Goal: Task Accomplishment & Management: Complete application form

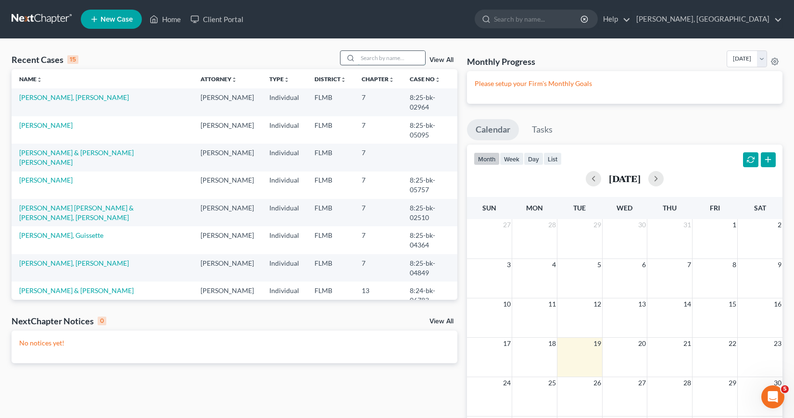
click at [366, 56] on input "search" at bounding box center [391, 58] width 67 height 14
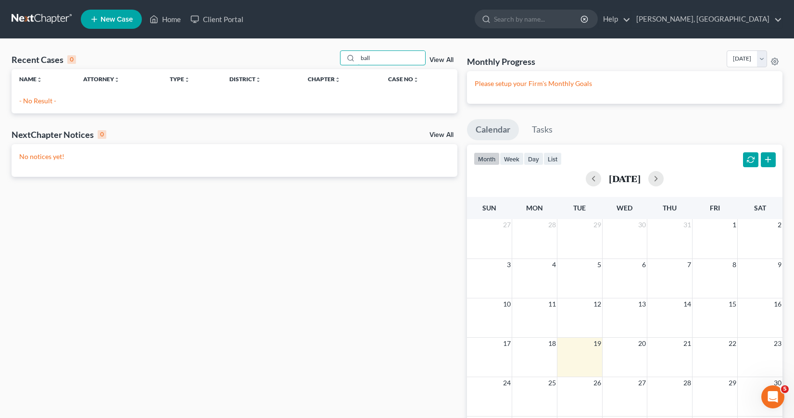
type input "ball"
click at [120, 19] on span "New Case" at bounding box center [117, 19] width 32 height 7
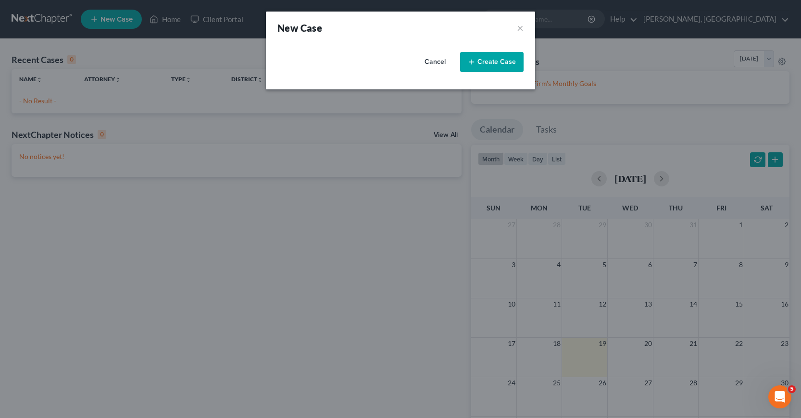
select select "15"
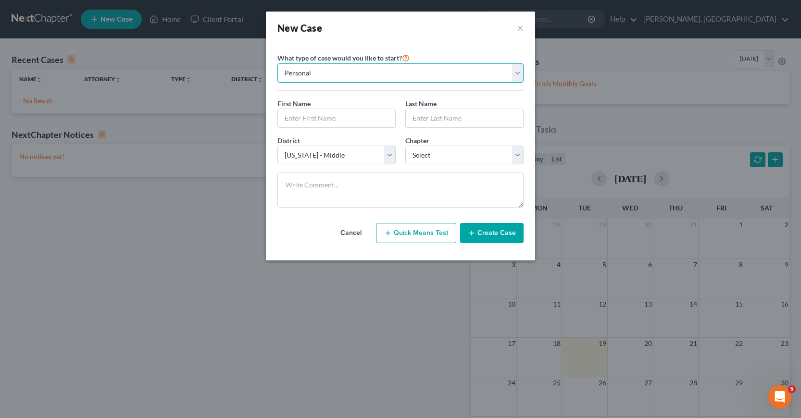
click at [517, 75] on select "Personal Business" at bounding box center [400, 72] width 246 height 19
click at [277, 63] on select "Personal Business" at bounding box center [400, 72] width 246 height 19
click at [310, 122] on input "text" at bounding box center [336, 118] width 117 height 18
type input "[PERSON_NAME]"
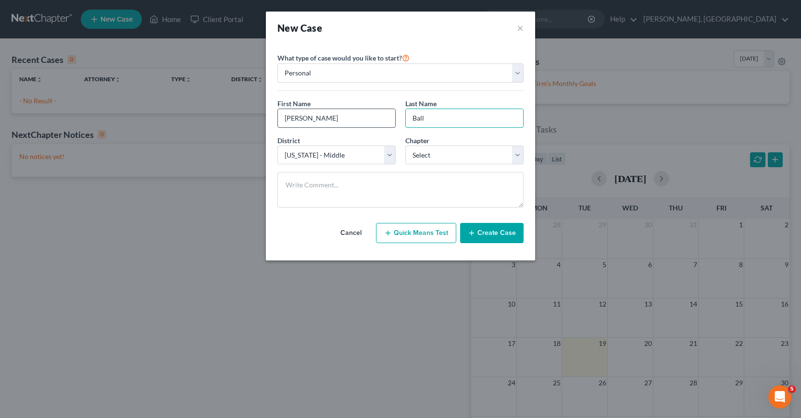
type input "Ball"
select select "0"
click at [490, 234] on button "Create Case" at bounding box center [491, 233] width 63 height 20
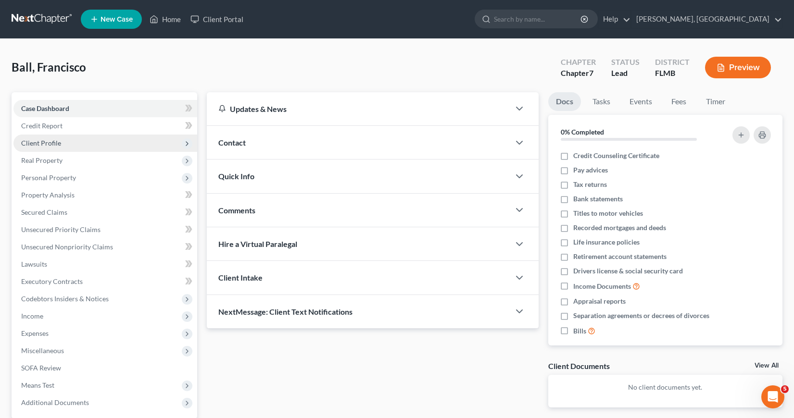
click at [45, 144] on span "Client Profile" at bounding box center [41, 143] width 40 height 8
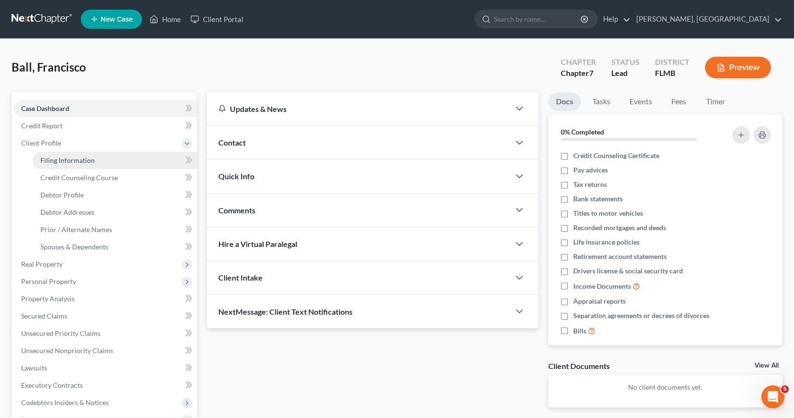
click at [69, 162] on span "Filing Information" at bounding box center [67, 160] width 54 height 8
select select "1"
select select "0"
select select "15"
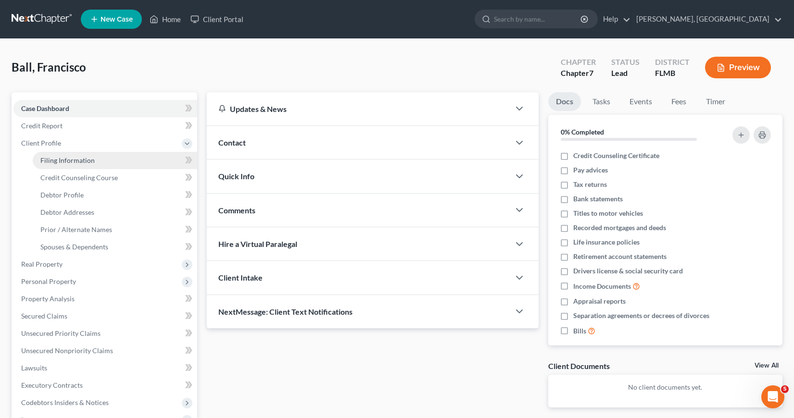
select select "0"
select select "9"
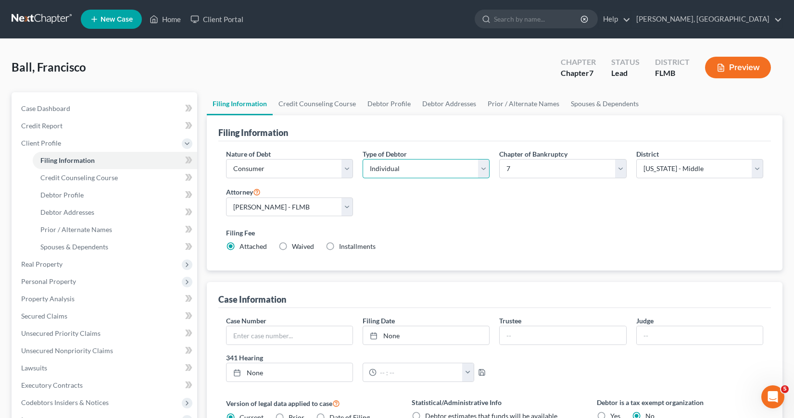
click at [485, 166] on select "Select Individual Joint" at bounding box center [426, 168] width 127 height 19
select select "1"
click at [363, 159] on select "Select Individual Joint" at bounding box center [426, 168] width 127 height 19
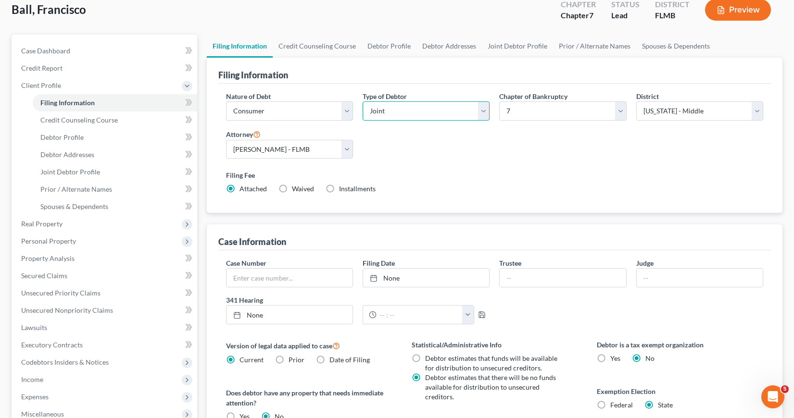
scroll to position [33, 0]
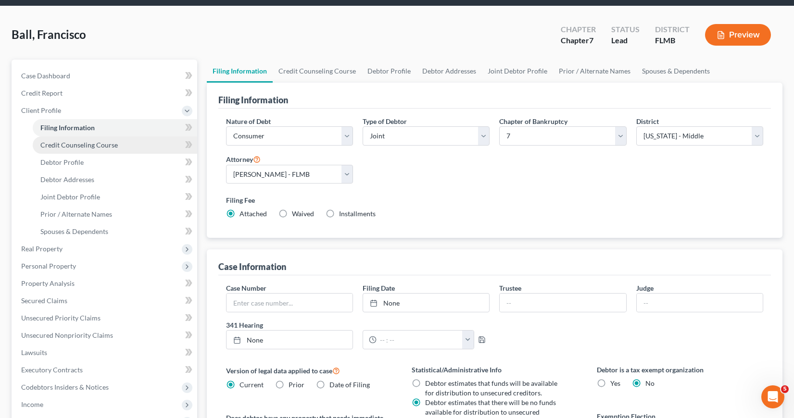
click at [99, 144] on span "Credit Counseling Course" at bounding box center [78, 145] width 77 height 8
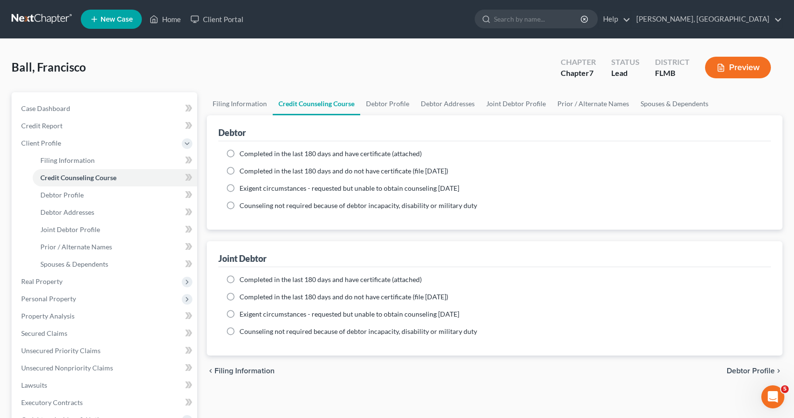
click at [239, 154] on label "Completed in the last 180 days and have certificate (attached)" at bounding box center [330, 154] width 182 height 10
click at [243, 154] on input "Completed in the last 180 days and have certificate (attached)" at bounding box center [246, 152] width 6 height 6
radio input "true"
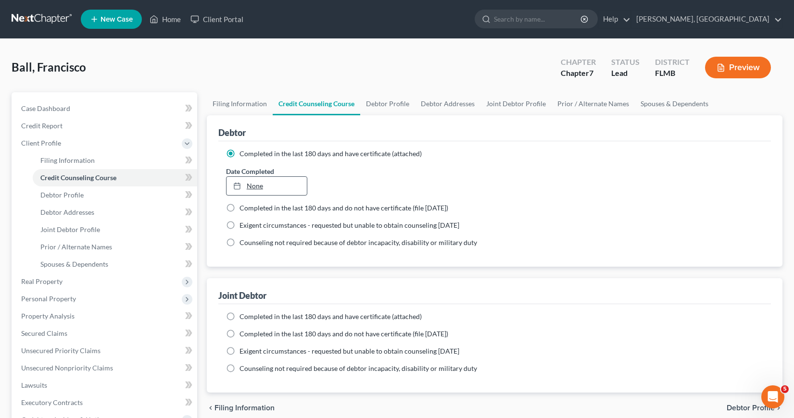
click at [250, 186] on link "None" at bounding box center [266, 186] width 81 height 18
type input "[DATE]"
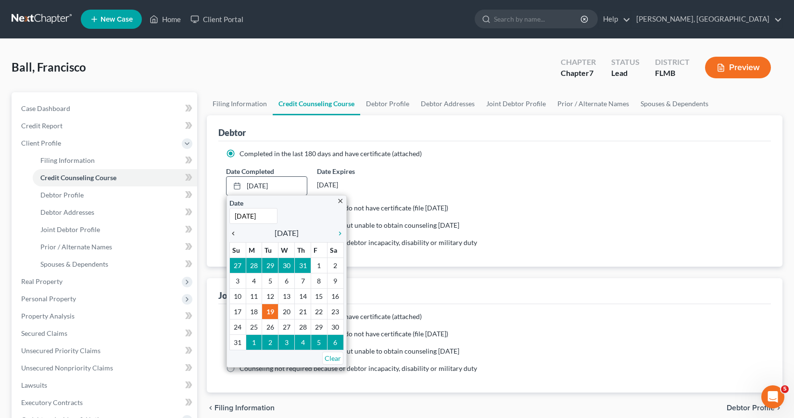
click at [235, 235] on icon "chevron_left" at bounding box center [235, 234] width 13 height 8
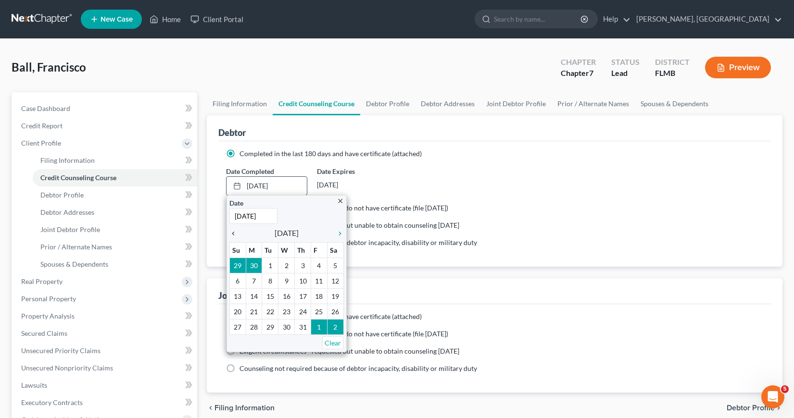
click at [235, 235] on icon "chevron_left" at bounding box center [235, 234] width 13 height 8
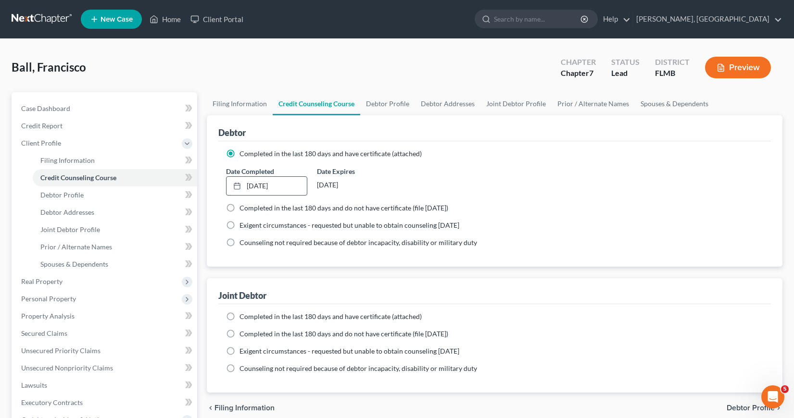
click at [239, 315] on label "Completed in the last 180 days and have certificate (attached)" at bounding box center [330, 317] width 182 height 10
click at [243, 315] on input "Completed in the last 180 days and have certificate (attached)" at bounding box center [246, 315] width 6 height 6
radio input "true"
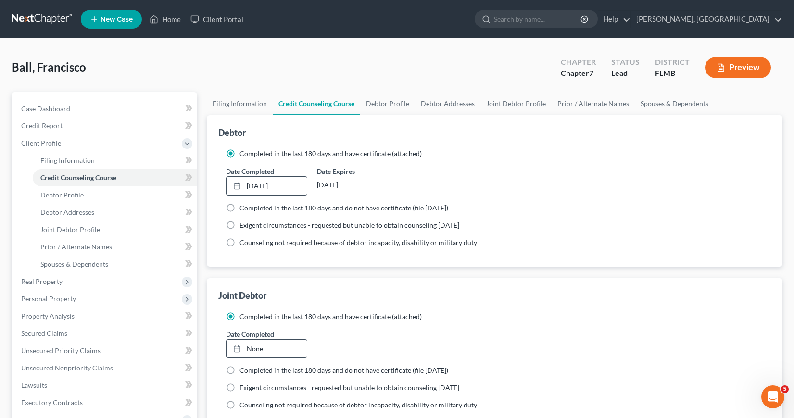
click at [252, 352] on link "None" at bounding box center [266, 349] width 81 height 18
type input "[DATE]"
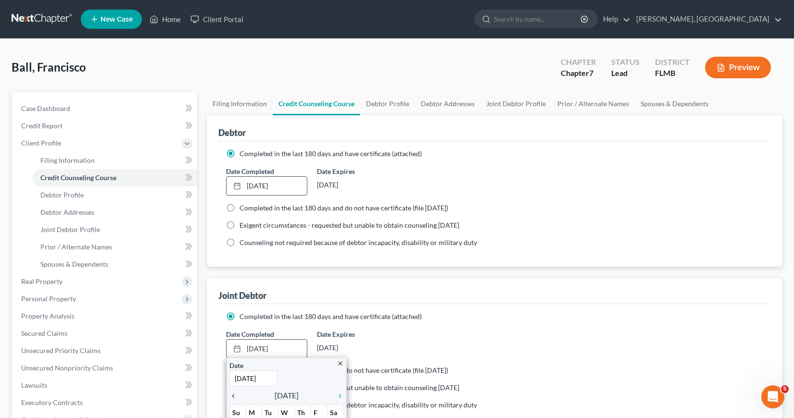
click at [233, 398] on icon "chevron_left" at bounding box center [235, 396] width 13 height 8
click at [232, 398] on icon "chevron_left" at bounding box center [235, 396] width 13 height 8
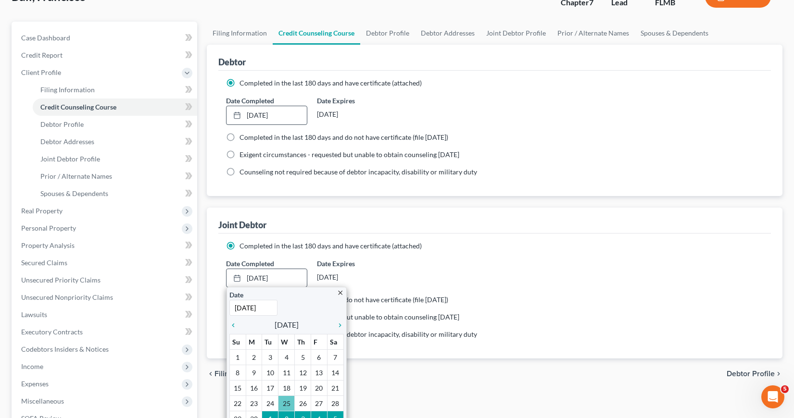
scroll to position [96, 0]
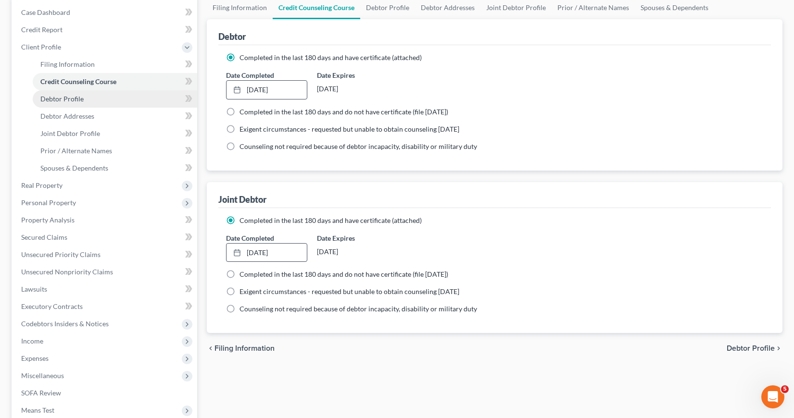
click at [63, 97] on span "Debtor Profile" at bounding box center [61, 99] width 43 height 8
select select "1"
select select "0"
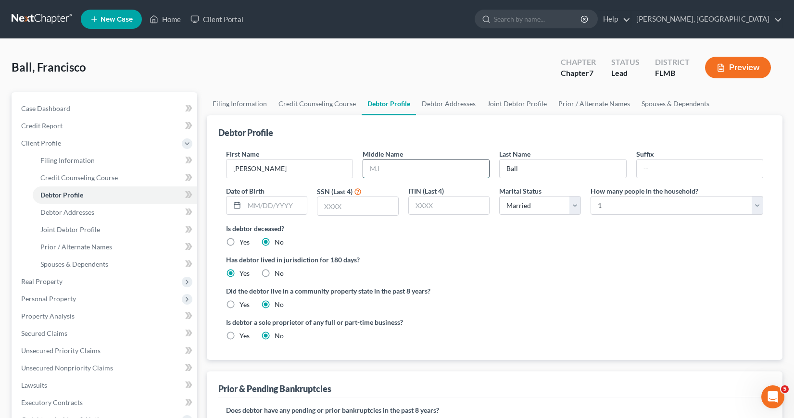
click at [370, 167] on input "text" at bounding box center [426, 169] width 126 height 18
type input "E."
type input "[DATE]"
type input "7155"
click at [756, 206] on select "Select 1 2 3 4 5 6 7 8 9 10 11 12 13 14 15 16 17 18 19 20" at bounding box center [677, 205] width 173 height 19
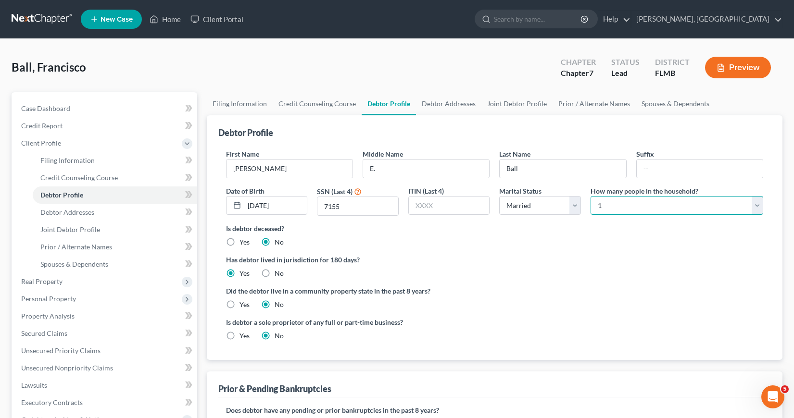
select select "2"
click at [591, 196] on select "Select 1 2 3 4 5 6 7 8 9 10 11 12 13 14 15 16 17 18 19 20" at bounding box center [677, 205] width 173 height 19
click at [74, 213] on span "Debtor Addresses" at bounding box center [67, 212] width 54 height 8
select select "0"
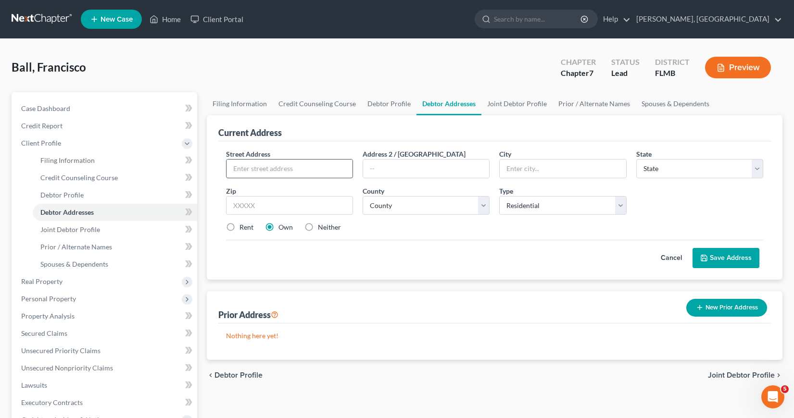
click at [234, 171] on input "text" at bounding box center [289, 169] width 126 height 18
type input "[STREET_ADDRESS]"
type input "[GEOGRAPHIC_DATA]"
select select "9"
type input "33556"
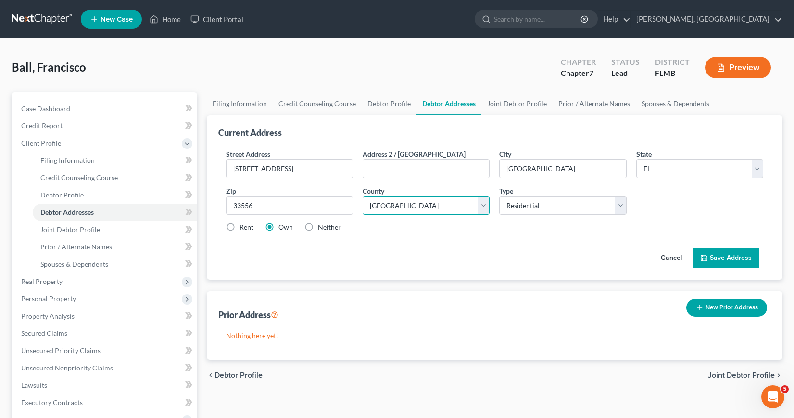
click at [482, 203] on select "County [GEOGRAPHIC_DATA] [GEOGRAPHIC_DATA] [GEOGRAPHIC_DATA] [GEOGRAPHIC_DATA] …" at bounding box center [426, 205] width 127 height 19
select select "50"
click at [363, 196] on select "County [GEOGRAPHIC_DATA] [GEOGRAPHIC_DATA] [GEOGRAPHIC_DATA] [GEOGRAPHIC_DATA] …" at bounding box center [426, 205] width 127 height 19
click at [70, 233] on span "Joint Debtor Profile" at bounding box center [70, 230] width 60 height 8
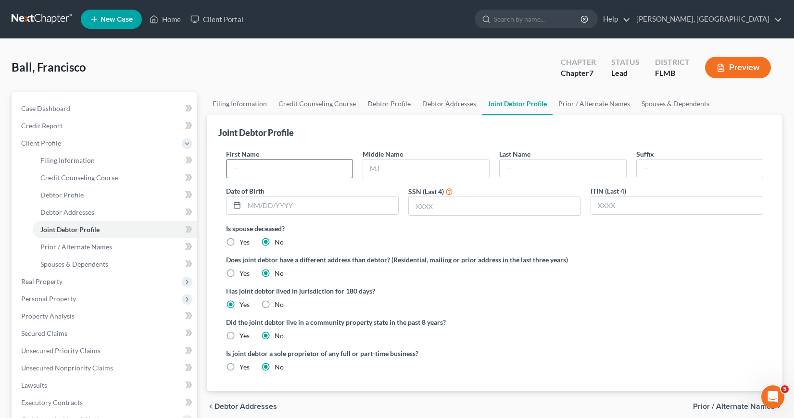
click at [232, 169] on input "text" at bounding box center [289, 169] width 126 height 18
type input "Mairin"
type input "J"
type input "Ball"
type input "[DATE]"
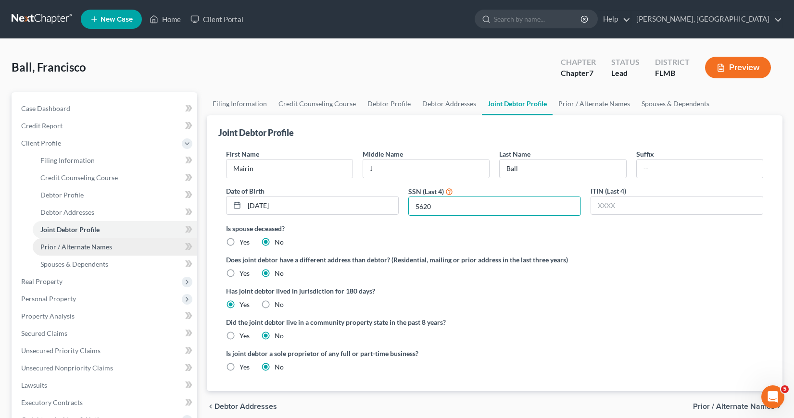
type input "5620"
click at [102, 249] on span "Prior / Alternate Names" at bounding box center [76, 247] width 72 height 8
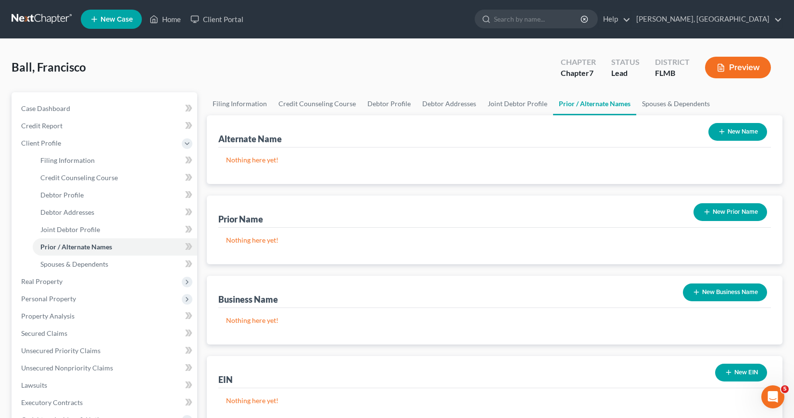
click at [736, 131] on button "New Name" at bounding box center [737, 132] width 59 height 18
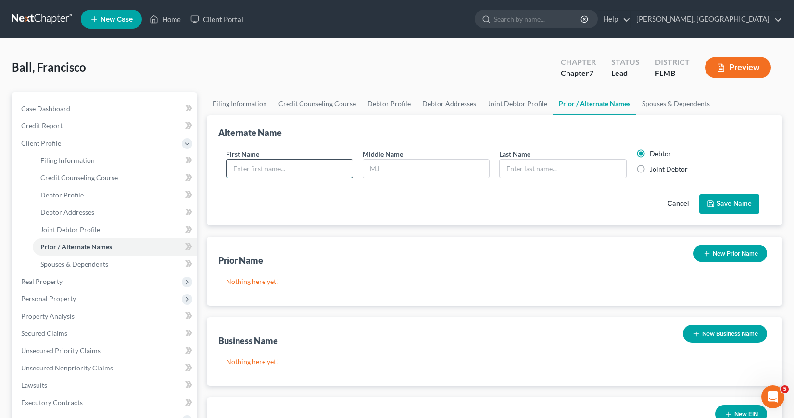
click at [236, 166] on input "text" at bounding box center [289, 169] width 126 height 18
type input "[PERSON_NAME]"
type input "Ball"
click at [719, 203] on button "Save Name" at bounding box center [729, 204] width 60 height 20
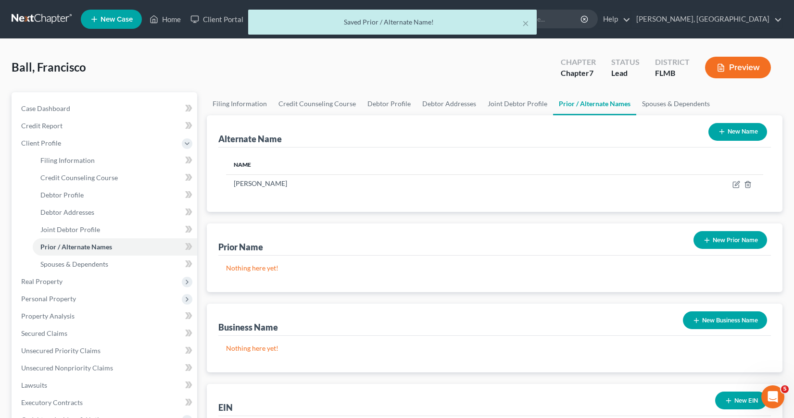
click at [721, 132] on line "button" at bounding box center [721, 132] width 4 height 0
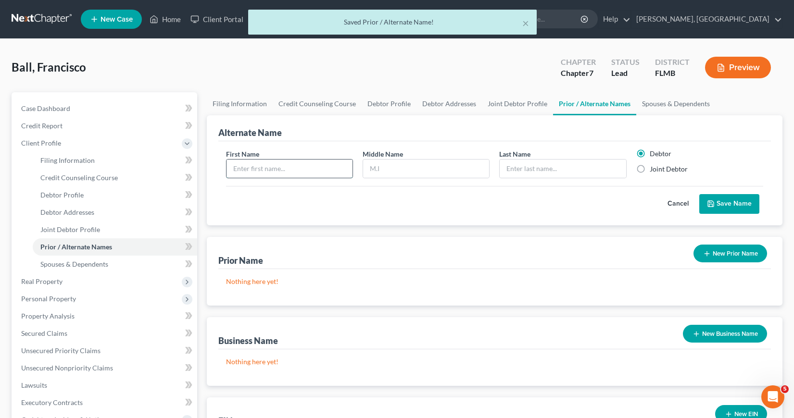
click at [234, 168] on input "text" at bounding box center [289, 169] width 126 height 18
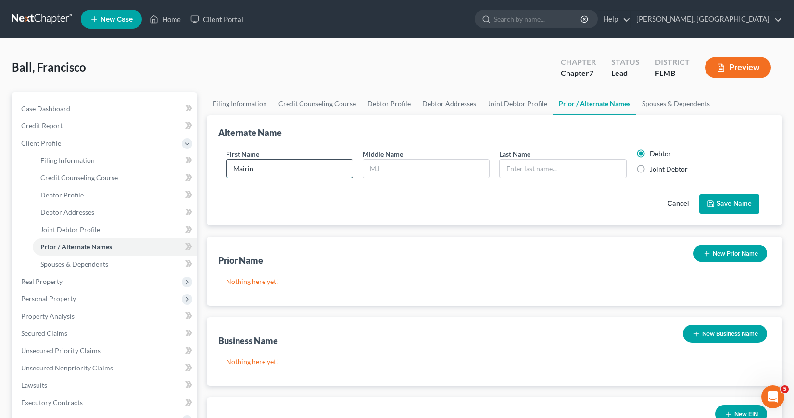
type input "Mairin"
type input "[PERSON_NAME]"
type input "Ball"
click at [650, 169] on label "Joint Debtor" at bounding box center [669, 169] width 38 height 10
click at [654, 169] on input "Joint Debtor" at bounding box center [657, 167] width 6 height 6
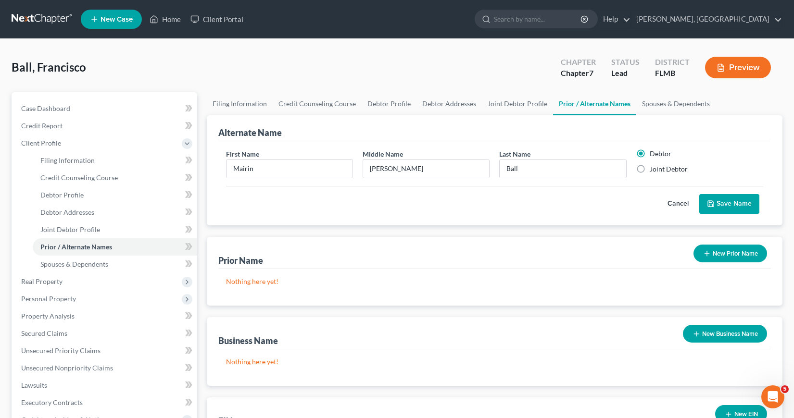
radio input "true"
radio input "false"
click at [733, 204] on button "Save Name" at bounding box center [729, 204] width 60 height 20
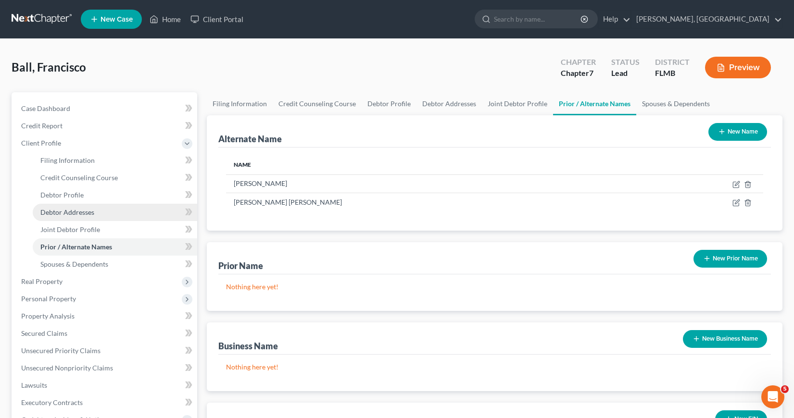
click at [73, 213] on span "Debtor Addresses" at bounding box center [67, 212] width 54 height 8
select select "0"
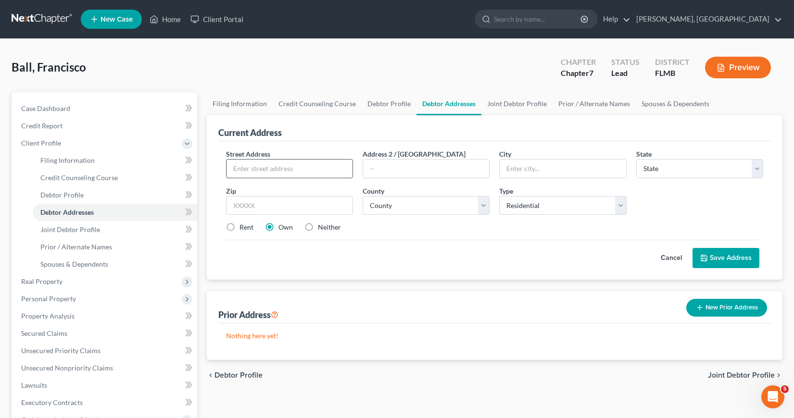
click at [236, 170] on input "text" at bounding box center [289, 169] width 126 height 18
type input "[STREET_ADDRESS]"
click at [503, 166] on input "text" at bounding box center [563, 169] width 126 height 18
type input "[GEOGRAPHIC_DATA]"
select select "9"
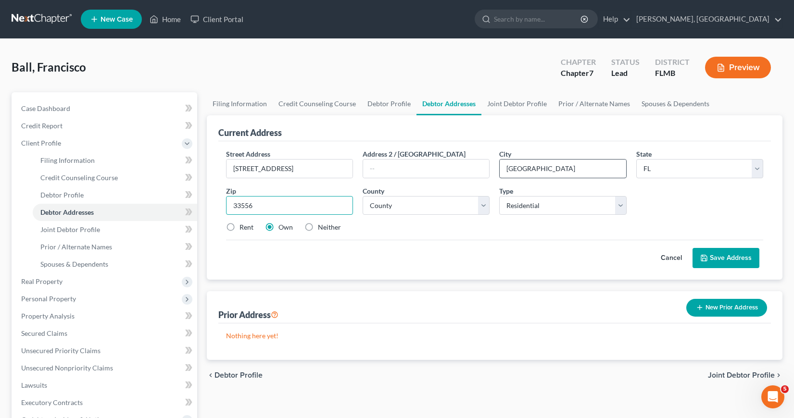
type input "33556"
select select "50"
click at [726, 257] on button "Save Address" at bounding box center [725, 258] width 67 height 20
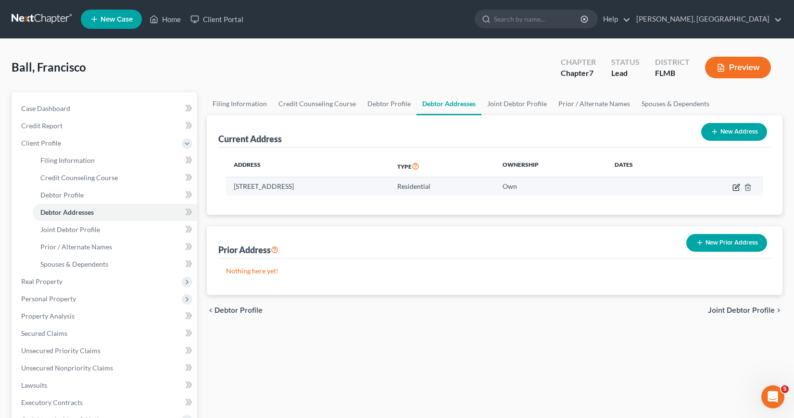
click at [735, 188] on icon "button" at bounding box center [736, 188] width 8 height 8
select select "9"
select select "50"
select select "0"
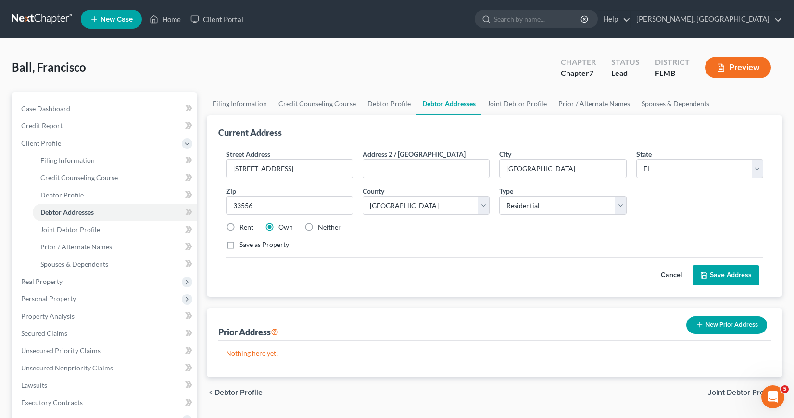
click at [716, 276] on button "Save Address" at bounding box center [725, 275] width 67 height 20
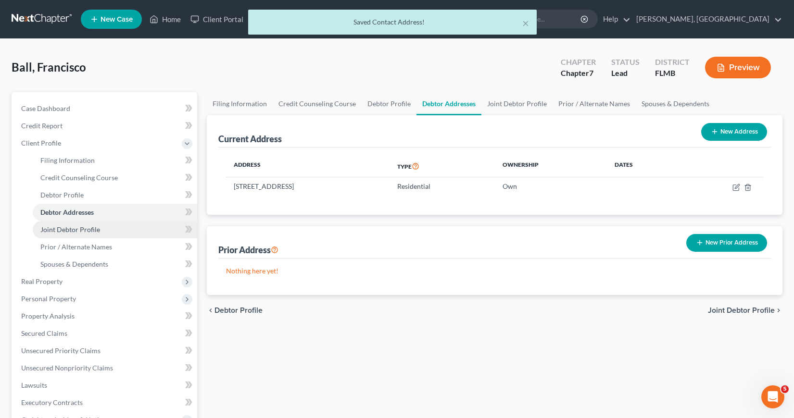
click at [78, 229] on span "Joint Debtor Profile" at bounding box center [70, 230] width 60 height 8
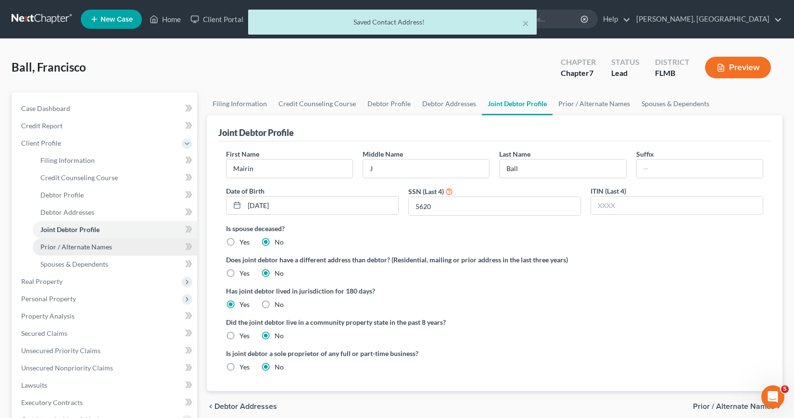
click at [76, 247] on span "Prior / Alternate Names" at bounding box center [76, 247] width 72 height 8
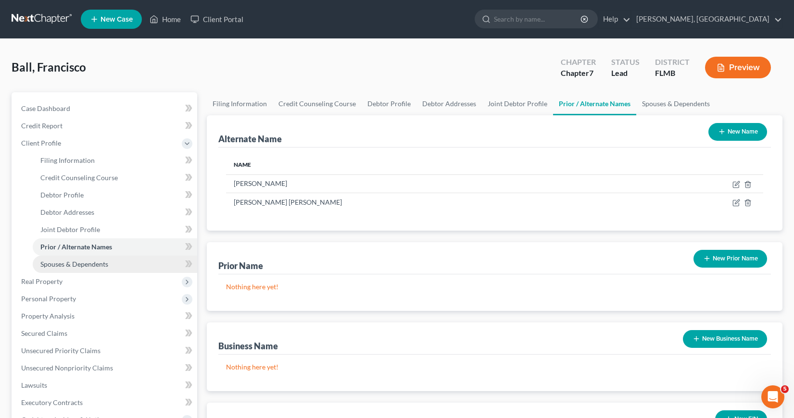
click at [75, 262] on span "Spouses & Dependents" at bounding box center [74, 264] width 68 height 8
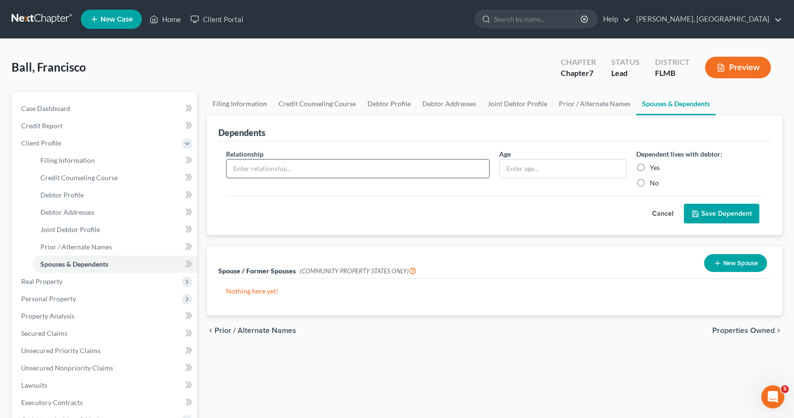
click at [235, 169] on input "text" at bounding box center [357, 169] width 263 height 18
type input "Son"
type input "11"
click at [650, 167] on label "Yes" at bounding box center [655, 168] width 10 height 10
click at [654, 167] on input "Yes" at bounding box center [657, 166] width 6 height 6
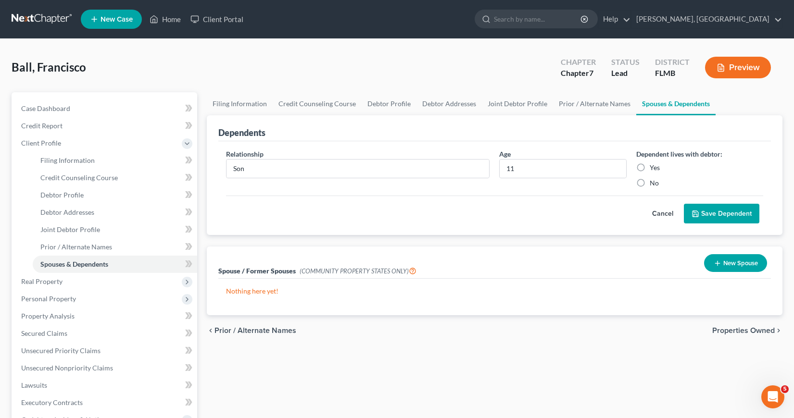
radio input "true"
click at [712, 214] on button "Save Dependent" at bounding box center [721, 214] width 75 height 20
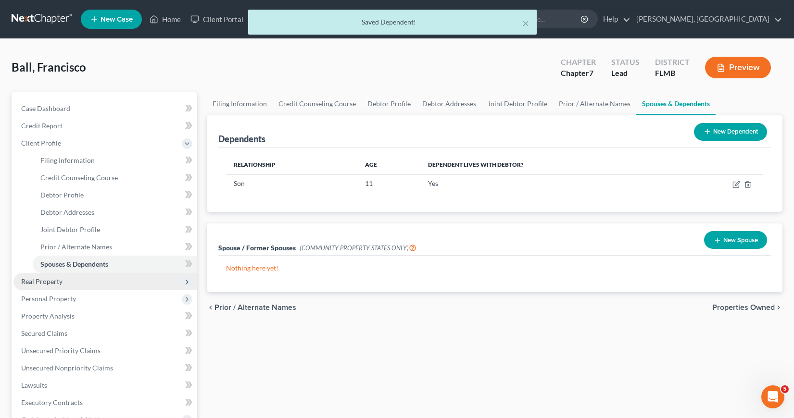
click at [31, 280] on span "Real Property" at bounding box center [41, 281] width 41 height 8
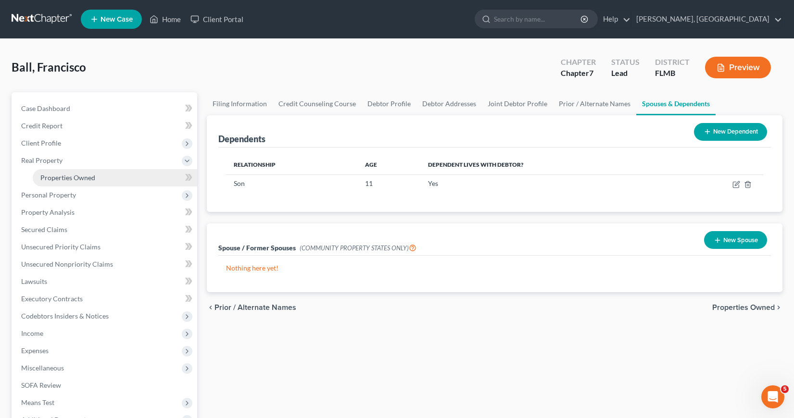
click at [74, 173] on link "Properties Owned" at bounding box center [115, 177] width 164 height 17
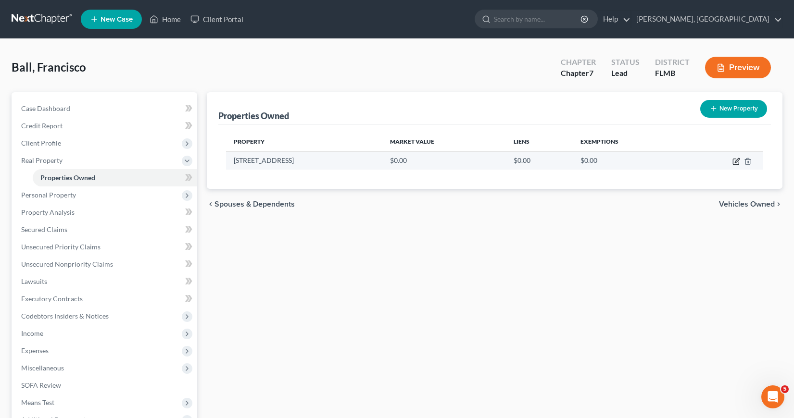
click at [734, 161] on icon "button" at bounding box center [736, 162] width 8 height 8
select select "9"
select select "50"
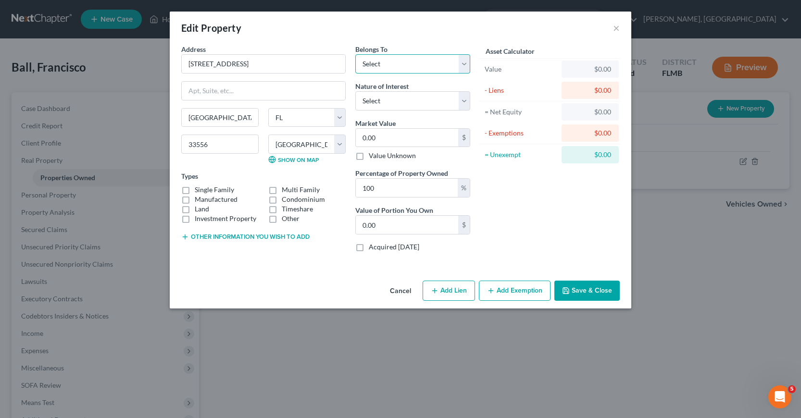
click at [464, 62] on select "Select Debtor 1 Only Debtor 2 Only Debtor 1 And Debtor 2 Only At Least One Of T…" at bounding box center [412, 63] width 115 height 19
select select "2"
click at [355, 54] on select "Select Debtor 1 Only Debtor 2 Only Debtor 1 And Debtor 2 Only At Least One Of T…" at bounding box center [412, 63] width 115 height 19
click at [465, 100] on select "Select Fee Simple Joint Tenant Life Estate Equitable Interest Future Interest T…" at bounding box center [412, 100] width 115 height 19
select select "5"
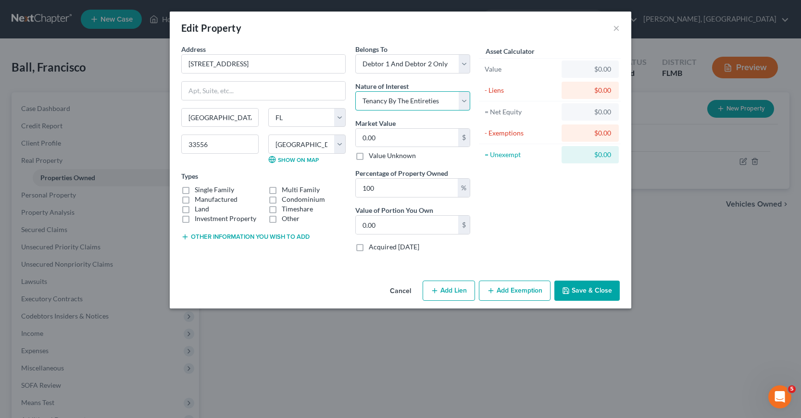
click at [355, 91] on select "Select Fee Simple Joint Tenant Life Estate Equitable Interest Future Interest T…" at bounding box center [412, 100] width 115 height 19
click at [361, 138] on input "0.00" at bounding box center [407, 138] width 102 height 18
type input "3"
type input "3.00"
type input "34"
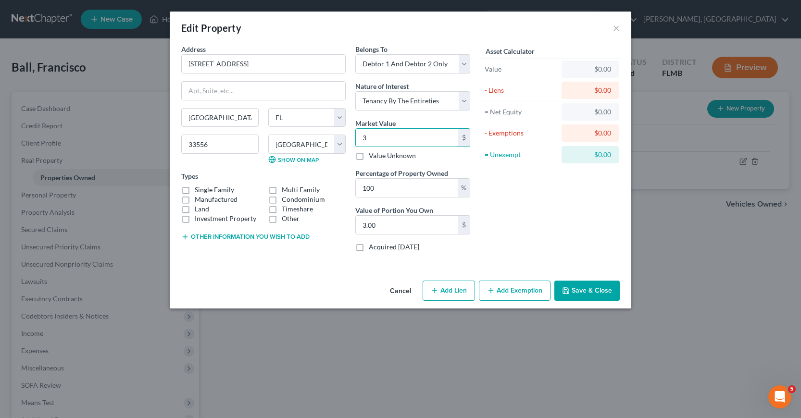
type input "34.00"
type input "340"
type input "340.00"
type input "3400"
type input "3,400.00"
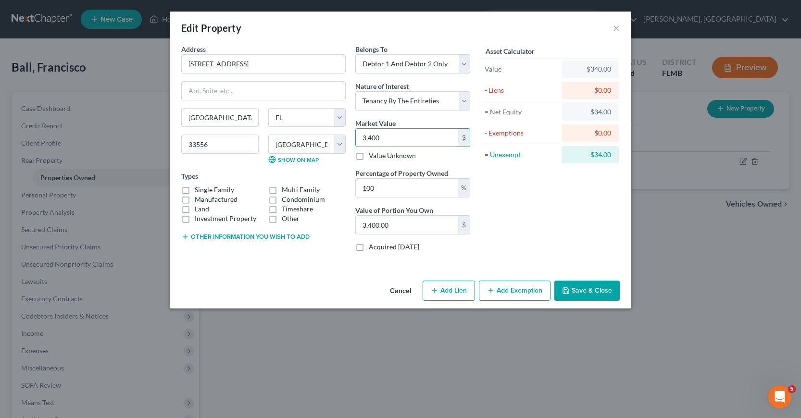
type input "3,4000"
type input "34,000.00"
type input "34,0000"
type input "340,000.00"
type input "340,000"
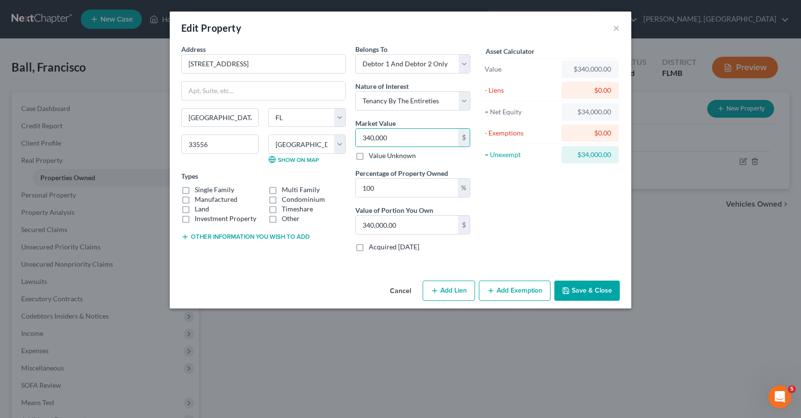
click at [451, 289] on button "Add Lien" at bounding box center [449, 291] width 52 height 20
select select "2"
select select "0"
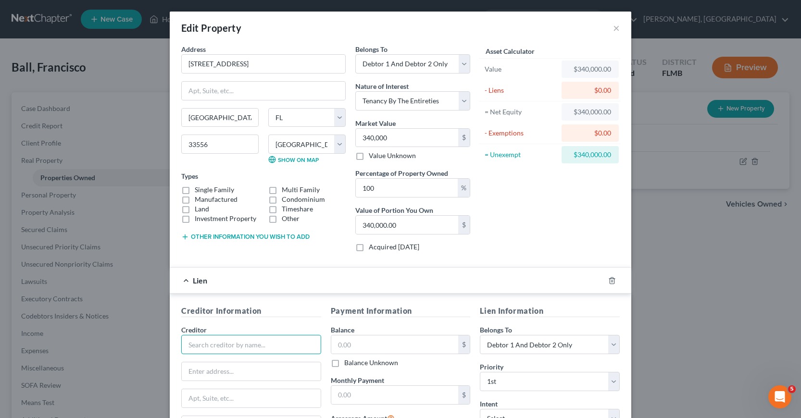
click at [186, 343] on input "text" at bounding box center [251, 344] width 140 height 19
type input "[PERSON_NAME]"
click at [204, 364] on div "[PERSON_NAME]" at bounding box center [239, 362] width 100 height 10
type input "P.O. Box 619094"
type input "[GEOGRAPHIC_DATA]"
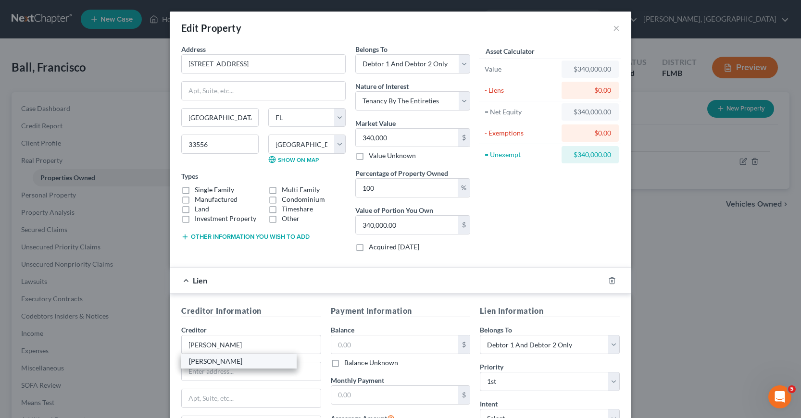
select select "45"
type input "75261"
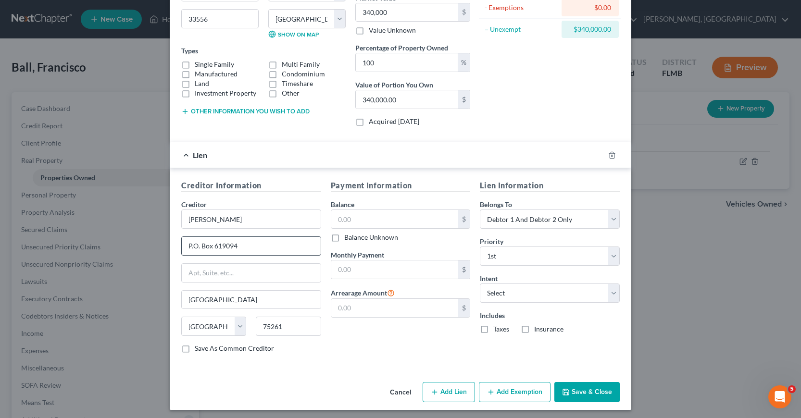
scroll to position [129, 0]
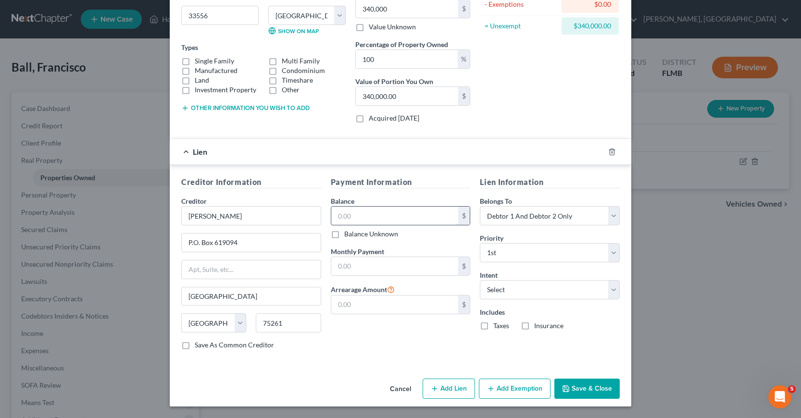
click at [331, 217] on input "text" at bounding box center [394, 216] width 127 height 18
type input "230,340"
click at [331, 264] on input "text" at bounding box center [394, 266] width 127 height 18
click at [332, 267] on input "text" at bounding box center [394, 266] width 127 height 18
type input "1,753.78"
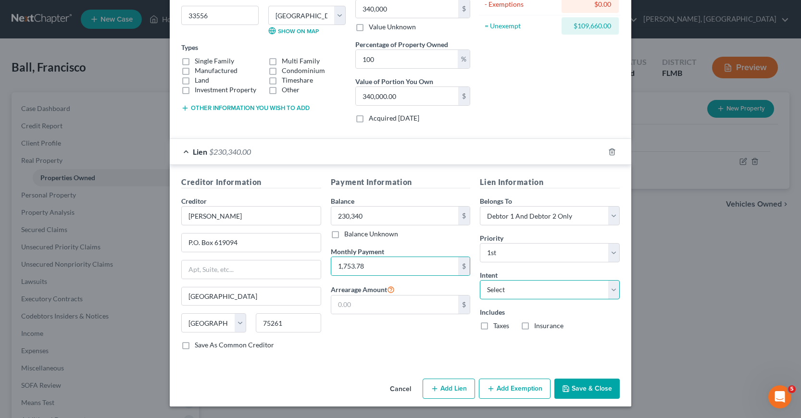
click at [610, 290] on select "Select Surrender Redeem Reaffirm Avoid Other" at bounding box center [550, 289] width 140 height 19
select select "2"
click at [480, 280] on select "Select Surrender Redeem Reaffirm Avoid Other" at bounding box center [550, 289] width 140 height 19
click at [493, 326] on label "Taxes" at bounding box center [501, 326] width 16 height 10
click at [497, 326] on input "Taxes" at bounding box center [500, 324] width 6 height 6
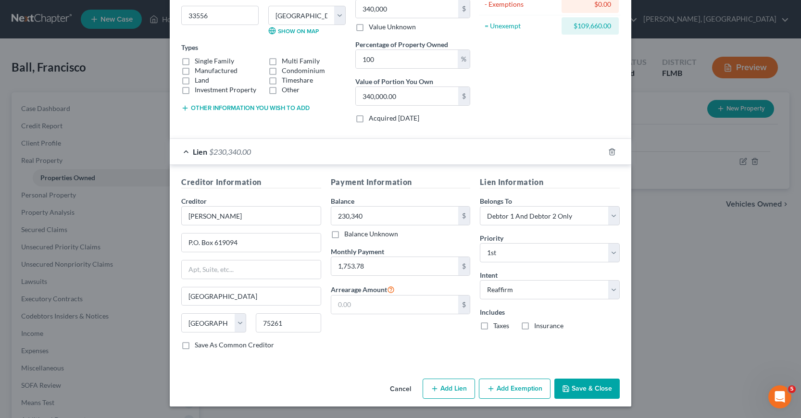
checkbox input "true"
click at [534, 326] on label "Insurance" at bounding box center [548, 326] width 29 height 10
click at [538, 326] on input "Insurance" at bounding box center [541, 324] width 6 height 6
checkbox input "true"
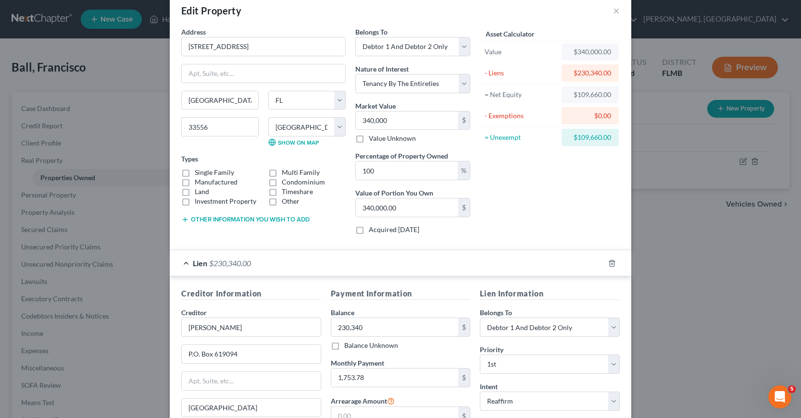
scroll to position [0, 0]
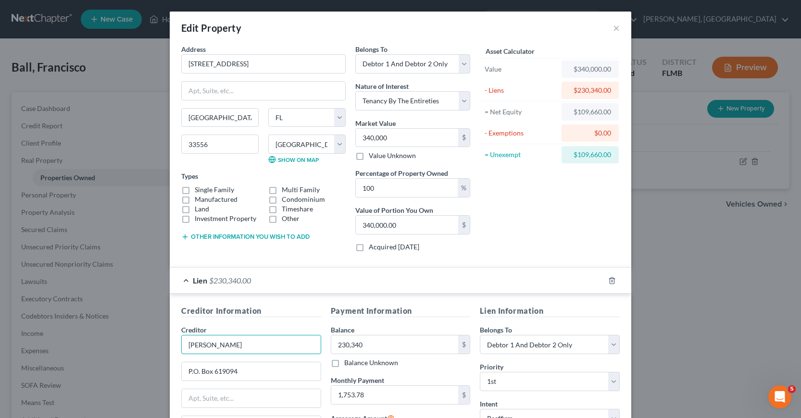
click at [184, 345] on input "[PERSON_NAME]" at bounding box center [251, 344] width 140 height 19
type input "Nationstar dba [PERSON_NAME]"
click at [235, 371] on input "P.O. Box 619094" at bounding box center [251, 372] width 139 height 18
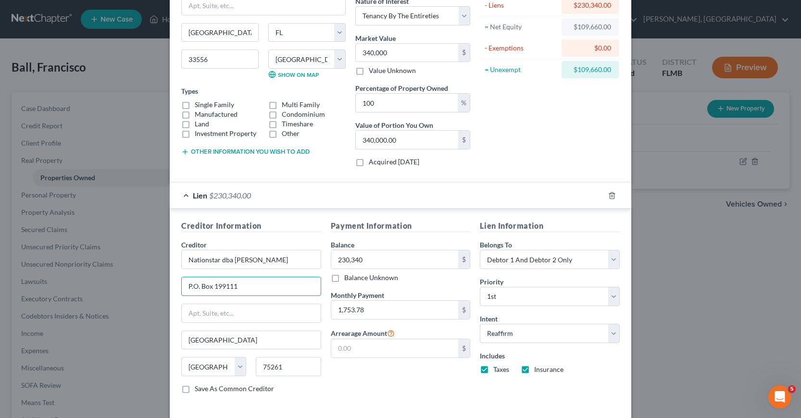
scroll to position [96, 0]
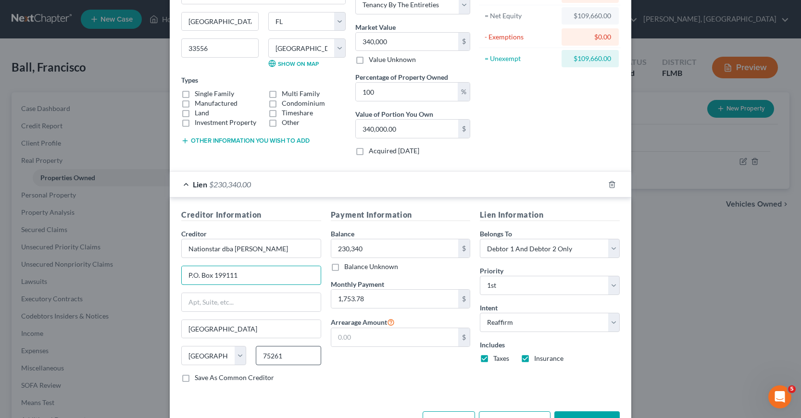
type input "P.O. Box 199111"
click at [282, 355] on input "75261" at bounding box center [288, 355] width 65 height 19
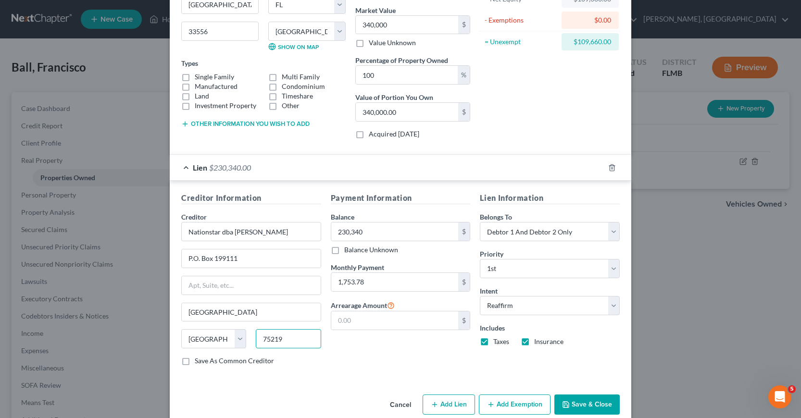
scroll to position [129, 0]
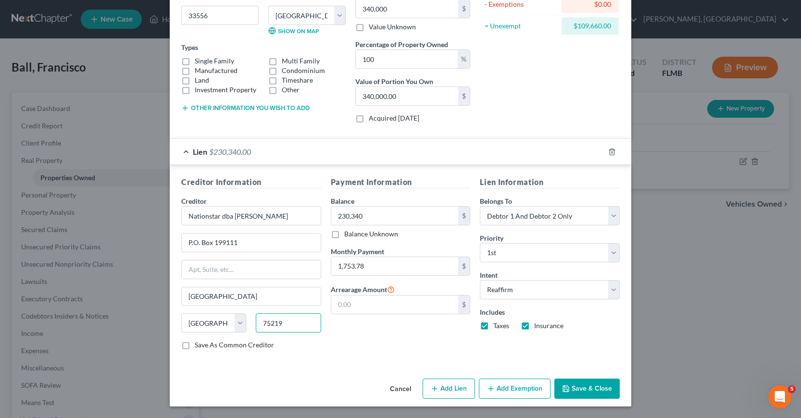
type input "75219"
click at [195, 345] on label "Save As Common Creditor" at bounding box center [234, 345] width 79 height 10
click at [199, 345] on input "Save As Common Creditor" at bounding box center [202, 343] width 6 height 6
checkbox input "true"
click at [492, 390] on button "Add Exemption" at bounding box center [515, 389] width 72 height 20
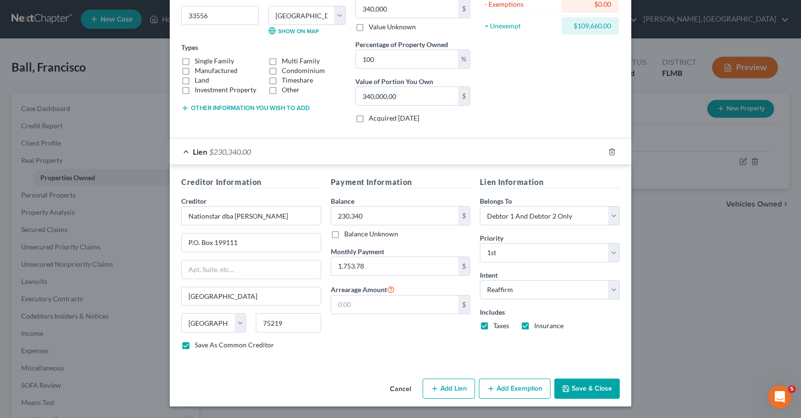
select select "2"
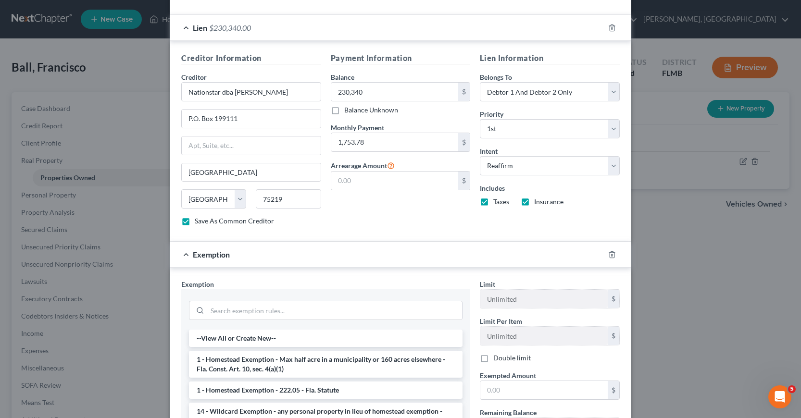
scroll to position [273, 0]
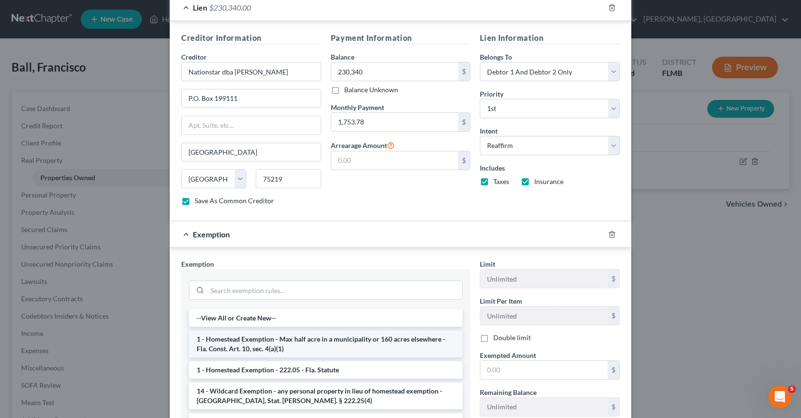
click at [286, 346] on li "1 - Homestead Exemption - Max half acre in a municipality or 160 acres elsewher…" at bounding box center [326, 344] width 274 height 27
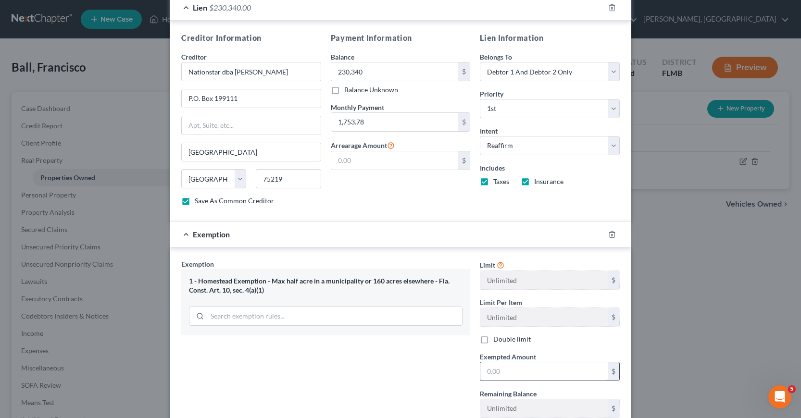
click at [483, 372] on input "text" at bounding box center [543, 372] width 127 height 18
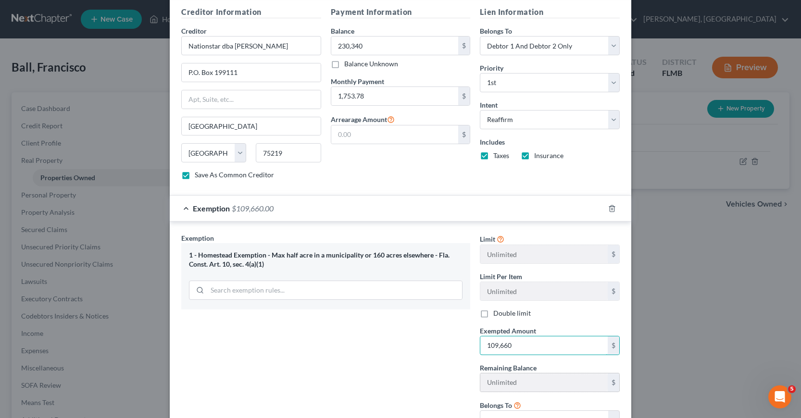
scroll to position [379, 0]
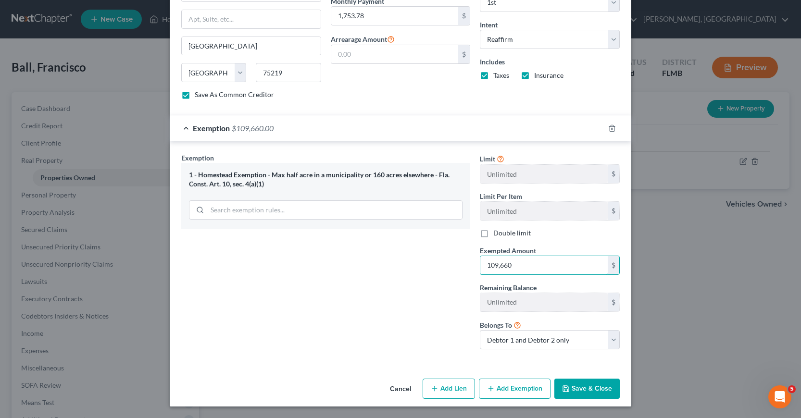
type input "109,660"
click at [572, 390] on button "Save & Close" at bounding box center [586, 389] width 65 height 20
checkbox input "false"
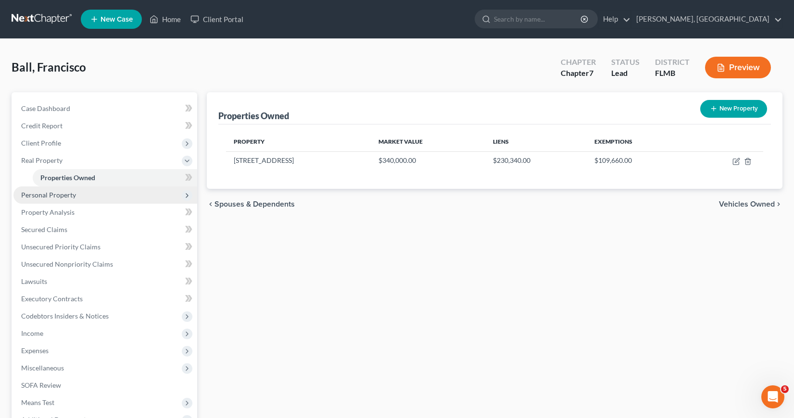
click at [50, 193] on span "Personal Property" at bounding box center [48, 195] width 55 height 8
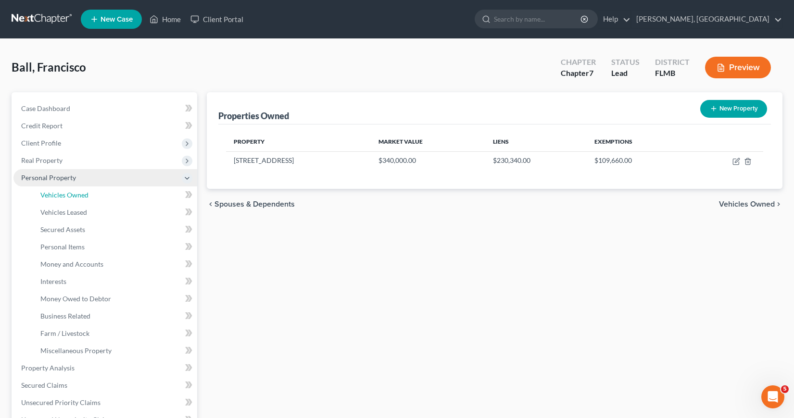
click at [50, 193] on span "Vehicles Owned" at bounding box center [64, 195] width 48 height 8
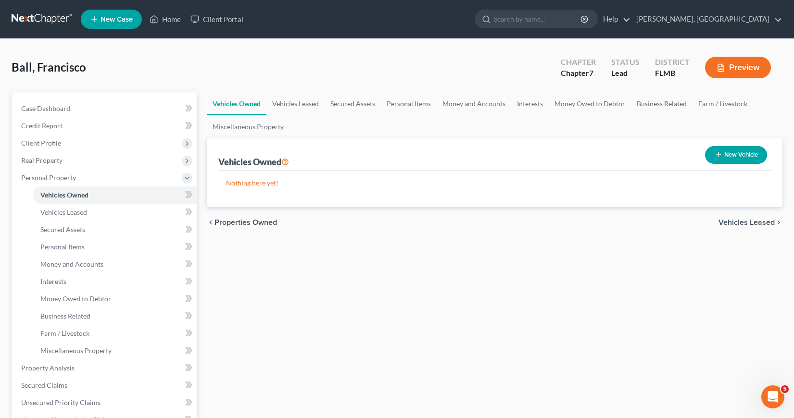
click at [731, 155] on button "New Vehicle" at bounding box center [736, 155] width 62 height 18
select select "0"
select select "2"
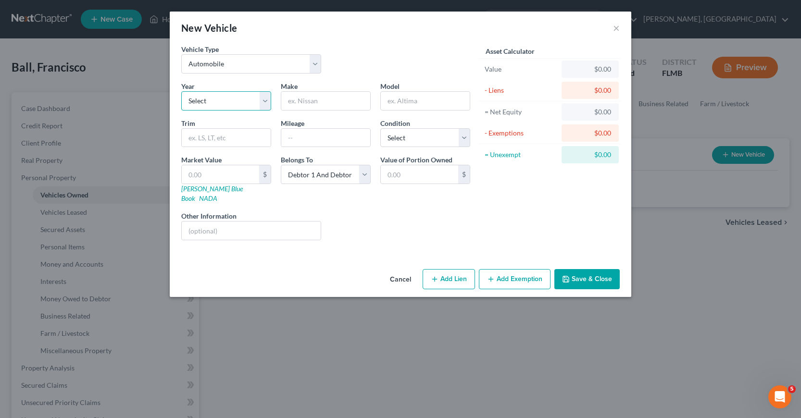
click at [265, 101] on select "Select 2026 2025 2024 2023 2022 2021 2020 2019 2018 2017 2016 2015 2014 2013 20…" at bounding box center [226, 100] width 90 height 19
select select "14"
click at [181, 91] on select "Select 2026 2025 2024 2023 2022 2021 2020 2019 2018 2017 2016 2015 2014 2013 20…" at bounding box center [226, 100] width 90 height 19
click at [291, 99] on input "text" at bounding box center [325, 101] width 89 height 18
type input "t"
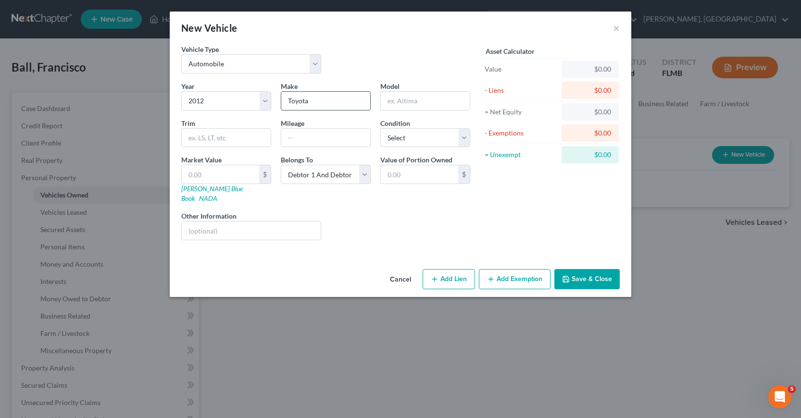
type input "Toyota"
type input "[GEOGRAPHIC_DATA]"
click at [288, 138] on input "text" at bounding box center [325, 138] width 89 height 18
type input "250,000"
click at [462, 138] on select "Select Excellent Very Good Good Fair Poor" at bounding box center [425, 137] width 90 height 19
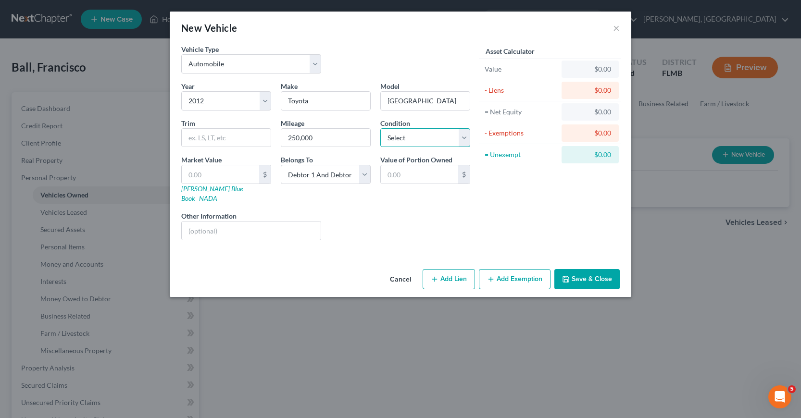
select select "2"
click at [380, 128] on select "Select Excellent Very Good Good Fair Poor" at bounding box center [425, 137] width 90 height 19
click at [208, 189] on link "[PERSON_NAME] Blue Book" at bounding box center [212, 194] width 62 height 18
drag, startPoint x: 187, startPoint y: 173, endPoint x: 198, endPoint y: 175, distance: 10.7
click at [187, 174] on input "text" at bounding box center [220, 174] width 77 height 18
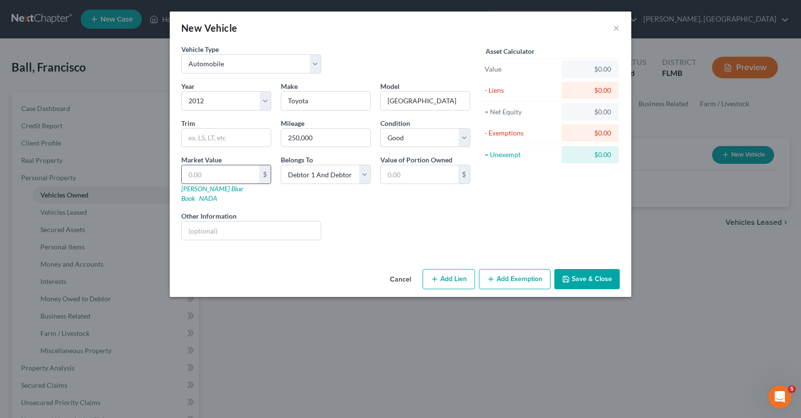
type input "6"
type input "6.00"
type input "63"
type input "63.00"
type input "633"
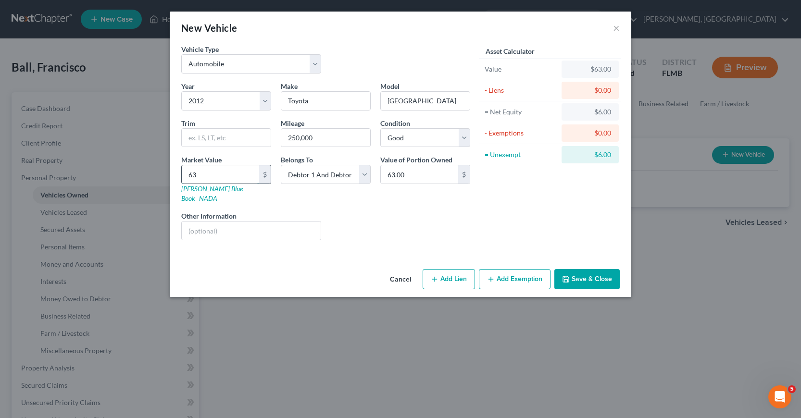
type input "633.00"
type input "6337"
type input "6,337.00"
click at [449, 271] on button "Add Lien" at bounding box center [449, 279] width 52 height 20
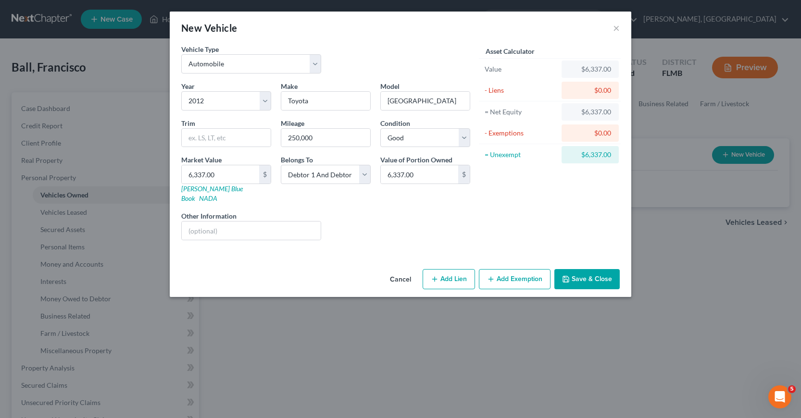
select select "2"
select select "0"
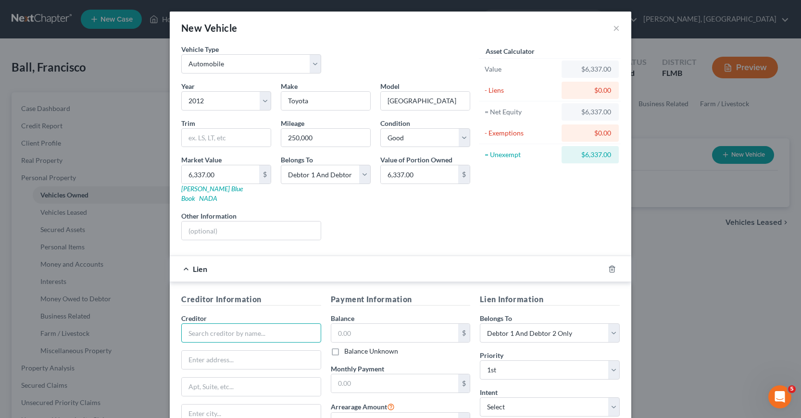
click at [189, 326] on input "text" at bounding box center [251, 333] width 140 height 19
click at [224, 345] on div "Suncoast Credit Union" at bounding box center [239, 350] width 100 height 10
type input "Suncoast Credit Union"
type input "[STREET_ADDRESS]"
type input "[GEOGRAPHIC_DATA]"
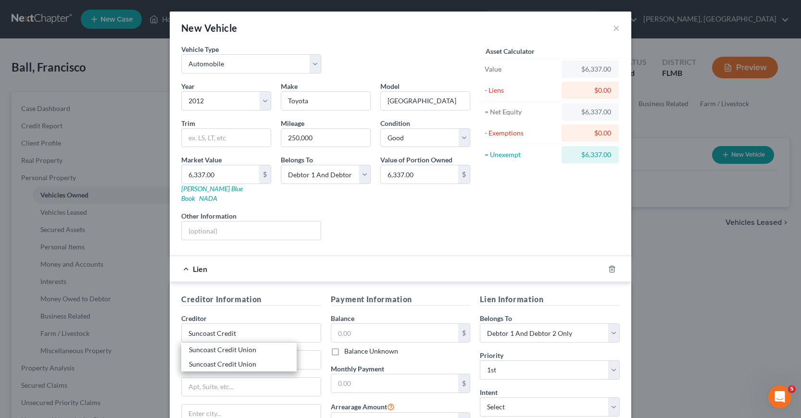
select select "9"
type input "33610"
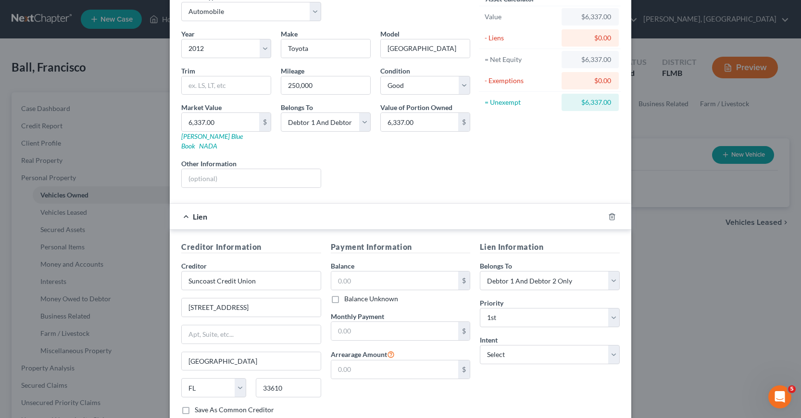
scroll to position [96, 0]
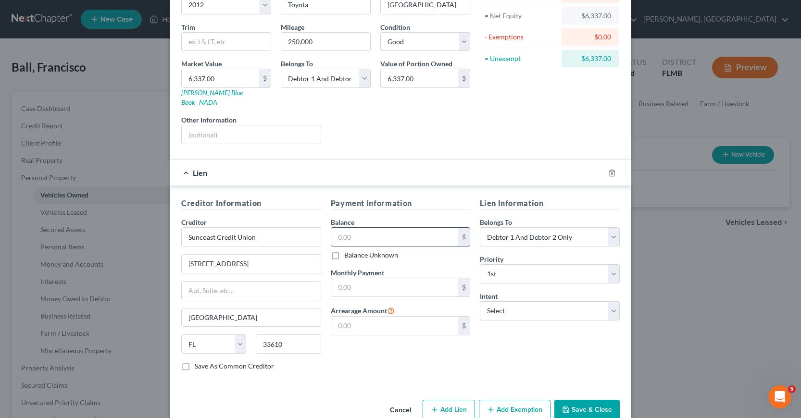
click at [334, 228] on input "text" at bounding box center [394, 237] width 127 height 18
type input "2,911"
click at [335, 278] on input "text" at bounding box center [394, 287] width 127 height 18
type input "238.00"
click at [609, 302] on select "Select Surrender Redeem Reaffirm Avoid Other" at bounding box center [550, 311] width 140 height 19
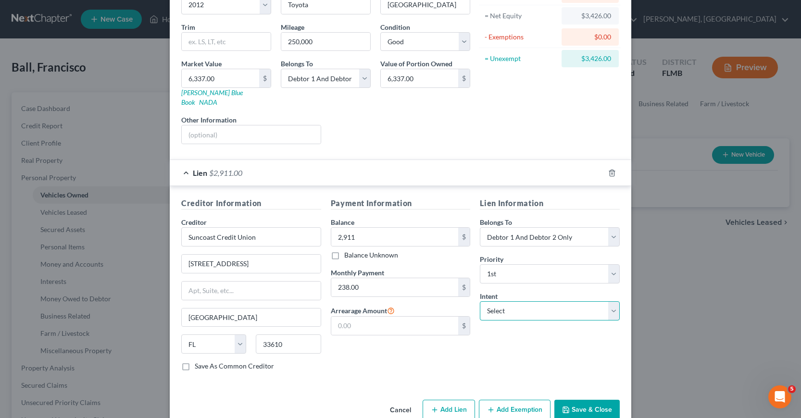
select select "2"
click at [480, 302] on select "Select Surrender Redeem Reaffirm Avoid Other" at bounding box center [550, 311] width 140 height 19
click at [567, 402] on button "Save & Close" at bounding box center [586, 410] width 65 height 20
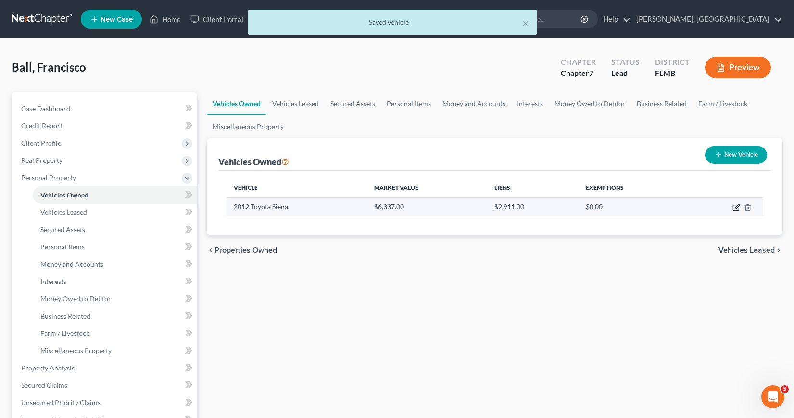
click at [735, 209] on icon "button" at bounding box center [737, 206] width 4 height 4
select select "0"
select select "14"
select select "2"
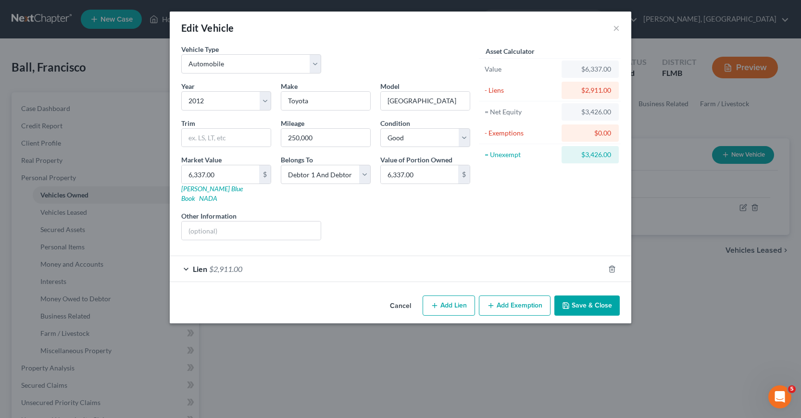
click at [509, 299] on button "Add Exemption" at bounding box center [515, 306] width 72 height 20
select select "2"
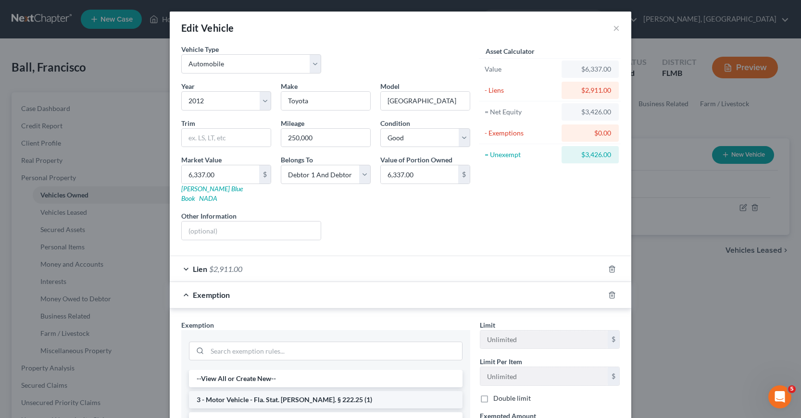
click at [266, 391] on li "3 - Motor Vehicle - Fla. Stat. [PERSON_NAME]. § 222.25 (1)" at bounding box center [326, 399] width 274 height 17
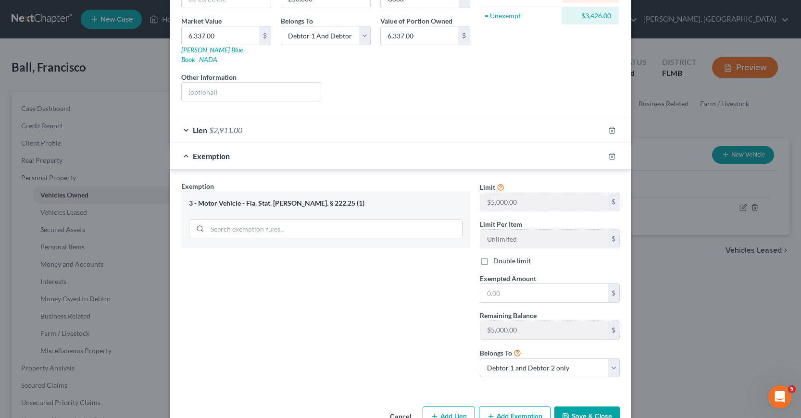
scroll to position [157, 0]
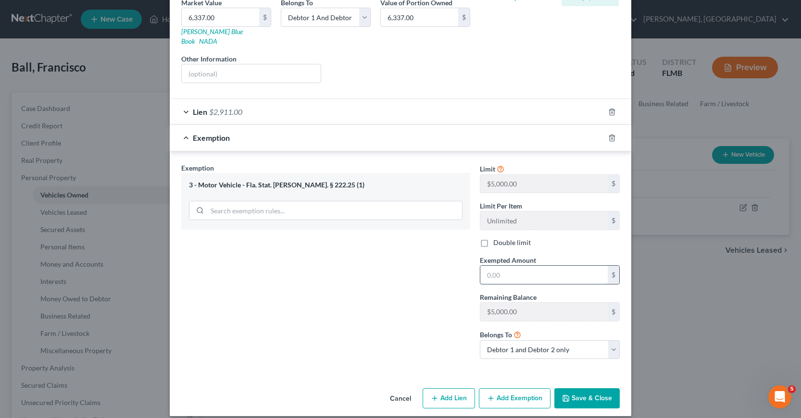
click at [486, 266] on input "text" at bounding box center [543, 275] width 127 height 18
type input "3,426"
click at [493, 238] on label "Double limit" at bounding box center [512, 243] width 38 height 10
click at [497, 238] on input "Double limit" at bounding box center [500, 241] width 6 height 6
checkbox input "true"
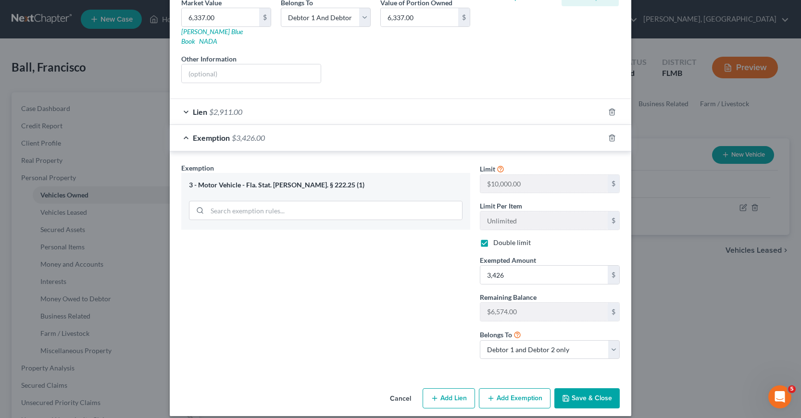
click at [597, 392] on button "Save & Close" at bounding box center [586, 399] width 65 height 20
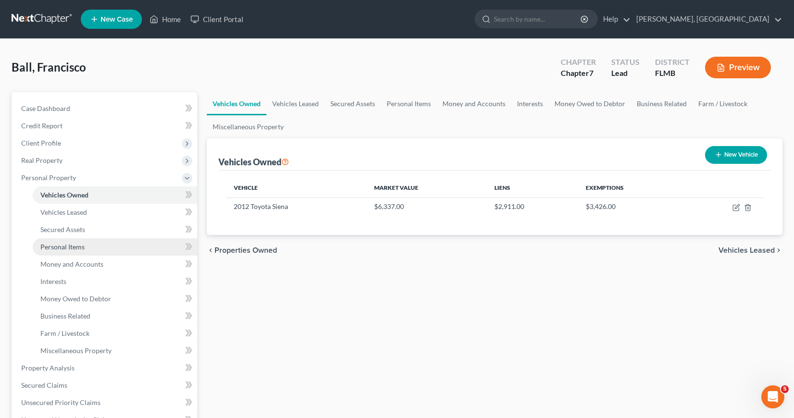
click at [63, 248] on span "Personal Items" at bounding box center [62, 247] width 44 height 8
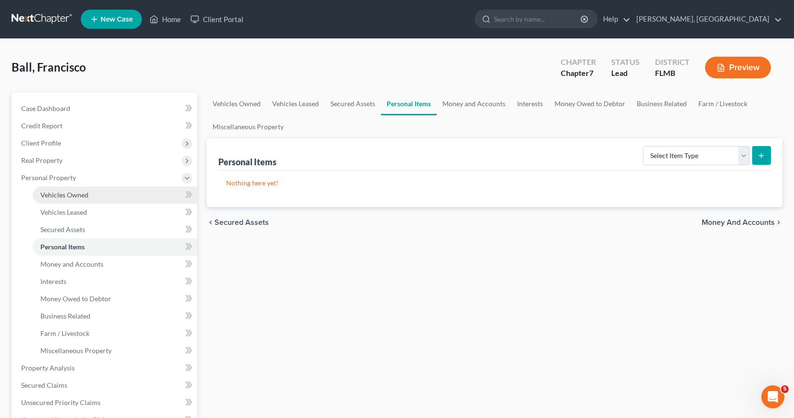
click at [71, 196] on span "Vehicles Owned" at bounding box center [64, 195] width 48 height 8
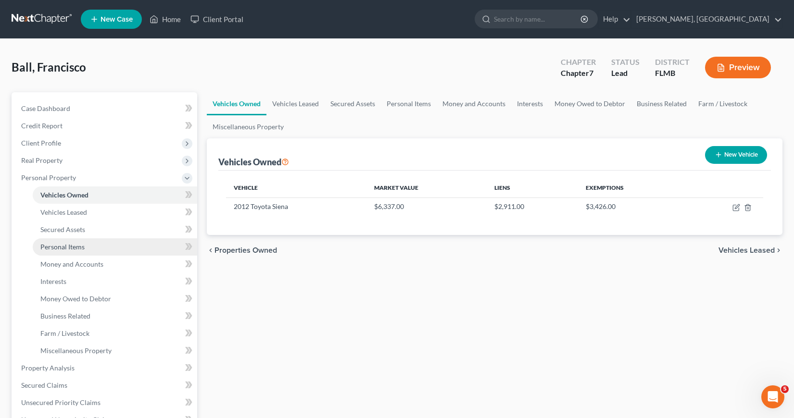
click at [68, 249] on span "Personal Items" at bounding box center [62, 247] width 44 height 8
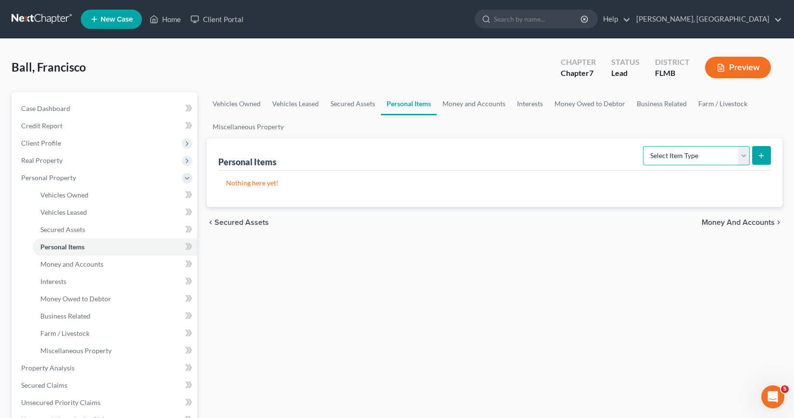
click at [745, 155] on select "Select Item Type Clothing Collectibles Of Value Electronics Firearms Household …" at bounding box center [696, 155] width 107 height 19
select select "clothing"
click at [644, 146] on select "Select Item Type Clothing Collectibles Of Value Electronics Firearms Household …" at bounding box center [696, 155] width 107 height 19
click at [763, 152] on icon "submit" at bounding box center [761, 156] width 8 height 8
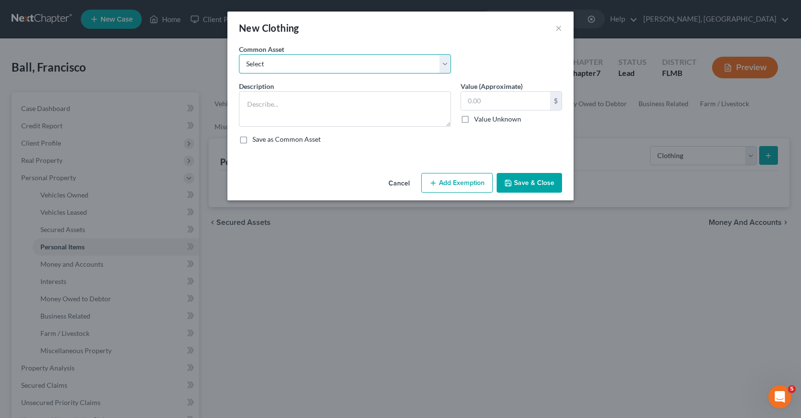
click at [443, 64] on select "Select Assorted wearing apparel" at bounding box center [345, 63] width 212 height 19
select select "0"
click at [239, 54] on select "Select Assorted wearing apparel" at bounding box center [345, 63] width 212 height 19
type textarea "Assorted wearing apparel"
type input "100"
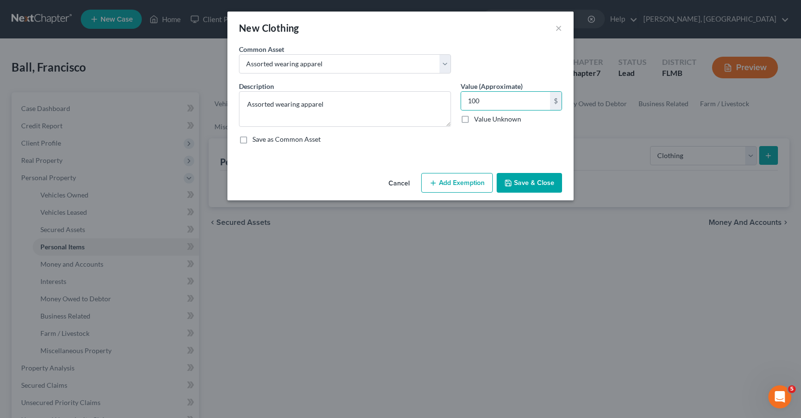
click at [459, 181] on button "Add Exemption" at bounding box center [457, 183] width 72 height 20
select select "2"
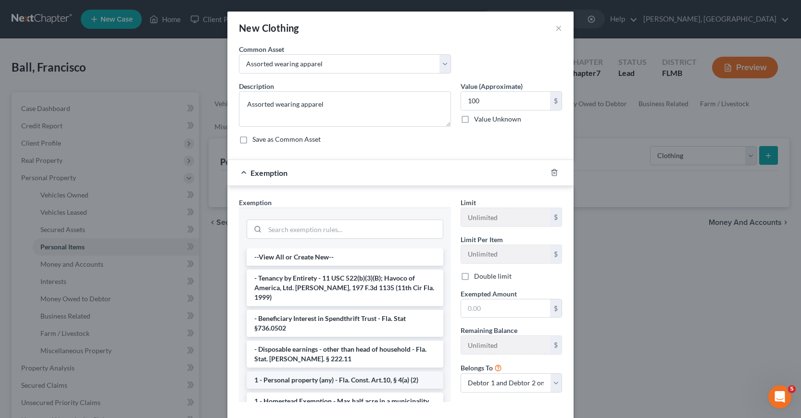
click at [343, 372] on li "1 - Personal property (any) - Fla. Const. Art.10, § 4(a) (2)" at bounding box center [345, 380] width 197 height 17
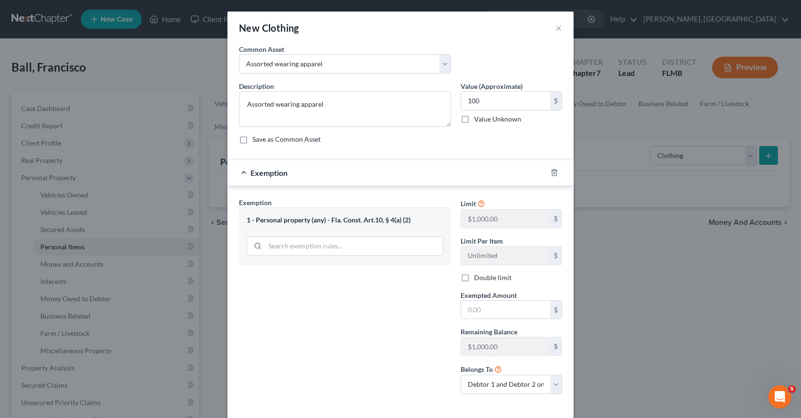
click at [474, 276] on label "Double limit" at bounding box center [493, 278] width 38 height 10
click at [478, 276] on input "Double limit" at bounding box center [481, 276] width 6 height 6
checkbox input "true"
drag, startPoint x: 464, startPoint y: 309, endPoint x: 488, endPoint y: 311, distance: 24.2
click at [487, 310] on input "text" at bounding box center [505, 310] width 89 height 18
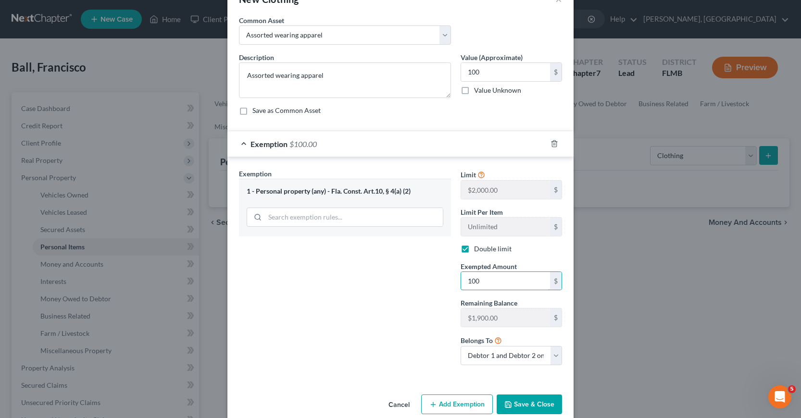
scroll to position [44, 0]
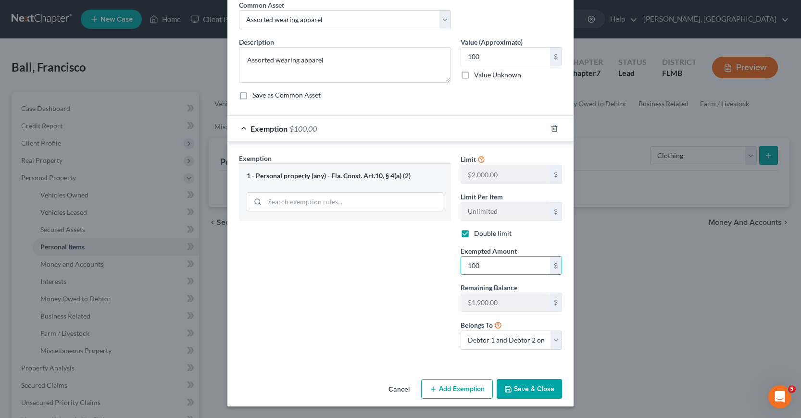
type input "100"
click at [522, 388] on button "Save & Close" at bounding box center [529, 389] width 65 height 20
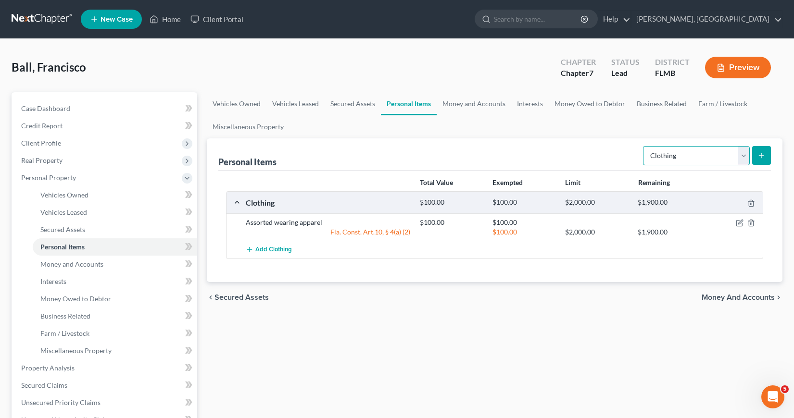
click at [744, 156] on select "Select Item Type Clothing Collectibles Of Value Electronics Firearms Household …" at bounding box center [696, 155] width 107 height 19
select select "household_goods"
click at [644, 146] on select "Select Item Type Clothing Collectibles Of Value Electronics Firearms Household …" at bounding box center [696, 155] width 107 height 19
click at [761, 153] on icon "submit" at bounding box center [761, 156] width 8 height 8
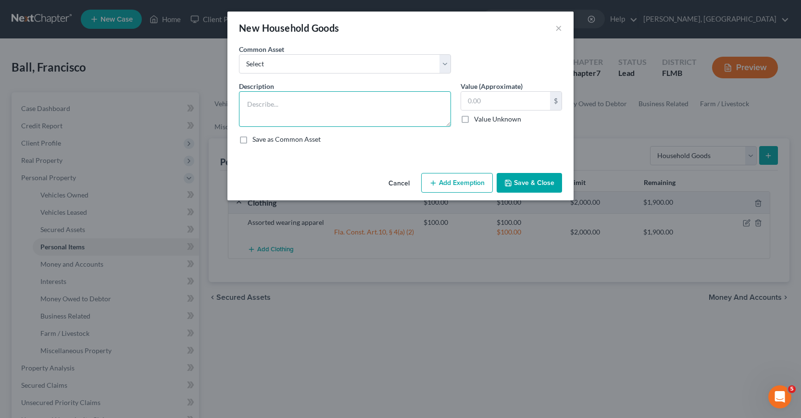
click at [245, 105] on textarea at bounding box center [345, 109] width 212 height 36
type textarea "Sectional sofa, coffee table; Table with six chairs; Queen size bed, one night …"
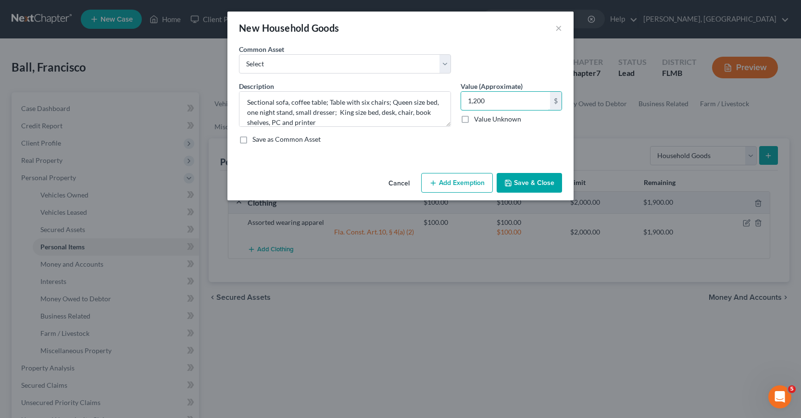
type input "1,200"
click at [465, 186] on button "Add Exemption" at bounding box center [457, 183] width 72 height 20
select select "2"
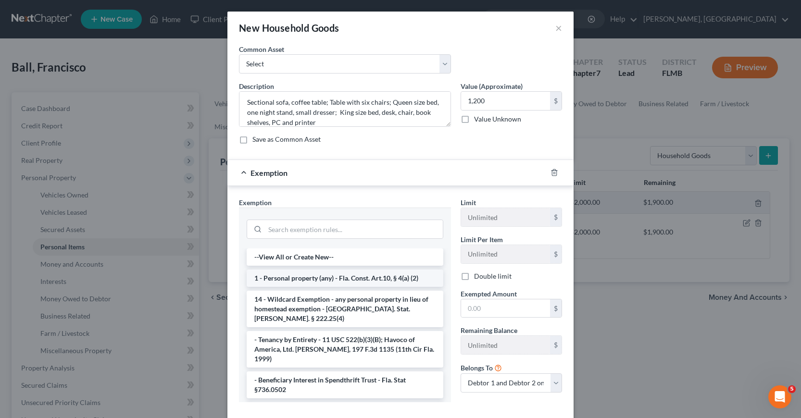
click at [372, 281] on li "1 - Personal property (any) - Fla. Const. Art.10, § 4(a) (2)" at bounding box center [345, 278] width 197 height 17
checkbox input "true"
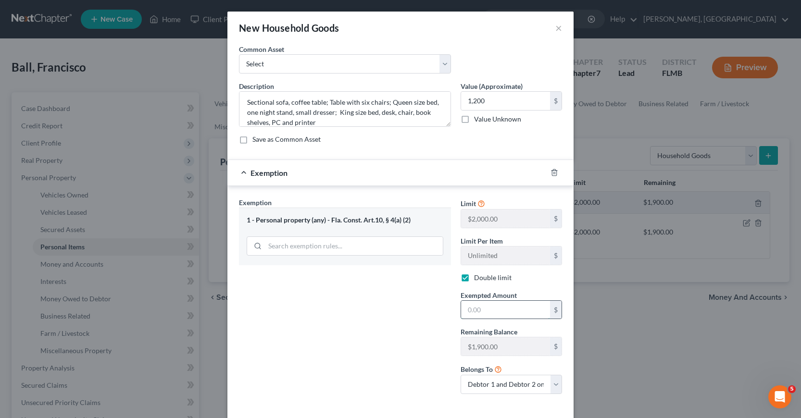
drag, startPoint x: 464, startPoint y: 314, endPoint x: 470, endPoint y: 316, distance: 6.5
click at [464, 314] on input "text" at bounding box center [505, 310] width 89 height 18
type input "1,200"
click at [400, 365] on div "Exemption Set must be selected for CA. Exemption * 1 - Personal property (any) …" at bounding box center [345, 300] width 222 height 204
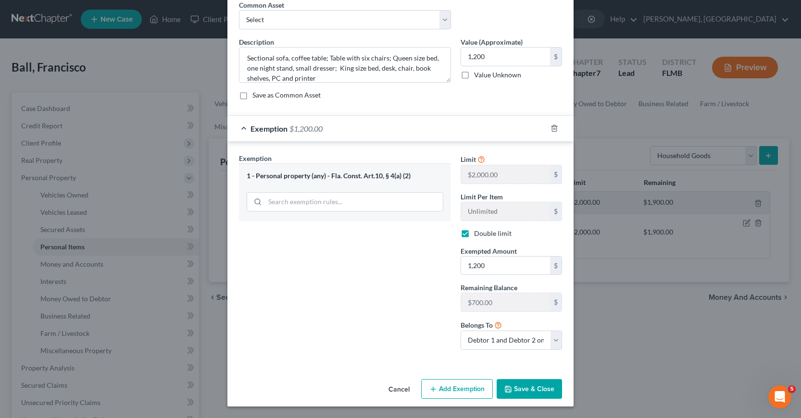
click at [511, 387] on button "Save & Close" at bounding box center [529, 389] width 65 height 20
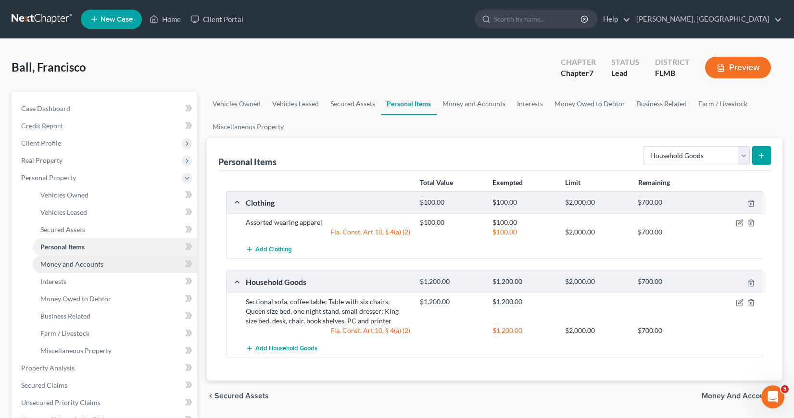
click at [75, 265] on span "Money and Accounts" at bounding box center [71, 264] width 63 height 8
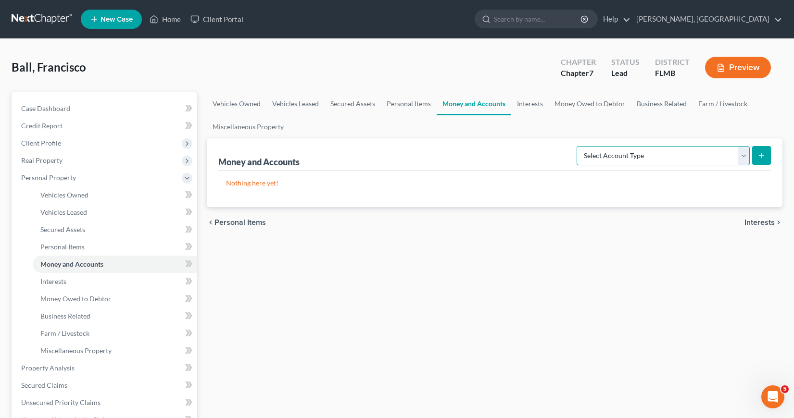
click at [743, 156] on select "Select Account Type Brokerage Cash on Hand Certificates of Deposit Checking Acc…" at bounding box center [663, 155] width 173 height 19
select select "other"
click at [579, 146] on select "Select Account Type Brokerage Cash on Hand Certificates of Deposit Checking Acc…" at bounding box center [663, 155] width 173 height 19
click at [760, 152] on icon "submit" at bounding box center [761, 156] width 8 height 8
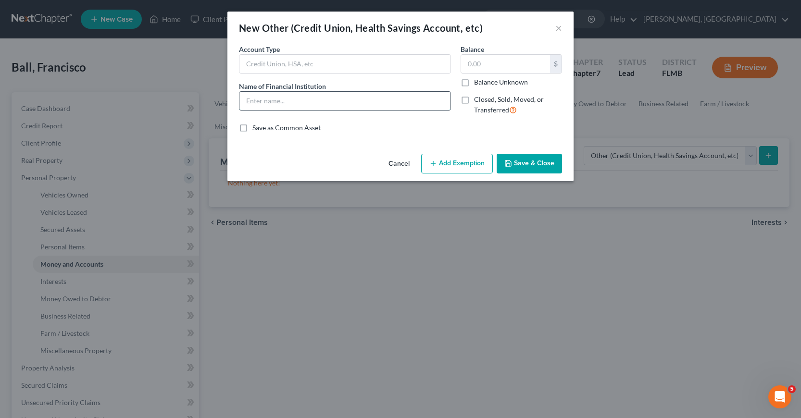
click at [250, 100] on input "text" at bounding box center [344, 101] width 211 height 18
type input "PenFed Credit Union"
click at [466, 63] on input "text" at bounding box center [505, 64] width 89 height 18
type input "2"
type input "75"
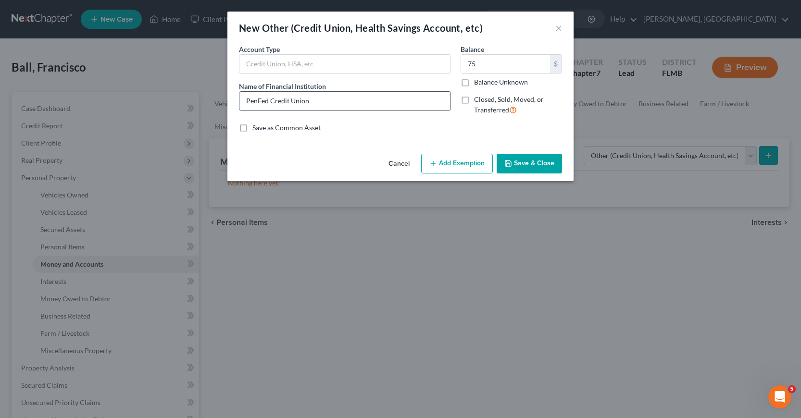
click at [311, 100] on input "PenFed Credit Union" at bounding box center [344, 101] width 211 height 18
click at [460, 163] on button "Add Exemption" at bounding box center [457, 164] width 72 height 20
select select "2"
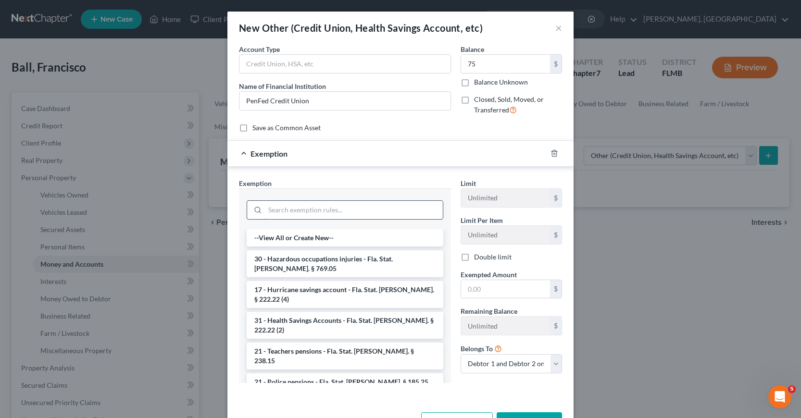
click at [285, 212] on input "search" at bounding box center [354, 210] width 178 height 18
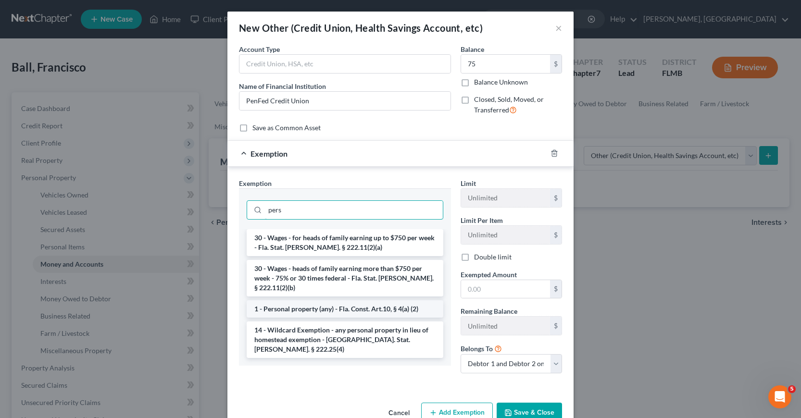
type input "pers"
click at [304, 302] on li "1 - Personal property (any) - Fla. Const. Art.10, § 4(a) (2)" at bounding box center [345, 309] width 197 height 17
checkbox input "true"
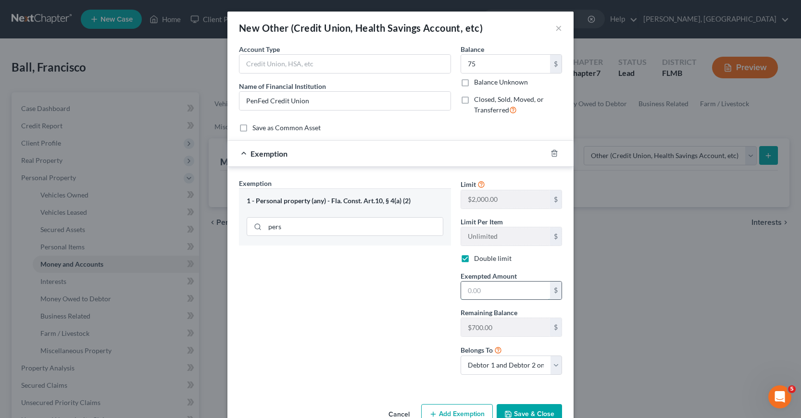
click at [463, 290] on input "text" at bounding box center [505, 291] width 89 height 18
drag, startPoint x: 465, startPoint y: 291, endPoint x: 484, endPoint y: 292, distance: 18.8
click at [484, 292] on input "text" at bounding box center [505, 291] width 89 height 18
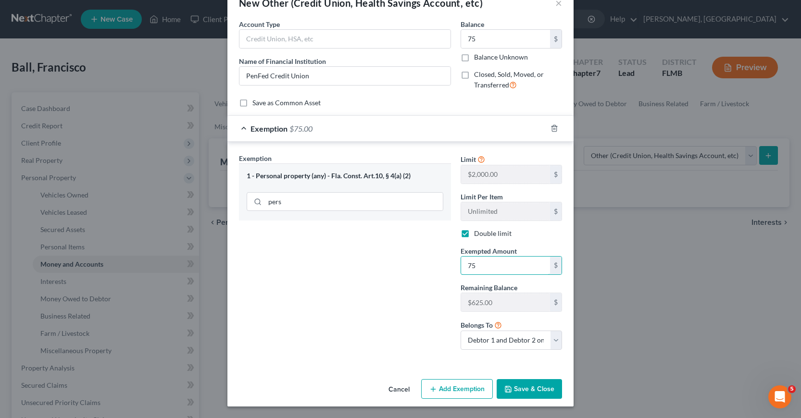
type input "75"
click at [527, 390] on button "Save & Close" at bounding box center [529, 389] width 65 height 20
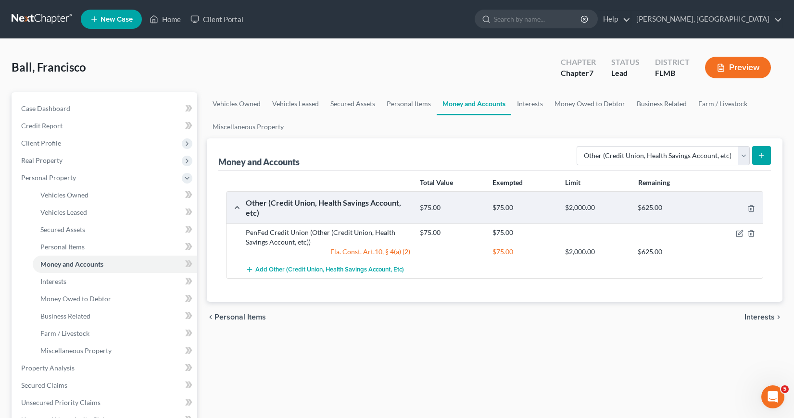
click at [760, 155] on icon "submit" at bounding box center [761, 156] width 8 height 8
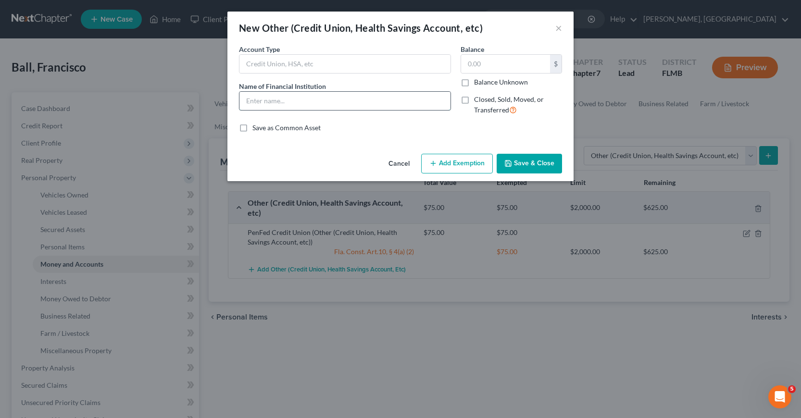
click at [252, 100] on input "text" at bounding box center [344, 101] width 211 height 18
type input "PenFed Credit Union"
click at [469, 63] on input "text" at bounding box center [505, 64] width 89 height 18
type input "10"
click at [450, 163] on button "Add Exemption" at bounding box center [457, 164] width 72 height 20
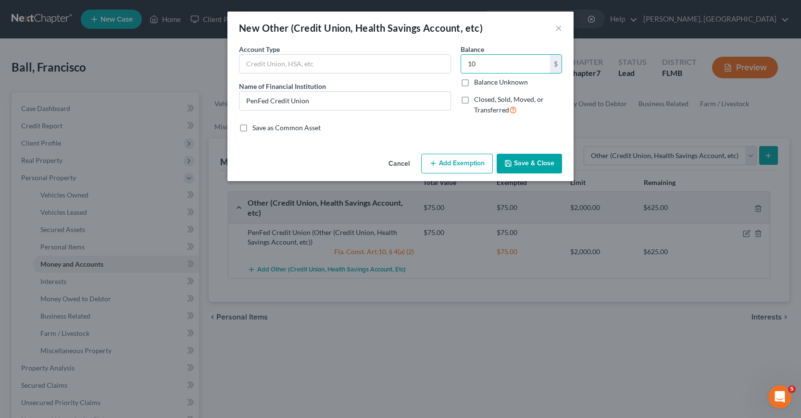
select select "2"
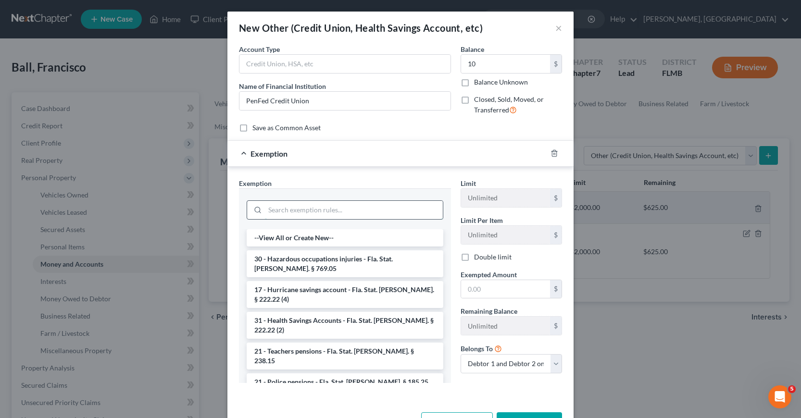
click at [275, 210] on input "search" at bounding box center [354, 210] width 178 height 18
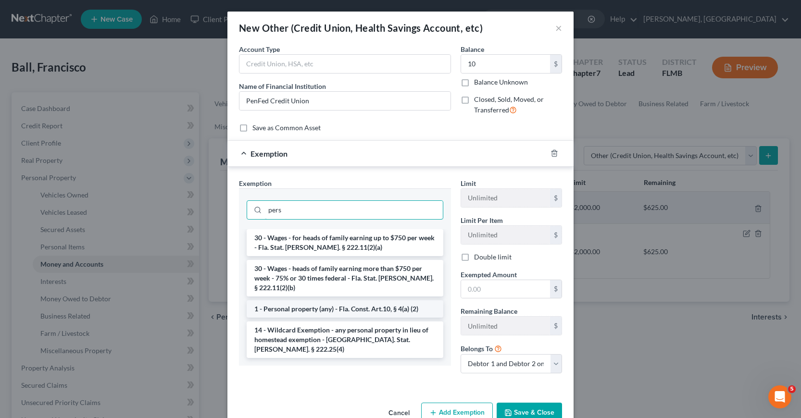
type input "pers"
click at [280, 301] on li "1 - Personal property (any) - Fla. Const. Art.10, § 4(a) (2)" at bounding box center [345, 309] width 197 height 17
checkbox input "true"
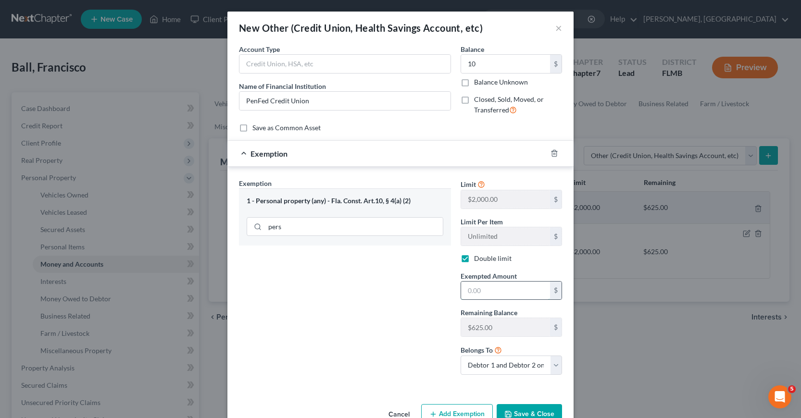
drag, startPoint x: 462, startPoint y: 292, endPoint x: 490, endPoint y: 291, distance: 27.9
click at [490, 291] on input "text" at bounding box center [505, 291] width 89 height 18
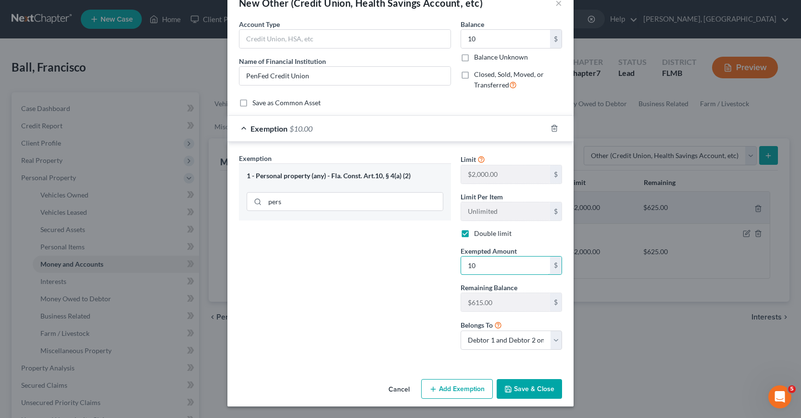
type input "10"
click at [350, 340] on div "Exemption Set must be selected for CA. Exemption * 1 - Personal property (any) …" at bounding box center [345, 255] width 222 height 204
click at [524, 389] on button "Save & Close" at bounding box center [529, 389] width 65 height 20
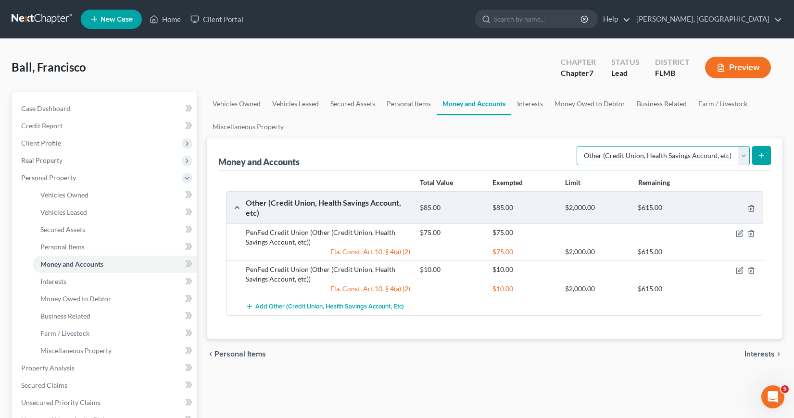
click at [743, 154] on select "Select Account Type Brokerage Cash on Hand Certificates of Deposit Checking Acc…" at bounding box center [663, 155] width 173 height 19
select select "savings"
click at [579, 146] on select "Select Account Type Brokerage Cash on Hand Certificates of Deposit Checking Acc…" at bounding box center [663, 155] width 173 height 19
click at [761, 153] on line "submit" at bounding box center [761, 155] width 0 height 4
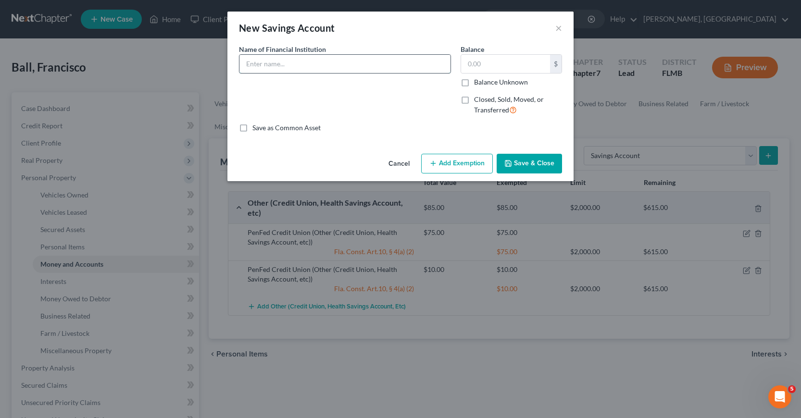
click at [252, 68] on input "text" at bounding box center [344, 64] width 211 height 18
type input "[PERSON_NAME] Fargo Bank, N.A."
click at [466, 63] on input "text" at bounding box center [505, 64] width 89 height 18
type input "100"
click at [455, 163] on button "Add Exemption" at bounding box center [457, 164] width 72 height 20
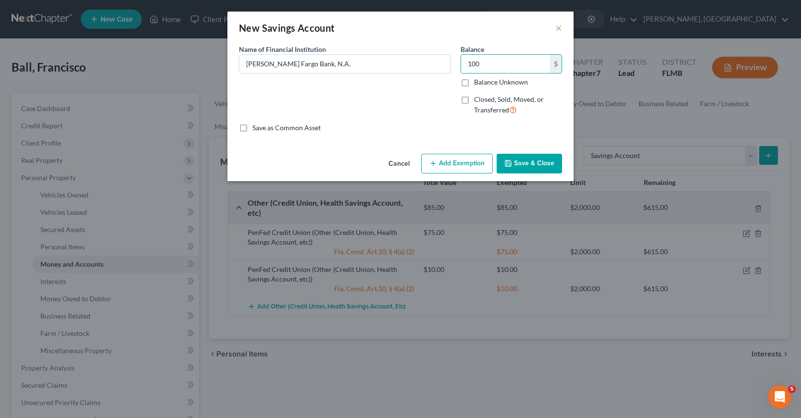
select select "2"
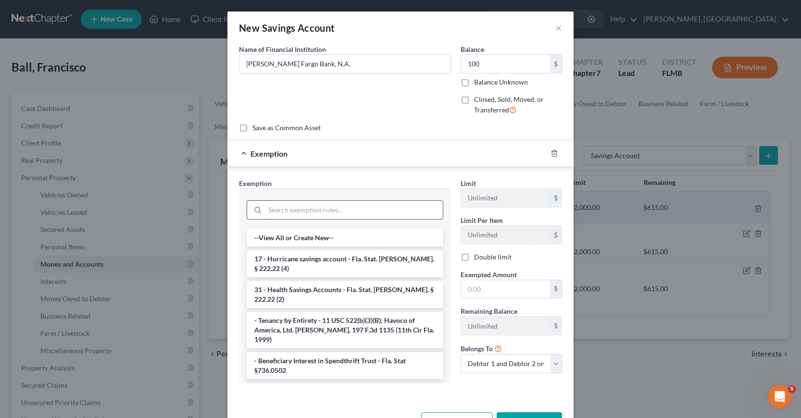
click at [272, 212] on input "search" at bounding box center [354, 210] width 178 height 18
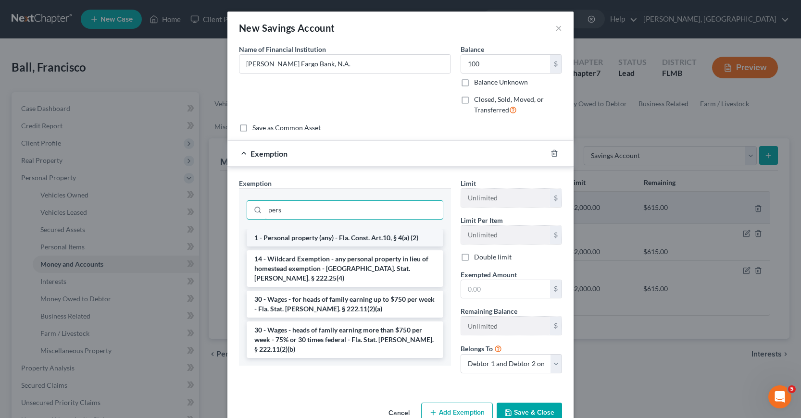
type input "pers"
click at [299, 240] on li "1 - Personal property (any) - Fla. Const. Art.10, § 4(a) (2)" at bounding box center [345, 237] width 197 height 17
checkbox input "true"
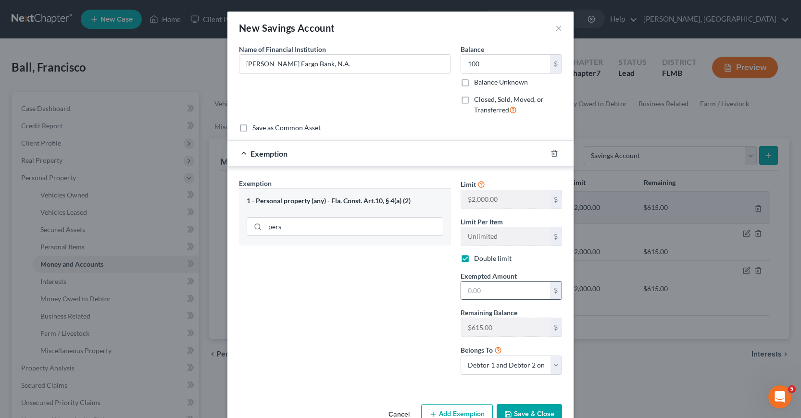
click at [464, 290] on input "text" at bounding box center [505, 291] width 89 height 18
type input "100"
click at [368, 340] on div "Exemption Set must be selected for CA. Exemption * 1 - Personal property (any) …" at bounding box center [345, 280] width 222 height 204
click at [525, 411] on button "Save & Close" at bounding box center [529, 414] width 65 height 20
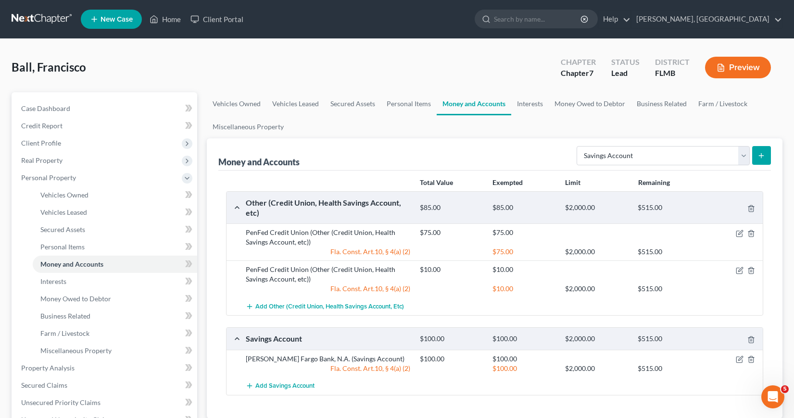
click at [763, 154] on icon "submit" at bounding box center [761, 156] width 8 height 8
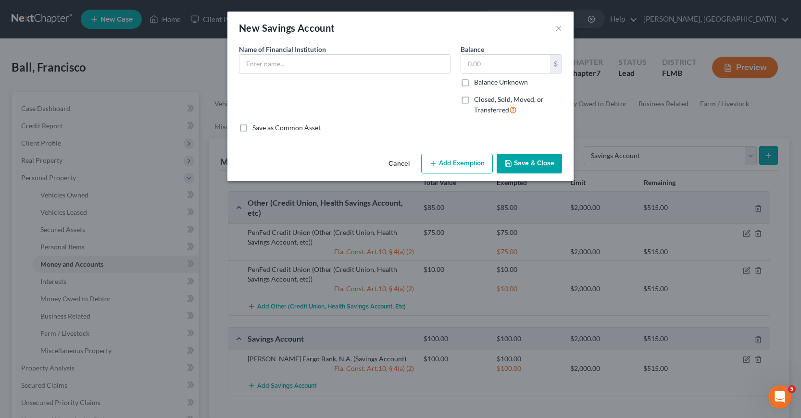
click at [396, 163] on button "Cancel" at bounding box center [399, 164] width 37 height 19
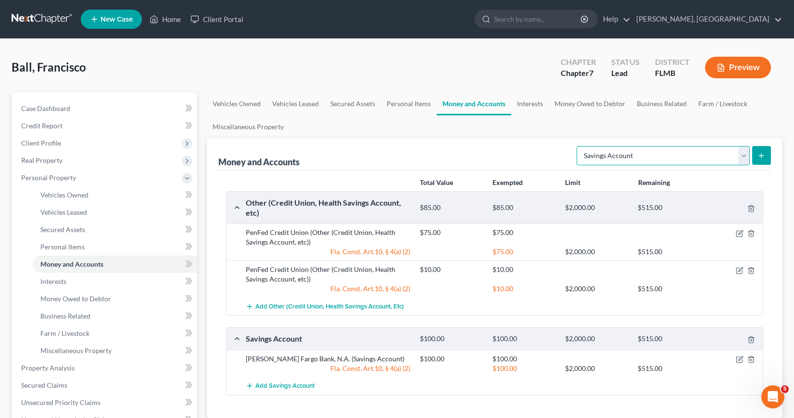
click at [743, 154] on select "Select Account Type Brokerage Cash on Hand Certificates of Deposit Checking Acc…" at bounding box center [663, 155] width 173 height 19
select select "checking"
click at [579, 146] on select "Select Account Type Brokerage Cash on Hand Certificates of Deposit Checking Acc…" at bounding box center [663, 155] width 173 height 19
click at [759, 155] on icon "submit" at bounding box center [761, 156] width 8 height 8
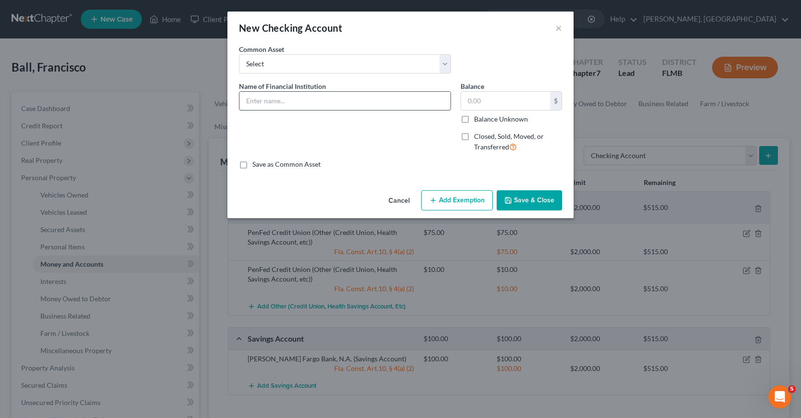
click at [247, 100] on input "text" at bounding box center [344, 101] width 211 height 18
type input "Bank of America"
type input "100"
click at [447, 198] on button "Add Exemption" at bounding box center [457, 200] width 72 height 20
select select "2"
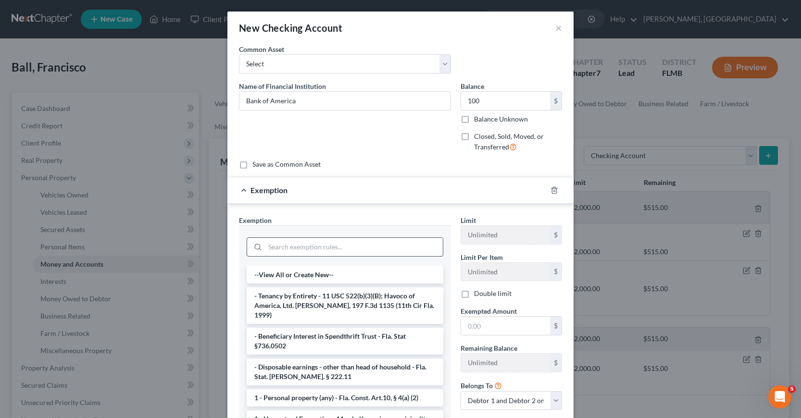
click at [277, 247] on input "search" at bounding box center [354, 247] width 178 height 18
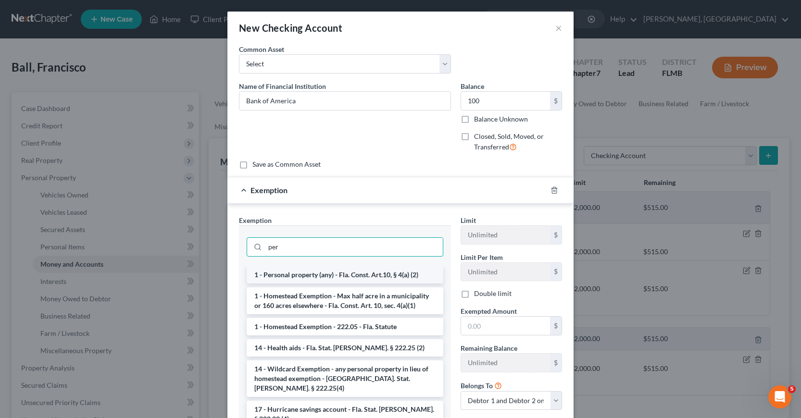
type input "per"
click at [297, 276] on li "1 - Personal property (any) - Fla. Const. Art.10, § 4(a) (2)" at bounding box center [345, 274] width 197 height 17
checkbox input "true"
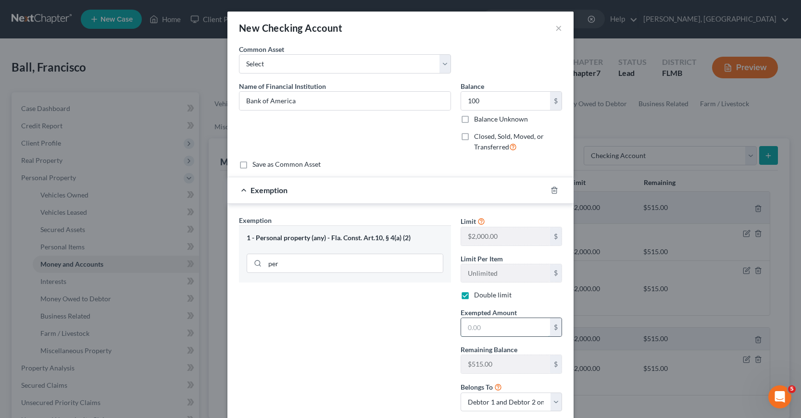
drag, startPoint x: 464, startPoint y: 328, endPoint x: 498, endPoint y: 329, distance: 34.6
click at [498, 329] on input "text" at bounding box center [505, 327] width 89 height 18
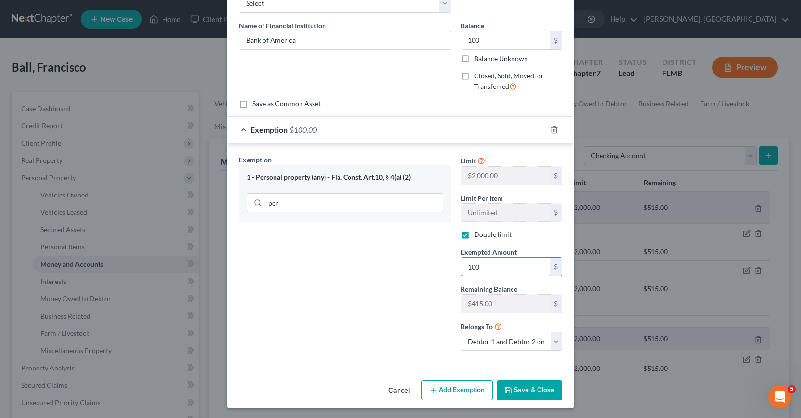
scroll to position [62, 0]
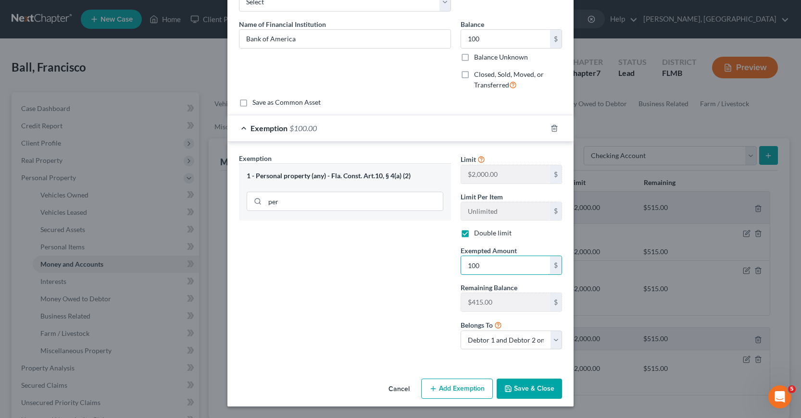
type input "100"
drag, startPoint x: 357, startPoint y: 348, endPoint x: 403, endPoint y: 352, distance: 45.9
click at [358, 349] on div "Exemption Set must be selected for CA. Exemption * 1 - Personal property (any) …" at bounding box center [345, 255] width 222 height 204
click at [513, 388] on button "Save & Close" at bounding box center [529, 389] width 65 height 20
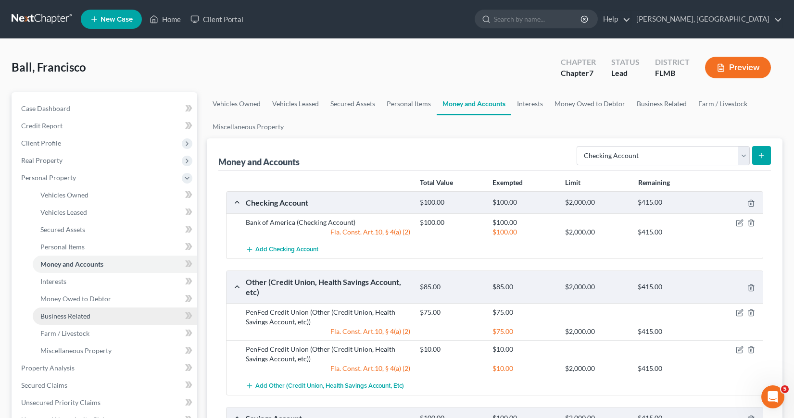
click at [76, 317] on span "Business Related" at bounding box center [65, 316] width 50 height 8
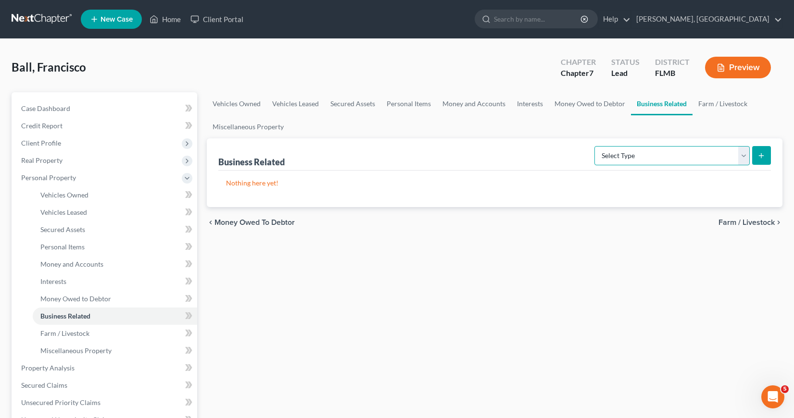
click at [740, 155] on select "Select Type Customer Lists Franchises Inventory Licenses Machinery Office Equip…" at bounding box center [671, 155] width 155 height 19
click at [84, 350] on span "Miscellaneous Property" at bounding box center [75, 351] width 71 height 8
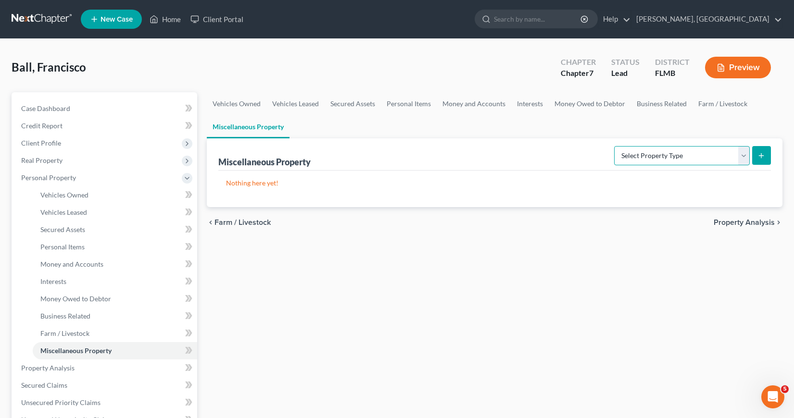
click at [743, 155] on select "Select Property Type Assigned for Creditor Benefit [DATE] Holding for Another N…" at bounding box center [682, 155] width 136 height 19
click at [78, 298] on span "Money Owed to Debtor" at bounding box center [75, 299] width 71 height 8
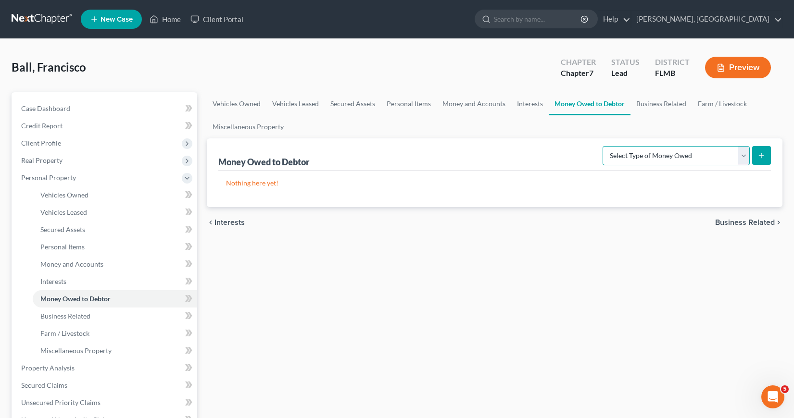
click at [744, 155] on select "Select Type of Money Owed Accounts Receivable Alimony Child Support Claims Agai…" at bounding box center [676, 155] width 147 height 19
click at [43, 382] on span "Secured Claims" at bounding box center [44, 385] width 46 height 8
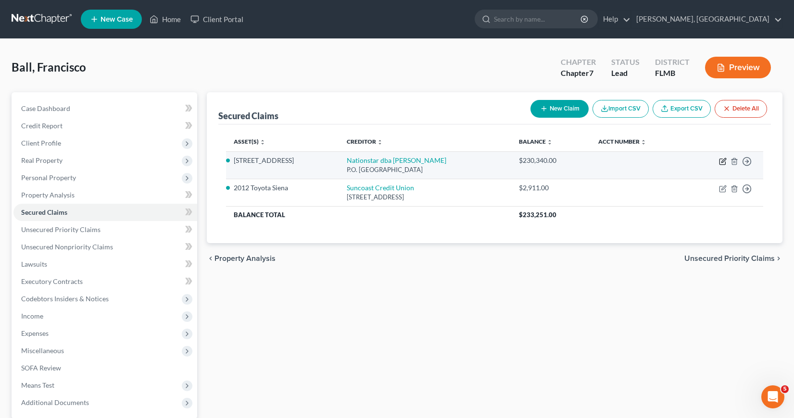
click at [723, 161] on icon "button" at bounding box center [723, 160] width 4 height 4
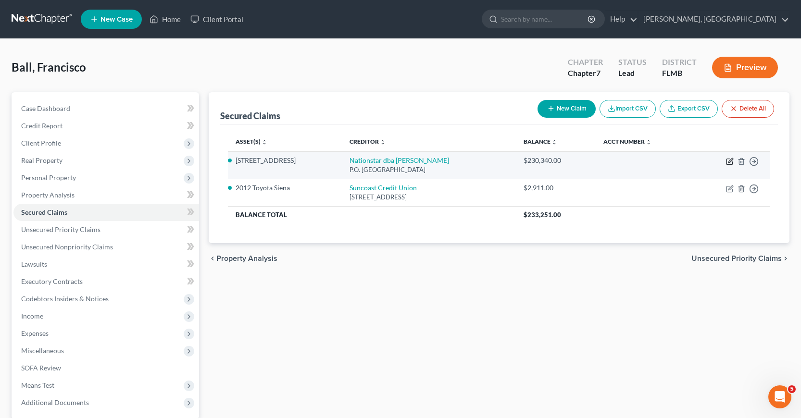
select select "45"
select select "3"
select select "2"
select select "0"
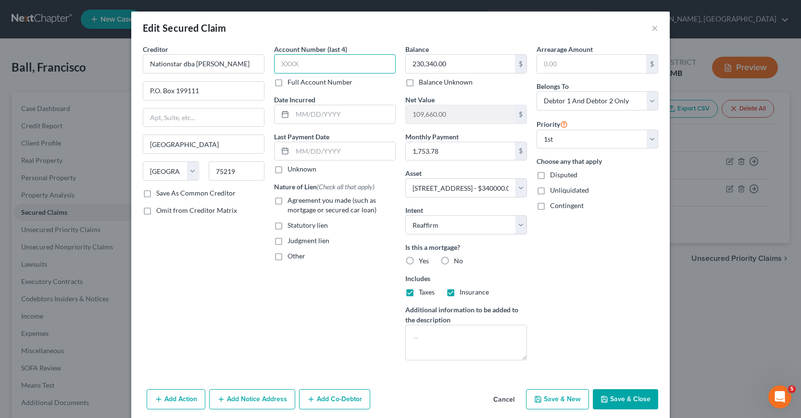
click at [276, 64] on input "text" at bounding box center [335, 63] width 122 height 19
type input "0"
click at [499, 401] on button "Cancel" at bounding box center [504, 399] width 37 height 19
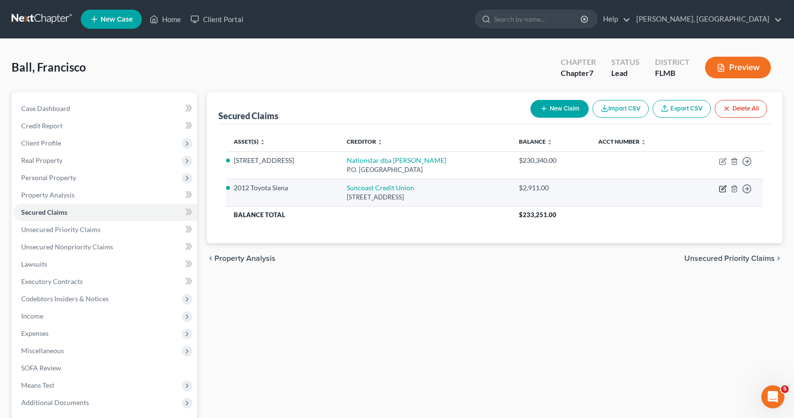
click at [721, 189] on icon "button" at bounding box center [723, 189] width 8 height 8
select select "9"
select select "4"
select select "2"
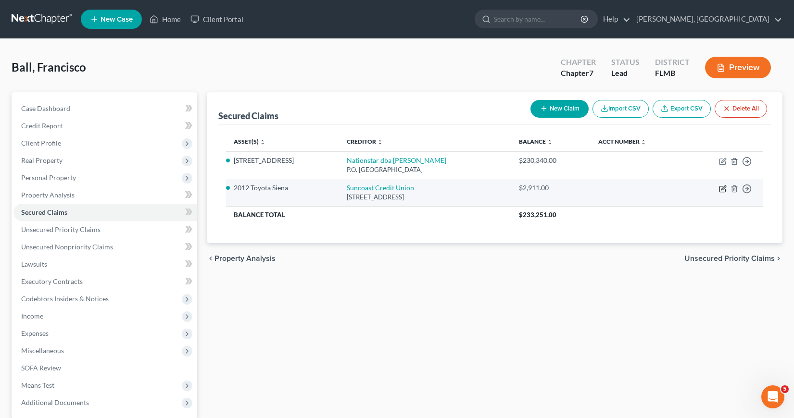
select select "0"
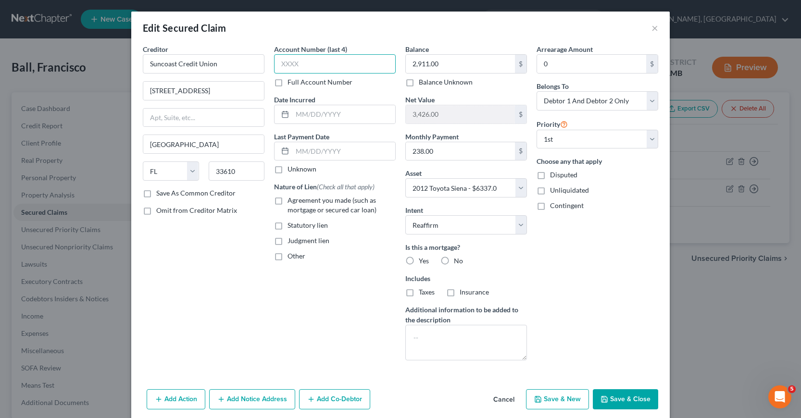
click at [278, 63] on input "text" at bounding box center [335, 63] width 122 height 19
type input "0100"
click at [292, 111] on input "text" at bounding box center [343, 114] width 103 height 18
type input "02/2020"
click at [288, 200] on label "Agreement you made (such as mortgage or secured car loan)" at bounding box center [342, 205] width 108 height 19
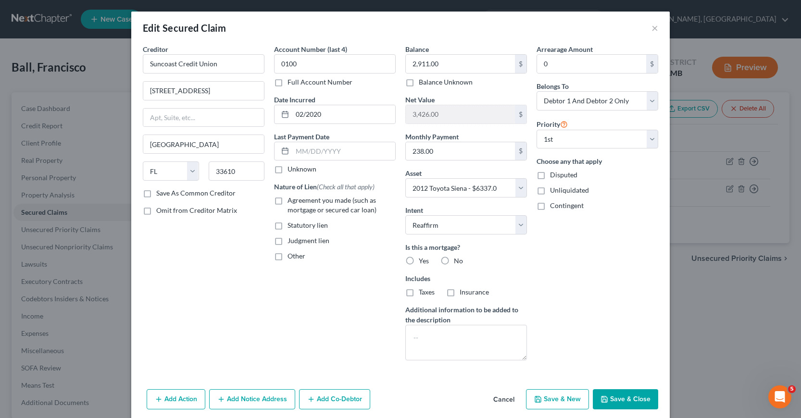
click at [291, 200] on input "Agreement you made (such as mortgage or secured car loan)" at bounding box center [294, 199] width 6 height 6
checkbox input "true"
click at [454, 261] on label "No" at bounding box center [458, 261] width 9 height 10
click at [458, 261] on input "No" at bounding box center [461, 259] width 6 height 6
radio input "true"
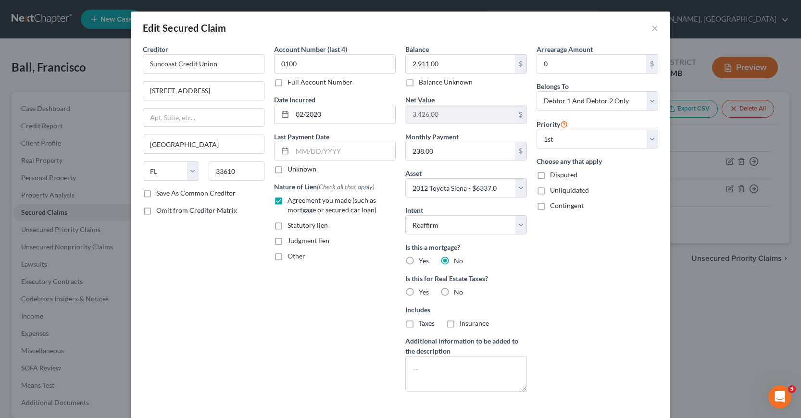
click at [454, 291] on label "No" at bounding box center [458, 293] width 9 height 10
click at [458, 291] on input "No" at bounding box center [461, 291] width 6 height 6
radio input "true"
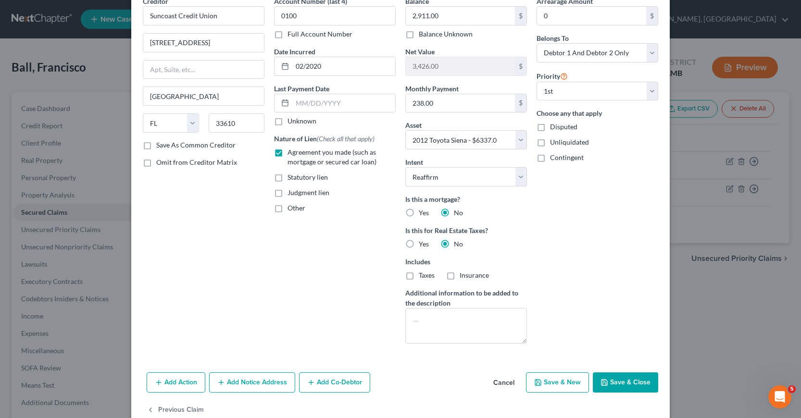
scroll to position [69, 0]
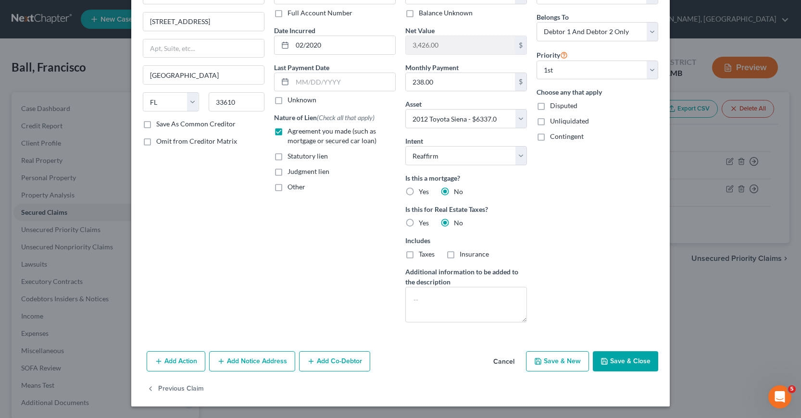
click at [617, 362] on button "Save & Close" at bounding box center [625, 362] width 65 height 20
select select
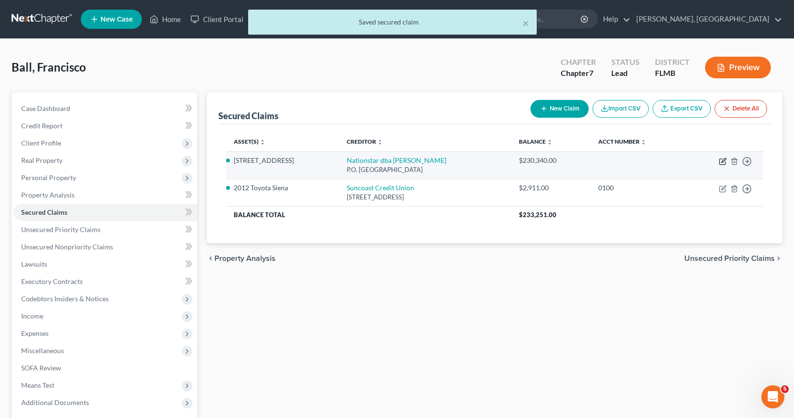
click at [722, 162] on icon "button" at bounding box center [723, 160] width 4 height 4
select select "45"
select select "3"
select select "2"
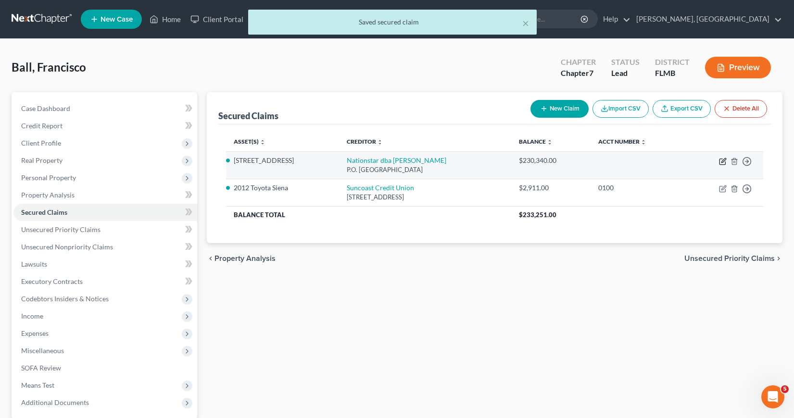
select select "0"
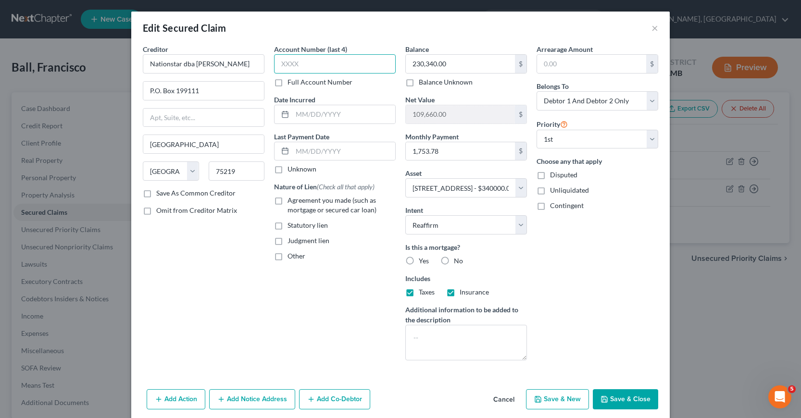
click at [276, 63] on input "text" at bounding box center [335, 63] width 122 height 19
type input "3202"
click at [295, 111] on input "text" at bounding box center [343, 114] width 103 height 18
type input "11/2020"
click at [288, 202] on label "Agreement you made (such as mortgage or secured car loan)" at bounding box center [342, 205] width 108 height 19
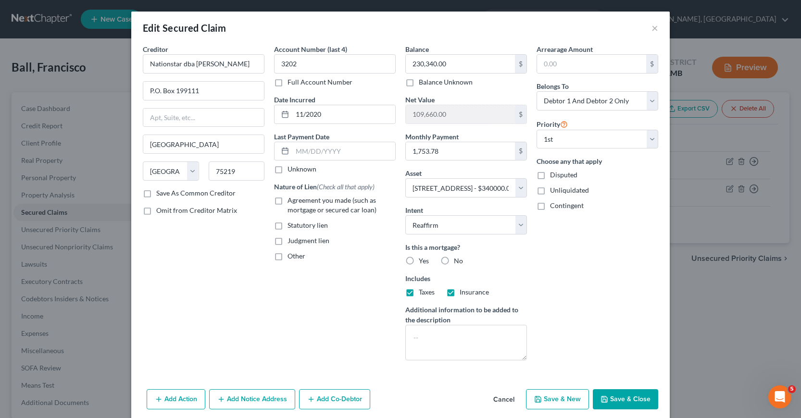
click at [291, 202] on input "Agreement you made (such as mortgage or secured car loan)" at bounding box center [294, 199] width 6 height 6
checkbox input "true"
click at [419, 261] on label "Yes" at bounding box center [424, 261] width 10 height 10
click at [423, 261] on input "Yes" at bounding box center [426, 259] width 6 height 6
radio input "true"
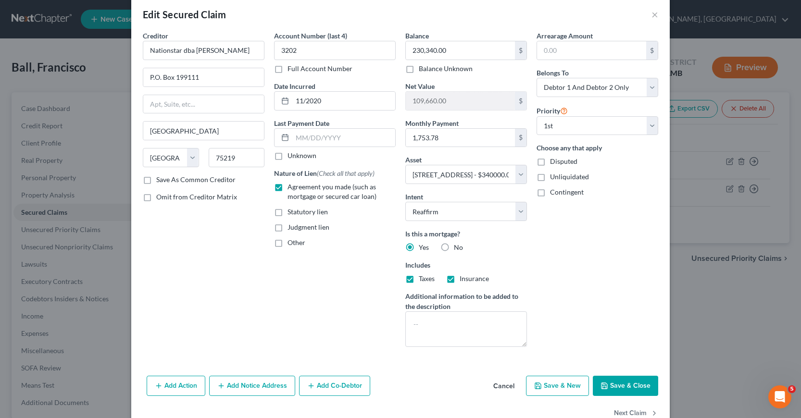
scroll to position [0, 0]
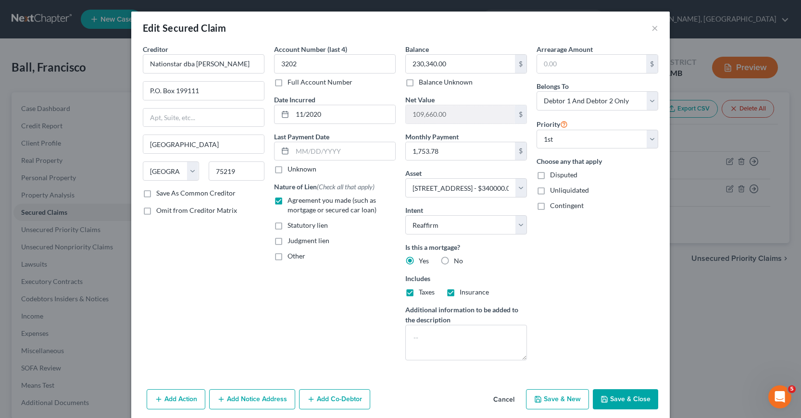
click at [251, 399] on button "Add Notice Address" at bounding box center [252, 400] width 86 height 20
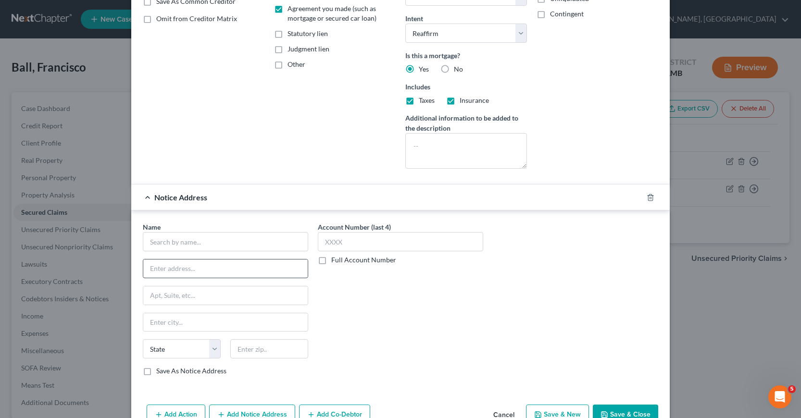
scroll to position [192, 0]
click at [164, 244] on input "text" at bounding box center [225, 241] width 165 height 19
click at [223, 268] on div "[STREET_ADDRESS]" at bounding box center [201, 267] width 100 height 8
type input "Nationstar Mortgage"
type input "[STREET_ADDRESS]"
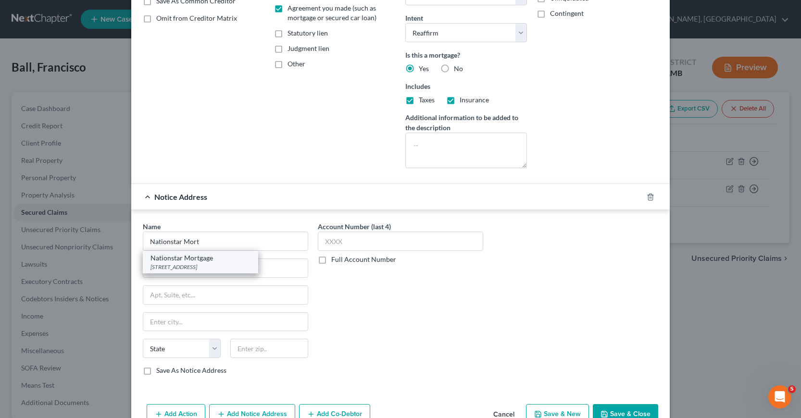
type input "Coppell"
select select "45"
type input "75019"
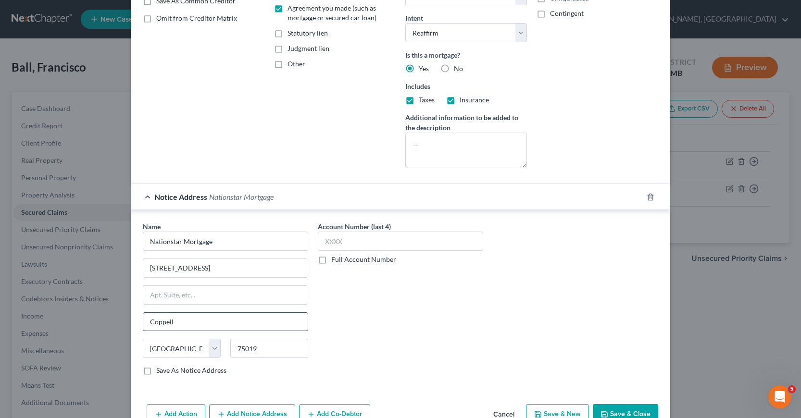
drag, startPoint x: 144, startPoint y: 323, endPoint x: 185, endPoint y: 325, distance: 40.9
click at [185, 325] on input "Coppell" at bounding box center [225, 322] width 164 height 18
type input "[GEOGRAPHIC_DATA]"
click at [254, 346] on input "75019" at bounding box center [269, 348] width 78 height 19
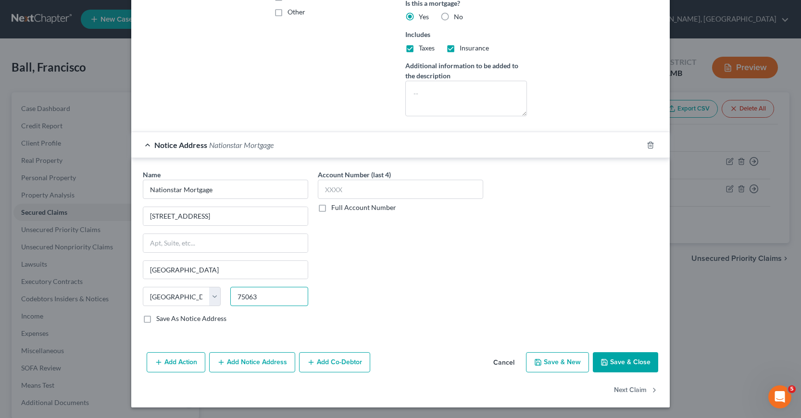
scroll to position [245, 0]
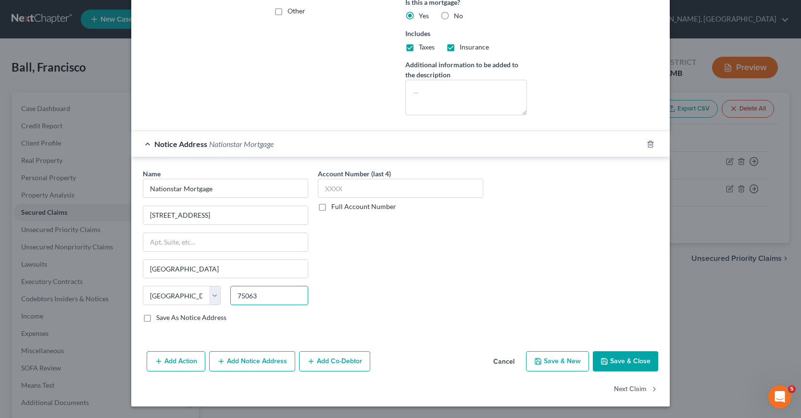
type input "75063"
click at [156, 319] on label "Save As Notice Address" at bounding box center [191, 318] width 70 height 10
click at [160, 319] on input "Save As Notice Address" at bounding box center [163, 316] width 6 height 6
checkbox input "true"
type input "[PERSON_NAME]"
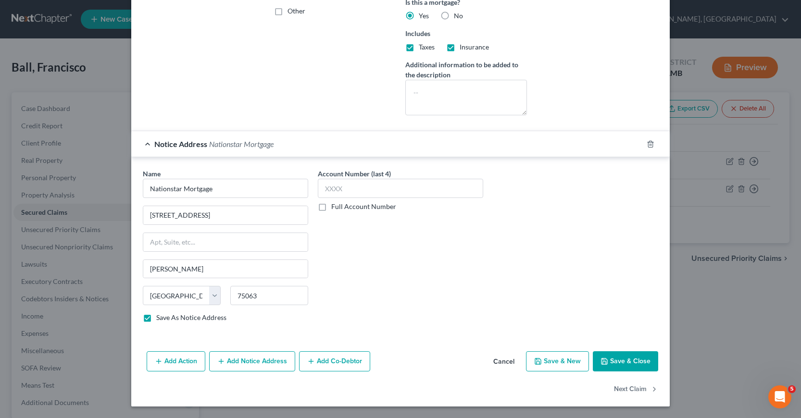
click at [620, 361] on button "Save & Close" at bounding box center [625, 362] width 65 height 20
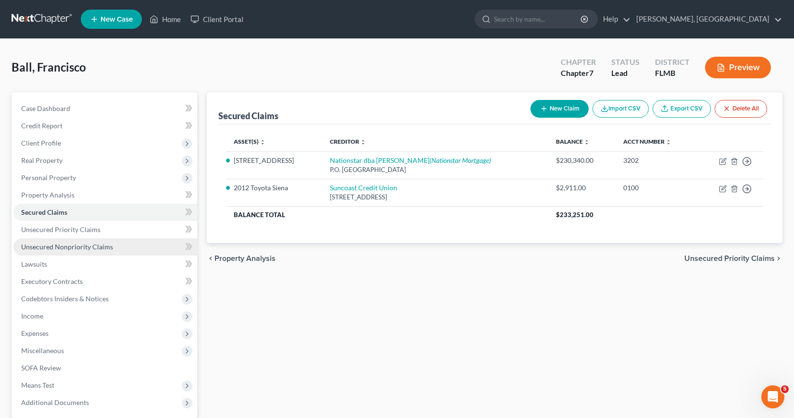
click at [89, 249] on span "Unsecured Nonpriority Claims" at bounding box center [67, 247] width 92 height 8
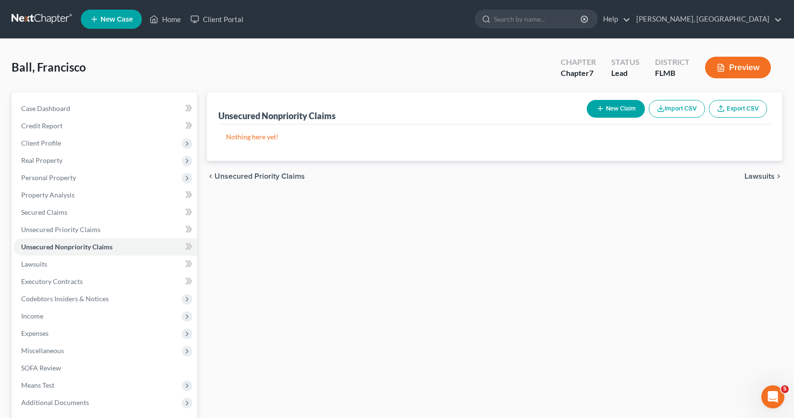
click at [617, 110] on button "New Claim" at bounding box center [616, 109] width 58 height 18
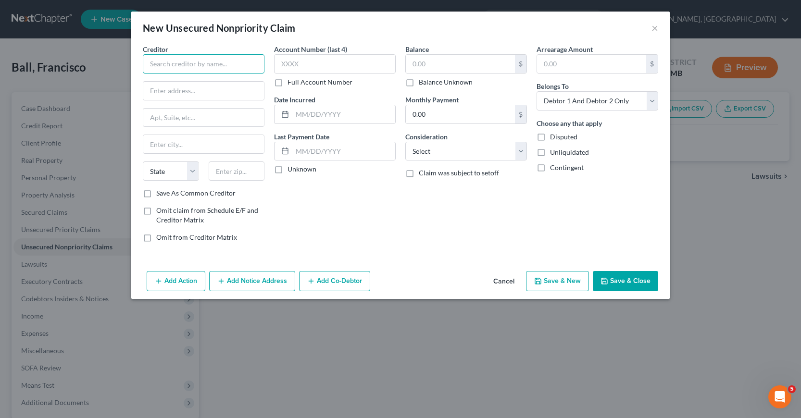
click at [152, 63] on input "text" at bounding box center [204, 63] width 122 height 19
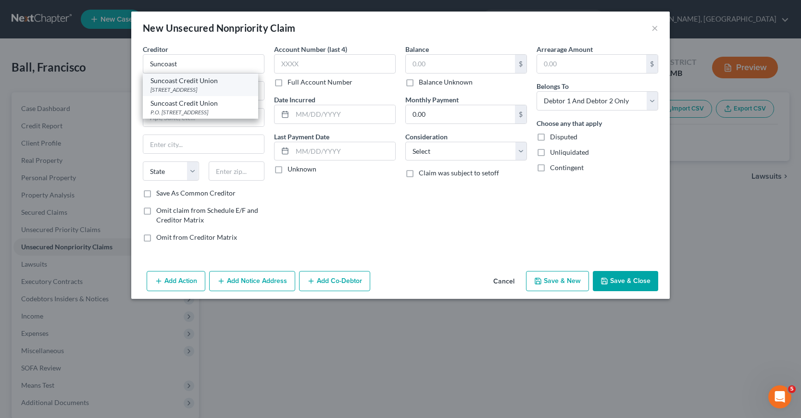
click at [170, 88] on div "[STREET_ADDRESS]" at bounding box center [201, 90] width 100 height 8
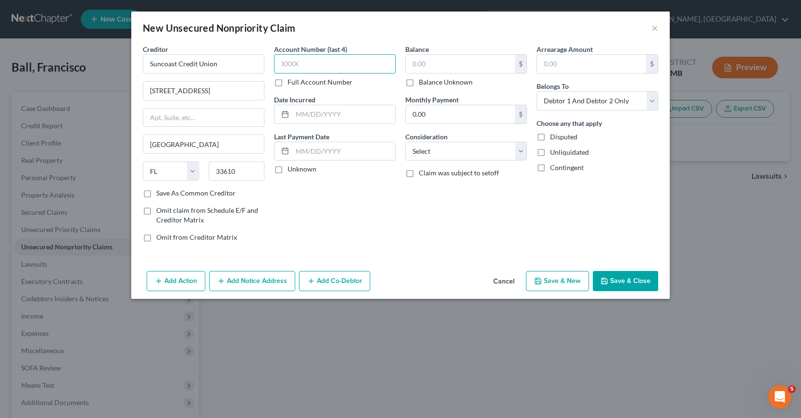
click at [281, 63] on input "text" at bounding box center [335, 63] width 122 height 19
click at [414, 61] on input "text" at bounding box center [460, 64] width 109 height 18
click at [301, 113] on input "text" at bounding box center [343, 114] width 103 height 18
click at [523, 152] on select "Select Cable / Satellite Services Collection Agency Credit Card Debt Debt Couns…" at bounding box center [466, 151] width 122 height 19
click at [405, 142] on select "Select Cable / Satellite Services Collection Agency Credit Card Debt Debt Couns…" at bounding box center [466, 151] width 122 height 19
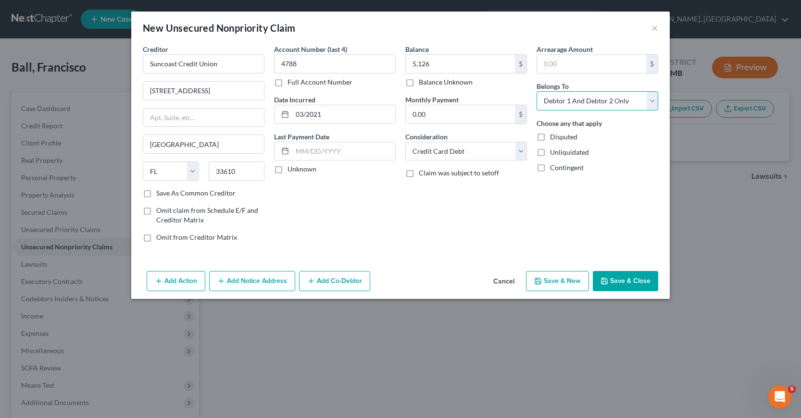
click at [652, 100] on select "Select Debtor 1 Only Debtor 2 Only Debtor 1 And Debtor 2 Only At Least One Of T…" at bounding box center [598, 100] width 122 height 19
click at [537, 91] on select "Select Debtor 1 Only Debtor 2 Only Debtor 1 And Debtor 2 Only At Least One Of T…" at bounding box center [598, 100] width 122 height 19
click at [551, 284] on button "Save & New" at bounding box center [557, 281] width 63 height 20
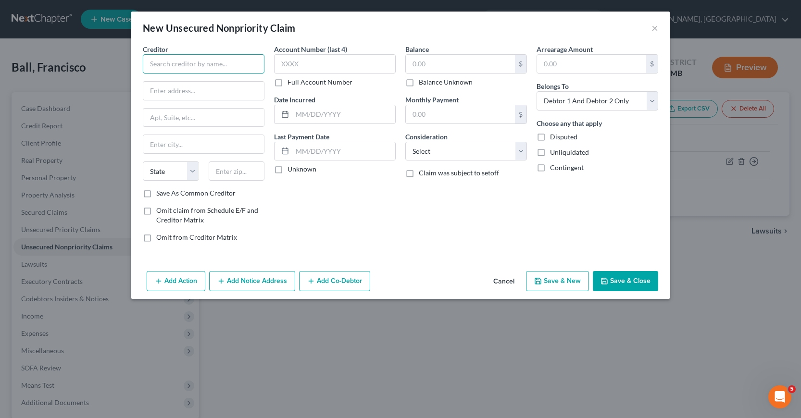
click at [151, 65] on input "text" at bounding box center [204, 63] width 122 height 19
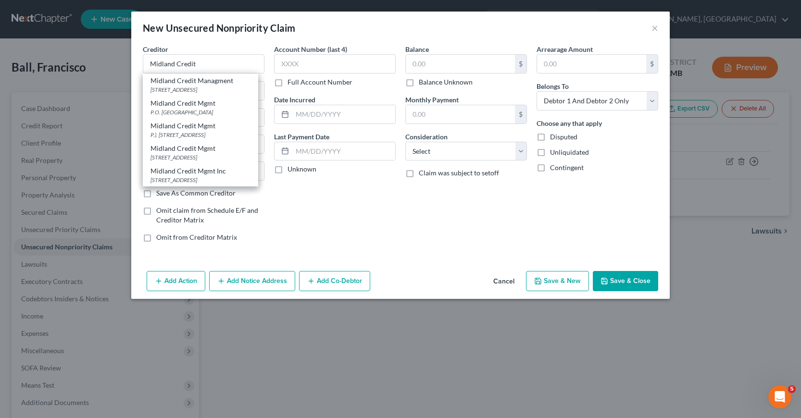
scroll to position [19, 0]
click at [221, 176] on div "[STREET_ADDRESS]" at bounding box center [201, 180] width 100 height 8
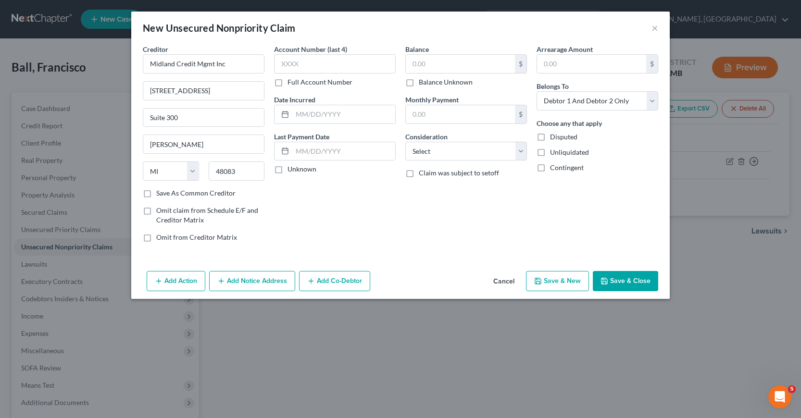
scroll to position [0, 0]
click at [281, 63] on input "text" at bounding box center [335, 63] width 122 height 19
click at [411, 64] on input "text" at bounding box center [460, 64] width 109 height 18
click at [521, 151] on select "Select Cable / Satellite Services Collection Agency Credit Card Debt Debt Couns…" at bounding box center [466, 151] width 122 height 19
click at [577, 360] on div "New Unsecured Nonpriority Claim × Creditor * Midland Credit Mgmt Inc [STREET_AD…" at bounding box center [400, 209] width 801 height 418
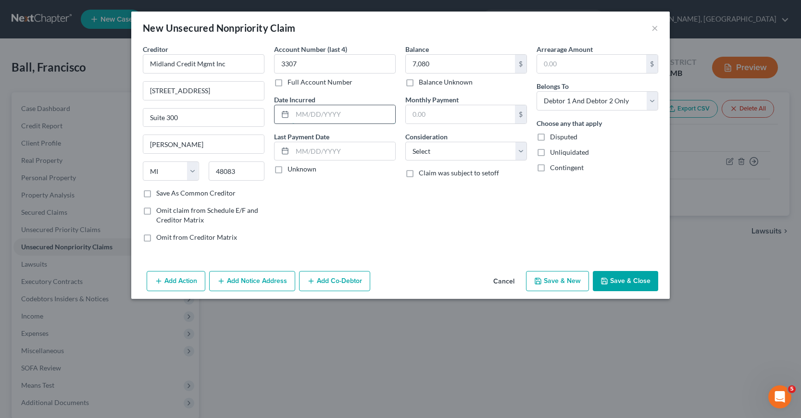
click at [301, 113] on input "text" at bounding box center [343, 114] width 103 height 18
click at [520, 151] on select "Select Cable / Satellite Services Collection Agency Credit Card Debt Debt Couns…" at bounding box center [466, 151] width 122 height 19
click at [405, 142] on select "Select Cable / Satellite Services Collection Agency Credit Card Debt Debt Couns…" at bounding box center [466, 151] width 122 height 19
click at [411, 186] on input "text" at bounding box center [466, 188] width 121 height 18
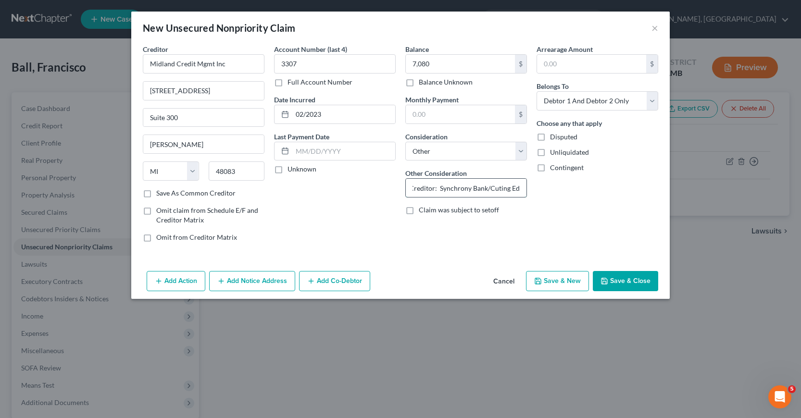
scroll to position [0, 33]
drag, startPoint x: 494, startPoint y: 189, endPoint x: 499, endPoint y: 190, distance: 5.0
click at [494, 189] on input "Original Creditor: Synchrony Bank/Cuting Edge" at bounding box center [466, 188] width 121 height 18
click at [257, 280] on button "Add Notice Address" at bounding box center [252, 281] width 86 height 20
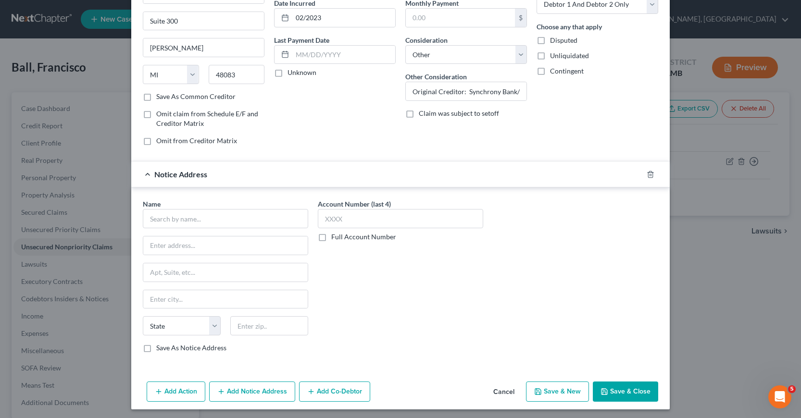
scroll to position [100, 0]
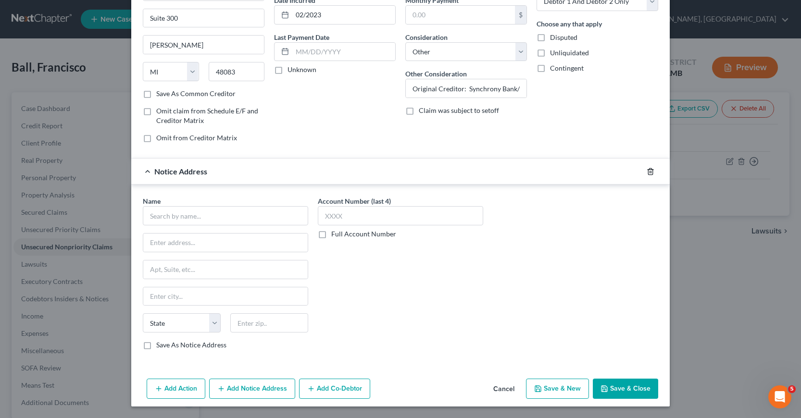
click at [647, 171] on icon "button" at bounding box center [651, 172] width 8 height 8
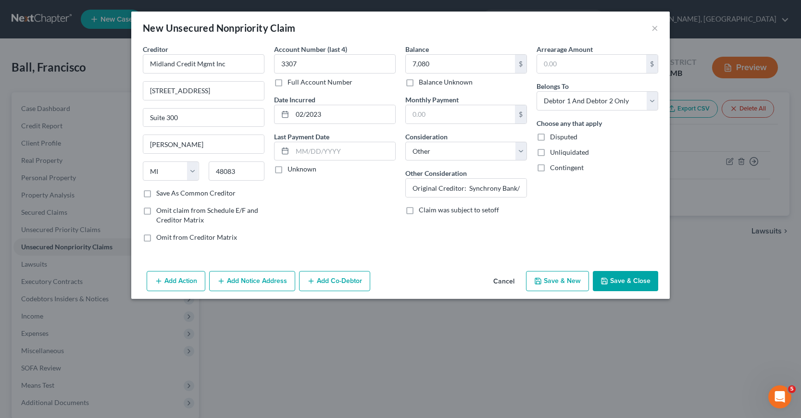
scroll to position [0, 0]
click at [650, 101] on select "Select Debtor 1 Only Debtor 2 Only Debtor 1 And Debtor 2 Only At Least One Of T…" at bounding box center [598, 100] width 122 height 19
click at [537, 91] on select "Select Debtor 1 Only Debtor 2 Only Debtor 1 And Debtor 2 Only At Least One Of T…" at bounding box center [598, 100] width 122 height 19
click at [559, 283] on button "Save & New" at bounding box center [557, 281] width 63 height 20
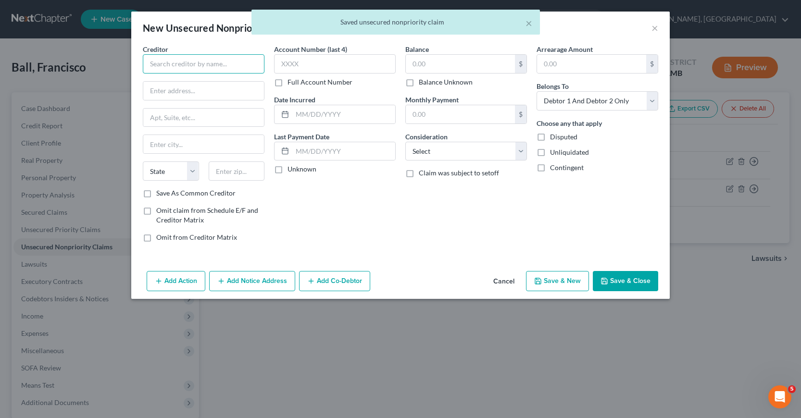
click at [154, 63] on input "text" at bounding box center [204, 63] width 122 height 19
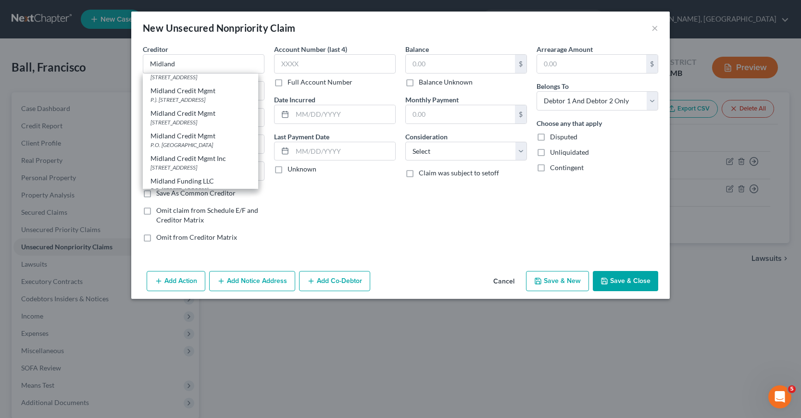
scroll to position [19, 0]
click at [226, 165] on div "[STREET_ADDRESS]" at bounding box center [201, 161] width 100 height 8
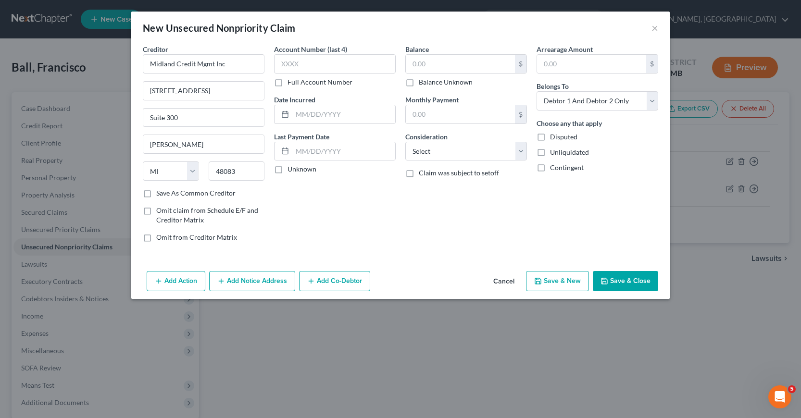
scroll to position [0, 0]
click at [282, 63] on input "text" at bounding box center [335, 63] width 122 height 19
drag, startPoint x: 412, startPoint y: 62, endPoint x: 411, endPoint y: 66, distance: 4.8
click at [412, 63] on input "text" at bounding box center [460, 64] width 109 height 18
click at [295, 115] on input "text" at bounding box center [343, 114] width 103 height 18
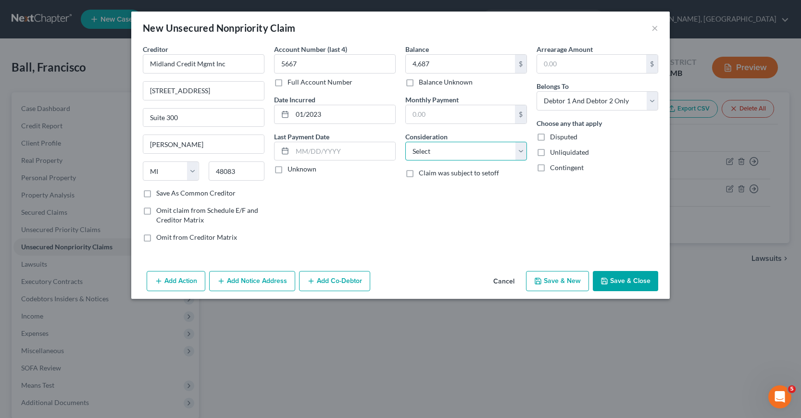
click at [521, 151] on select "Select Cable / Satellite Services Collection Agency Credit Card Debt Debt Couns…" at bounding box center [466, 151] width 122 height 19
click at [405, 142] on select "Select Cable / Satellite Services Collection Agency Credit Card Debt Debt Couns…" at bounding box center [466, 151] width 122 height 19
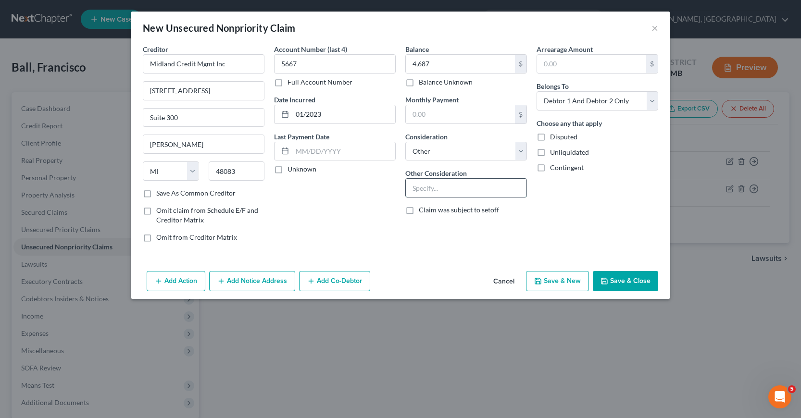
click at [415, 186] on input "text" at bounding box center [466, 188] width 121 height 18
click at [649, 101] on select "Select Debtor 1 Only Debtor 2 Only Debtor 1 And Debtor 2 Only At Least One Of T…" at bounding box center [598, 100] width 122 height 19
click at [537, 91] on select "Select Debtor 1 Only Debtor 2 Only Debtor 1 And Debtor 2 Only At Least One Of T…" at bounding box center [598, 100] width 122 height 19
click at [561, 284] on button "Save & New" at bounding box center [557, 281] width 63 height 20
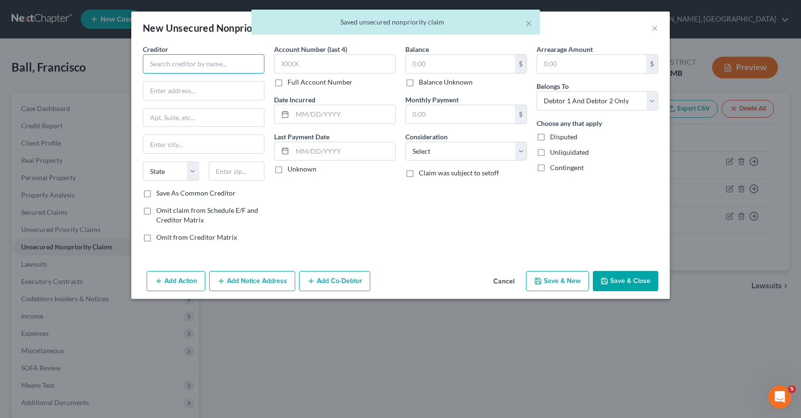
click at [155, 64] on input "text" at bounding box center [204, 63] width 122 height 19
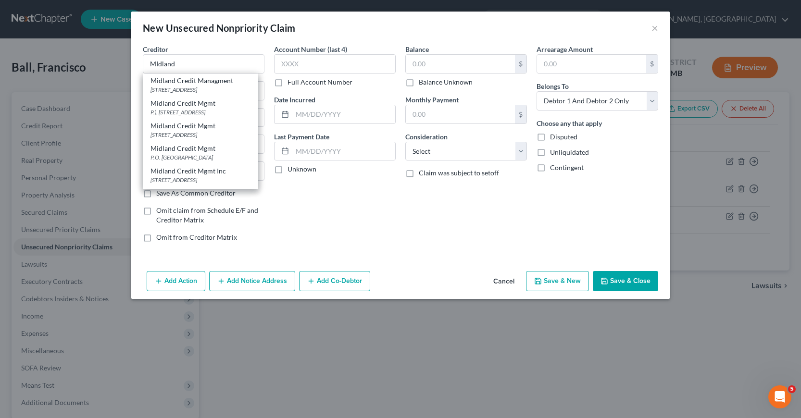
scroll to position [19, 0]
click at [213, 165] on div "[STREET_ADDRESS]" at bounding box center [201, 161] width 100 height 8
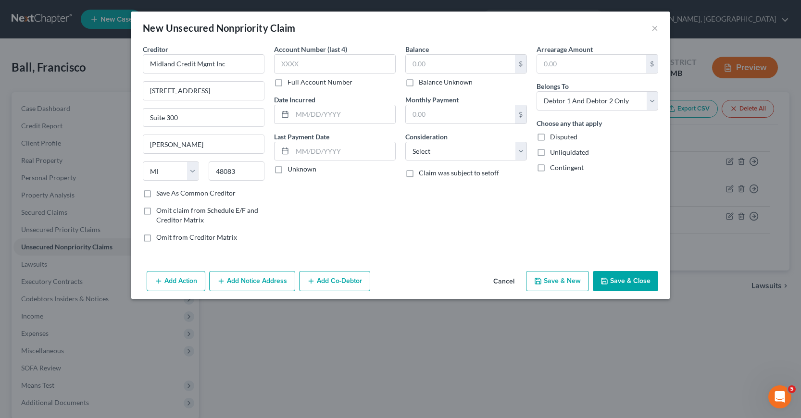
scroll to position [0, 0]
click at [281, 63] on input "text" at bounding box center [335, 63] width 122 height 19
click at [413, 63] on input "text" at bounding box center [460, 64] width 109 height 18
click at [295, 115] on input "text" at bounding box center [343, 114] width 103 height 18
click at [520, 151] on select "Select Cable / Satellite Services Collection Agency Credit Card Debt Debt Couns…" at bounding box center [466, 151] width 122 height 19
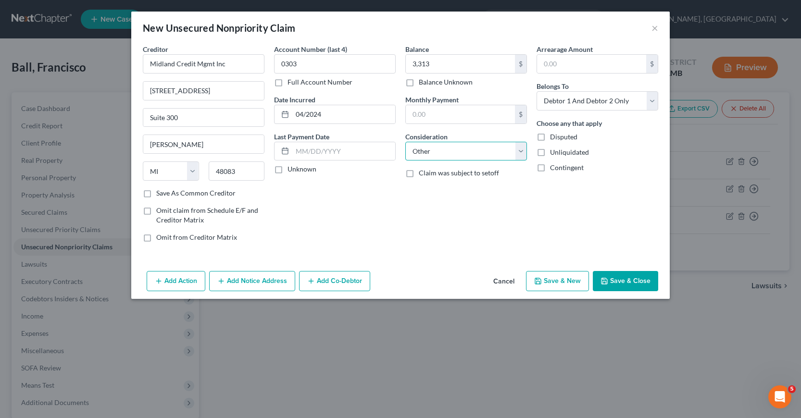
click at [405, 142] on select "Select Cable / Satellite Services Collection Agency Credit Card Debt Debt Couns…" at bounding box center [466, 151] width 122 height 19
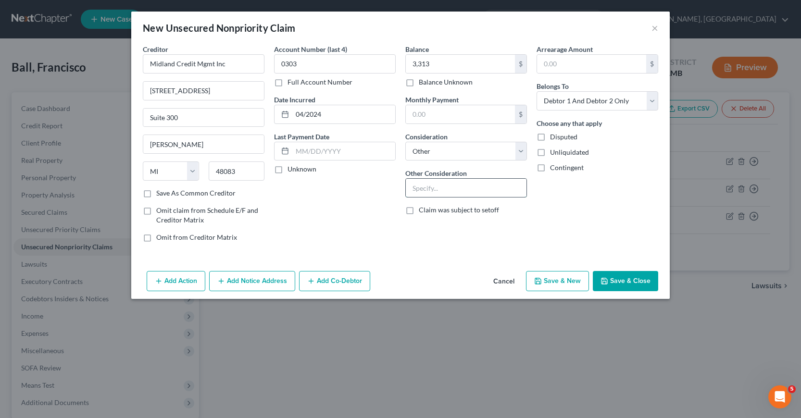
click at [415, 189] on input "text" at bounding box center [466, 188] width 121 height 18
click at [648, 100] on select "Select Debtor 1 Only Debtor 2 Only Debtor 1 And Debtor 2 Only At Least One Of T…" at bounding box center [598, 100] width 122 height 19
click at [537, 91] on select "Select Debtor 1 Only Debtor 2 Only Debtor 1 And Debtor 2 Only At Least One Of T…" at bounding box center [598, 100] width 122 height 19
click at [558, 285] on button "Save & New" at bounding box center [557, 281] width 63 height 20
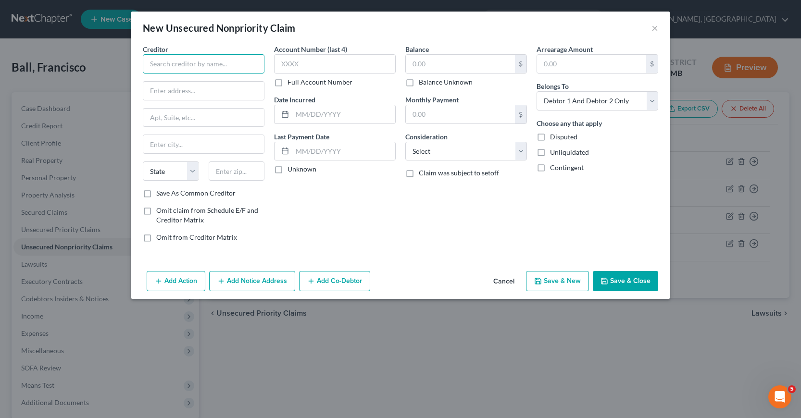
click at [150, 63] on input "text" at bounding box center [204, 63] width 122 height 19
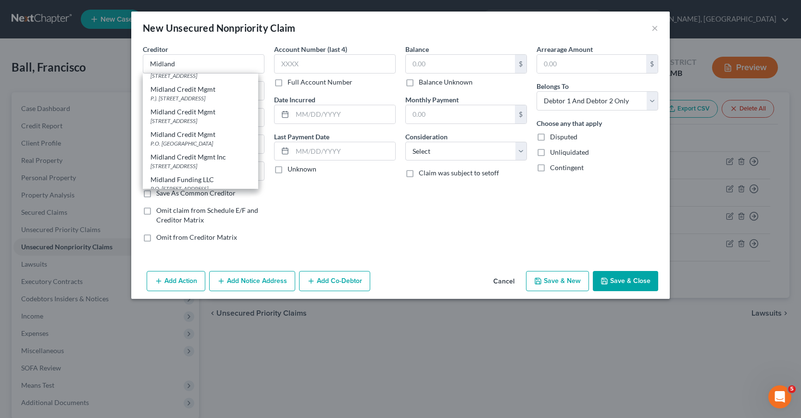
scroll to position [19, 0]
click at [200, 165] on div "[STREET_ADDRESS]" at bounding box center [201, 161] width 100 height 8
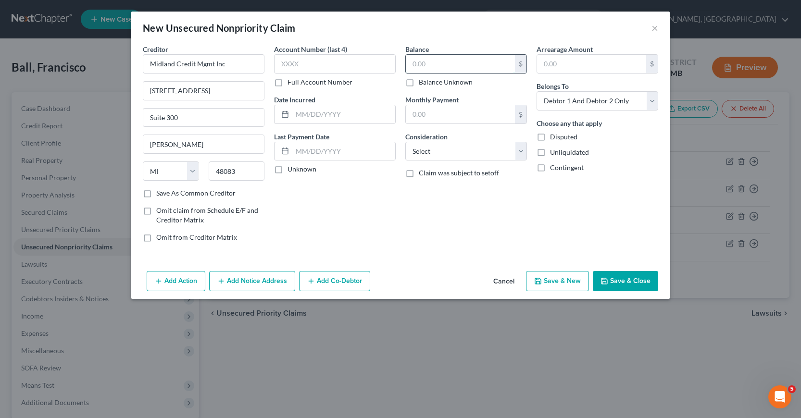
click at [414, 63] on input "text" at bounding box center [460, 64] width 109 height 18
click at [283, 65] on input "text" at bounding box center [335, 63] width 122 height 19
click at [297, 115] on input "text" at bounding box center [343, 114] width 103 height 18
click at [519, 152] on select "Select Cable / Satellite Services Collection Agency Credit Card Debt Debt Couns…" at bounding box center [466, 151] width 122 height 19
click at [405, 142] on select "Select Cable / Satellite Services Collection Agency Credit Card Debt Debt Couns…" at bounding box center [466, 151] width 122 height 19
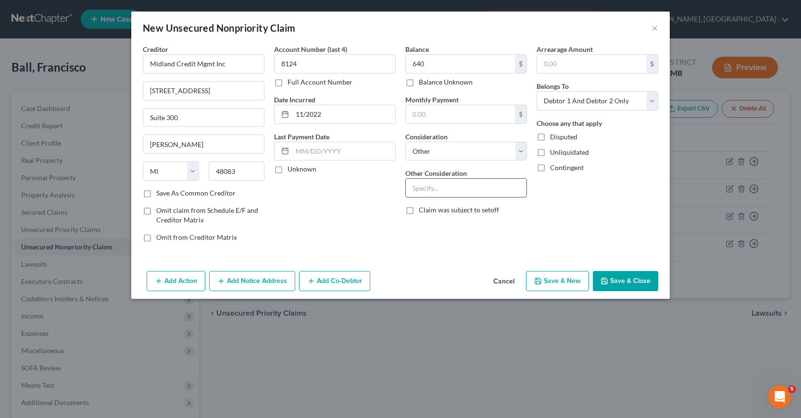
click at [413, 189] on input "text" at bounding box center [466, 188] width 121 height 18
click at [651, 101] on select "Select Debtor 1 Only Debtor 2 Only Debtor 1 And Debtor 2 Only At Least One Of T…" at bounding box center [598, 100] width 122 height 19
click at [537, 91] on select "Select Debtor 1 Only Debtor 2 Only Debtor 1 And Debtor 2 Only At Least One Of T…" at bounding box center [598, 100] width 122 height 19
click at [568, 283] on button "Save & New" at bounding box center [557, 281] width 63 height 20
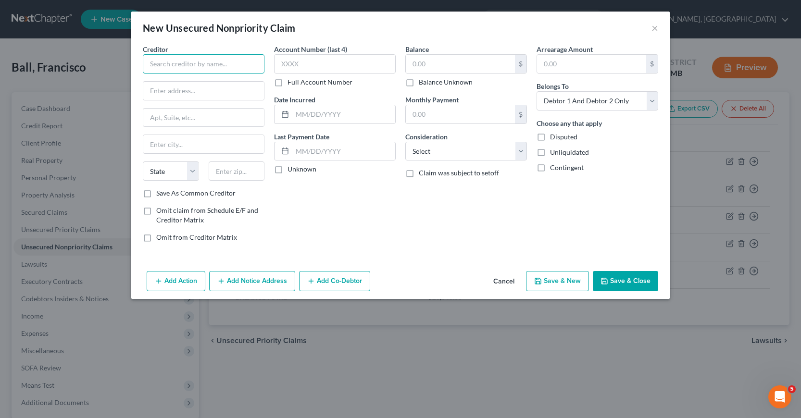
click at [153, 63] on input "text" at bounding box center [204, 63] width 122 height 19
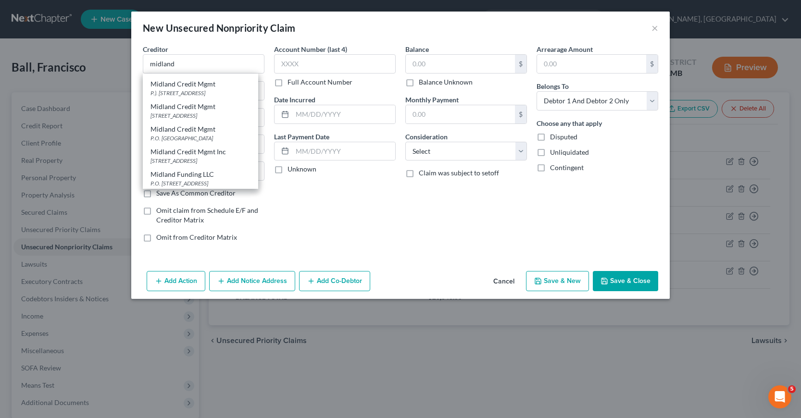
scroll to position [99, 0]
click at [183, 110] on div "[STREET_ADDRESS]" at bounding box center [201, 114] width 100 height 8
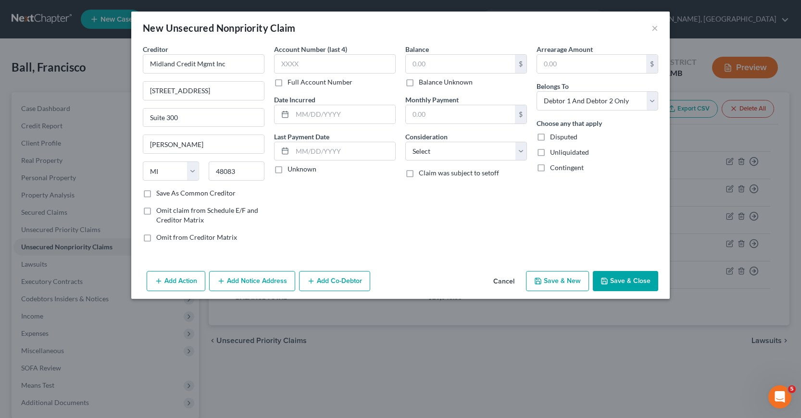
scroll to position [0, 0]
click at [281, 63] on input "text" at bounding box center [335, 63] width 122 height 19
click at [295, 116] on input "text" at bounding box center [343, 114] width 103 height 18
click at [411, 60] on input "text" at bounding box center [460, 64] width 109 height 18
click at [520, 151] on select "Select Cable / Satellite Services Collection Agency Credit Card Debt Debt Couns…" at bounding box center [466, 151] width 122 height 19
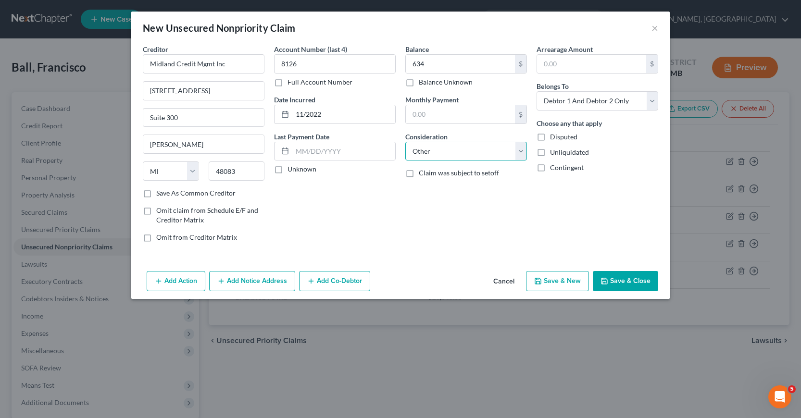
click at [405, 142] on select "Select Cable / Satellite Services Collection Agency Credit Card Debt Debt Couns…" at bounding box center [466, 151] width 122 height 19
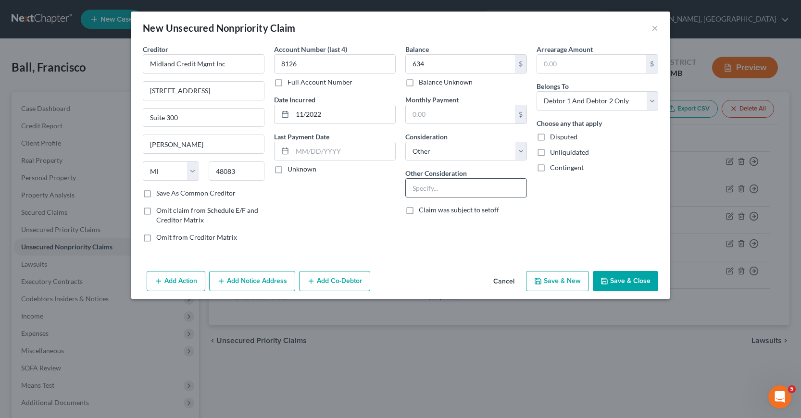
click at [418, 188] on input "text" at bounding box center [466, 188] width 121 height 18
click at [470, 187] on input "Original Creditor:" at bounding box center [466, 188] width 121 height 18
click at [652, 102] on select "Select Debtor 1 Only Debtor 2 Only Debtor 1 And Debtor 2 Only At Least One Of T…" at bounding box center [598, 100] width 122 height 19
click at [537, 91] on select "Select Debtor 1 Only Debtor 2 Only Debtor 1 And Debtor 2 Only At Least One Of T…" at bounding box center [598, 100] width 122 height 19
click at [554, 279] on button "Save & New" at bounding box center [557, 281] width 63 height 20
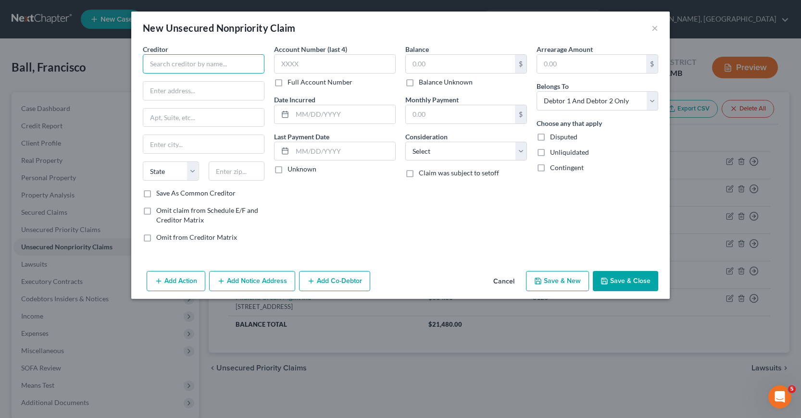
click at [150, 63] on input "text" at bounding box center [204, 63] width 122 height 19
click at [150, 64] on input "text" at bounding box center [204, 63] width 122 height 19
click at [149, 63] on input "text" at bounding box center [204, 63] width 122 height 19
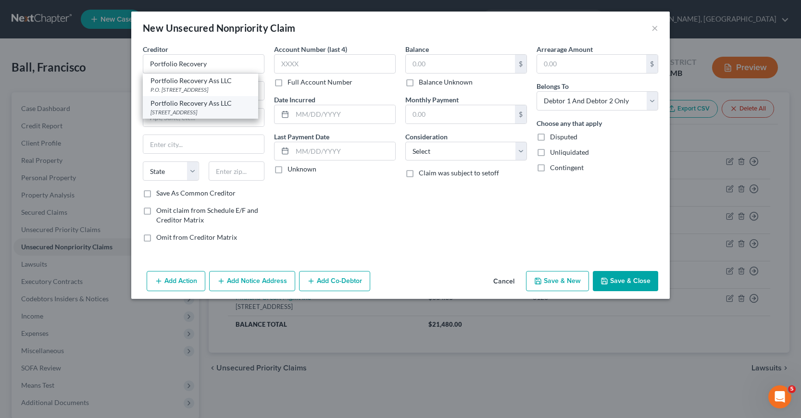
click at [203, 113] on div "[STREET_ADDRESS]" at bounding box center [201, 112] width 100 height 8
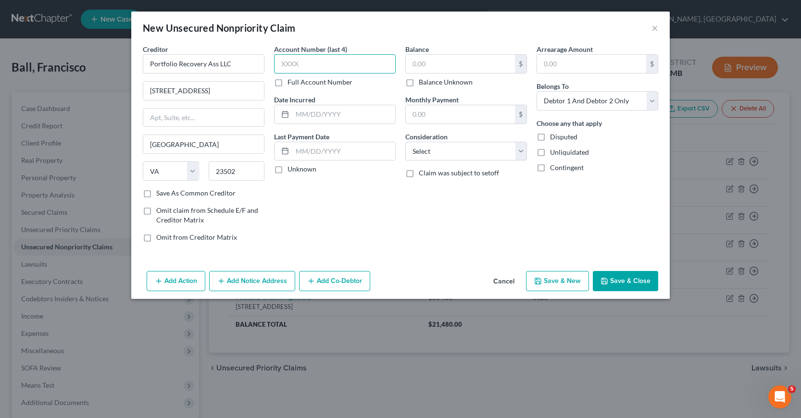
click at [279, 63] on input "text" at bounding box center [335, 63] width 122 height 19
click at [412, 63] on input "text" at bounding box center [460, 64] width 109 height 18
click at [296, 113] on input "text" at bounding box center [343, 114] width 103 height 18
click at [522, 152] on select "Select Cable / Satellite Services Collection Agency Credit Card Debt Debt Couns…" at bounding box center [466, 151] width 122 height 19
click at [405, 142] on select "Select Cable / Satellite Services Collection Agency Credit Card Debt Debt Couns…" at bounding box center [466, 151] width 122 height 19
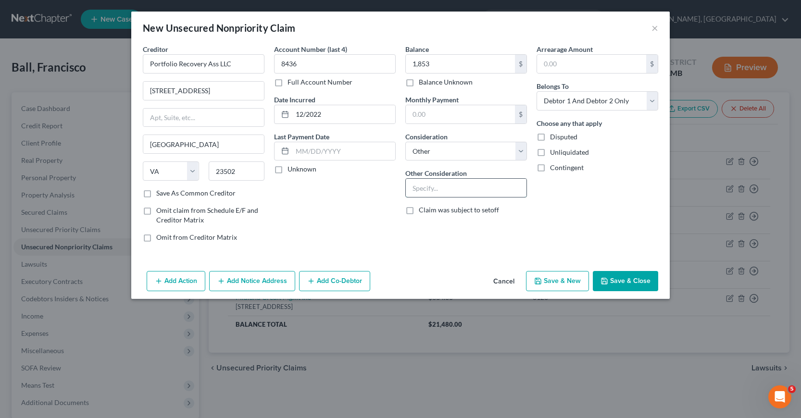
click at [411, 185] on input "text" at bounding box center [466, 188] width 121 height 18
click at [652, 100] on select "Select Debtor 1 Only Debtor 2 Only Debtor 1 And Debtor 2 Only At Least One Of T…" at bounding box center [598, 100] width 122 height 19
click at [537, 91] on select "Select Debtor 1 Only Debtor 2 Only Debtor 1 And Debtor 2 Only At Least One Of T…" at bounding box center [598, 100] width 122 height 19
click at [561, 282] on button "Save & New" at bounding box center [557, 281] width 63 height 20
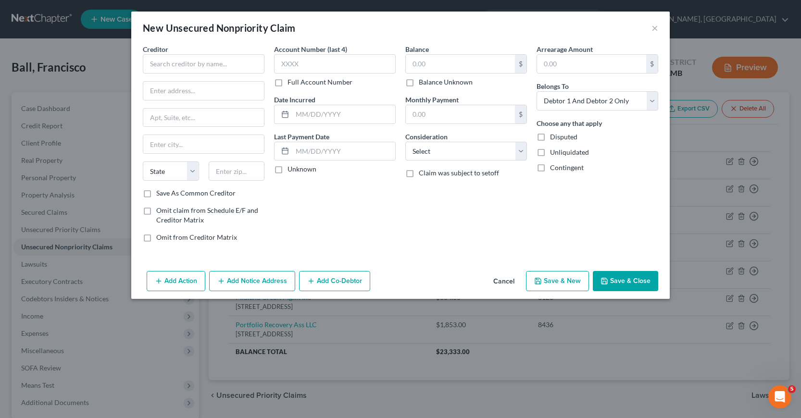
click at [503, 278] on button "Cancel" at bounding box center [504, 281] width 37 height 19
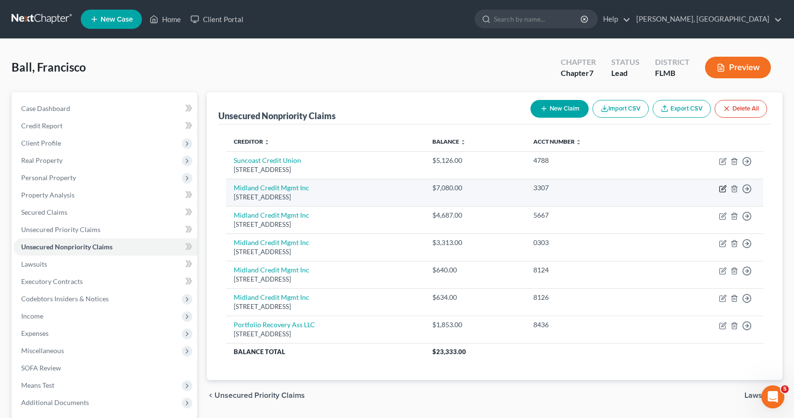
click at [723, 190] on icon "button" at bounding box center [723, 189] width 8 height 8
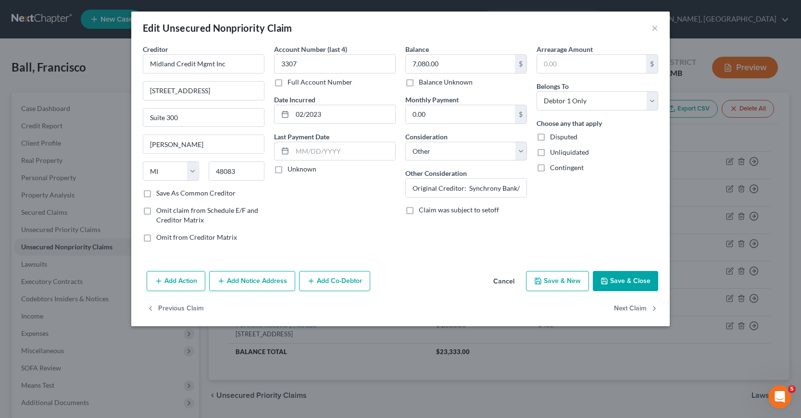
click at [622, 280] on button "Save & Close" at bounding box center [625, 281] width 65 height 20
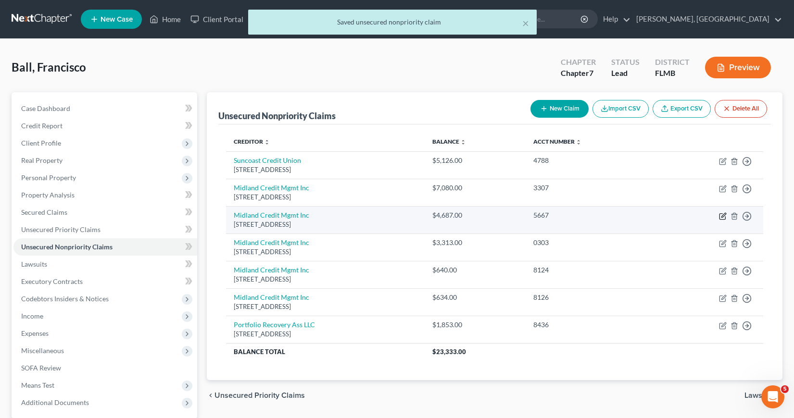
click at [723, 215] on icon "button" at bounding box center [723, 215] width 4 height 4
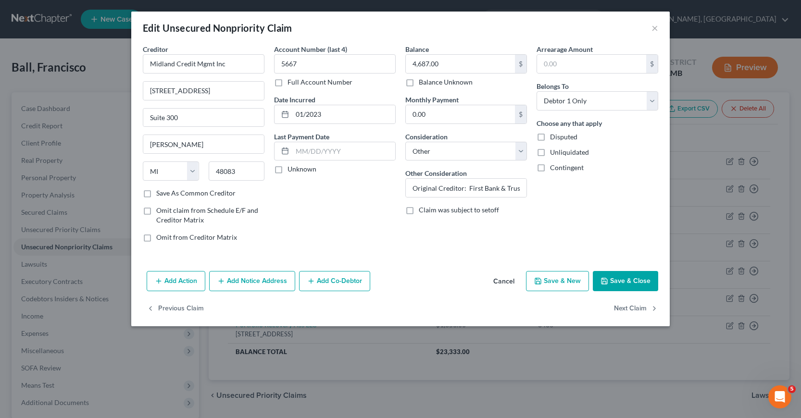
click at [251, 286] on button "Add Notice Address" at bounding box center [252, 281] width 86 height 20
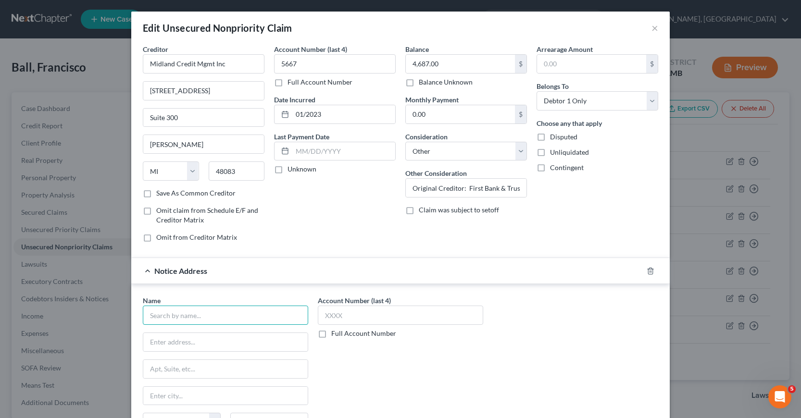
click at [169, 313] on input "text" at bounding box center [225, 315] width 165 height 19
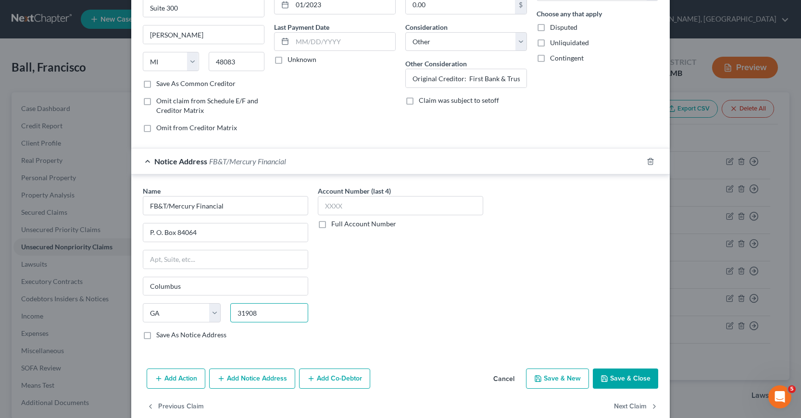
scroll to position [110, 0]
click at [320, 207] on input "text" at bounding box center [400, 205] width 165 height 19
click at [553, 380] on button "Save & New" at bounding box center [557, 378] width 63 height 20
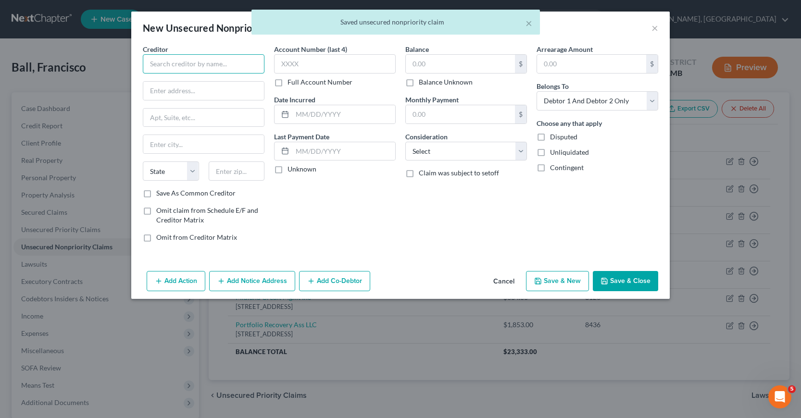
click at [157, 63] on input "text" at bounding box center [204, 63] width 122 height 19
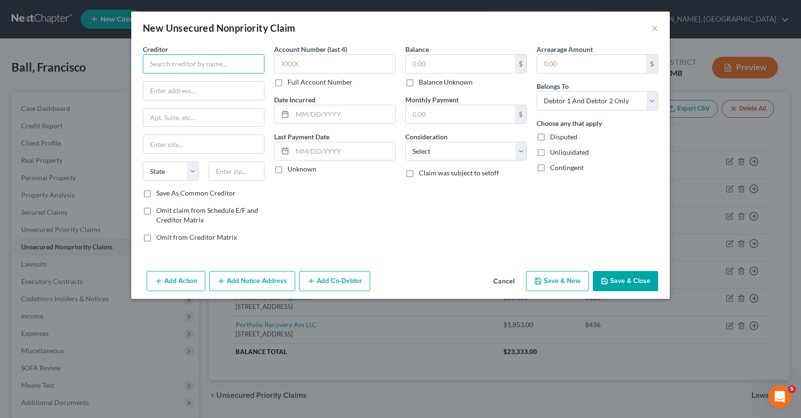
click at [155, 63] on input "text" at bounding box center [204, 63] width 122 height 19
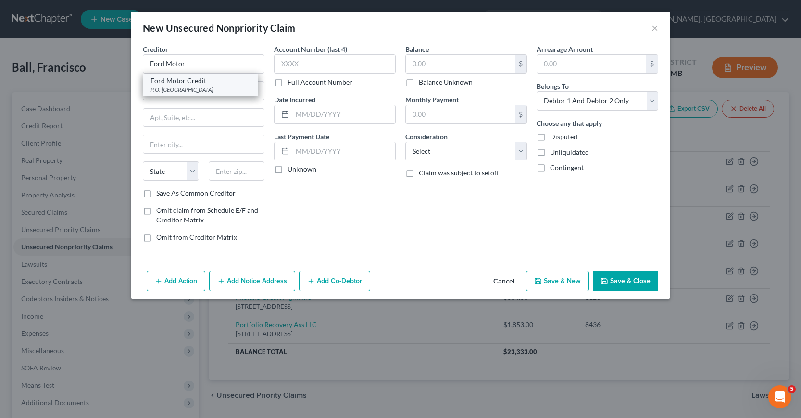
click at [196, 90] on div "P.O. [GEOGRAPHIC_DATA]" at bounding box center [201, 90] width 100 height 8
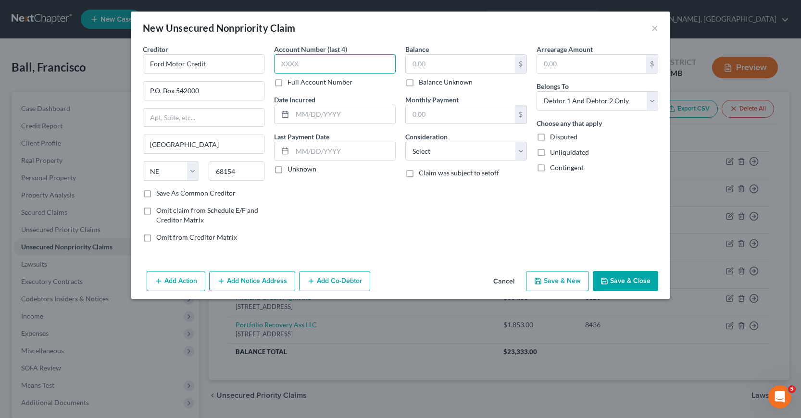
click at [287, 62] on input "text" at bounding box center [335, 63] width 122 height 19
click at [293, 113] on input "text" at bounding box center [343, 114] width 103 height 18
click at [411, 63] on input "text" at bounding box center [460, 64] width 109 height 18
click at [521, 150] on select "Select Cable / Satellite Services Collection Agency Credit Card Debt Debt Couns…" at bounding box center [466, 151] width 122 height 19
click at [405, 142] on select "Select Cable / Satellite Services Collection Agency Credit Card Debt Debt Couns…" at bounding box center [466, 151] width 122 height 19
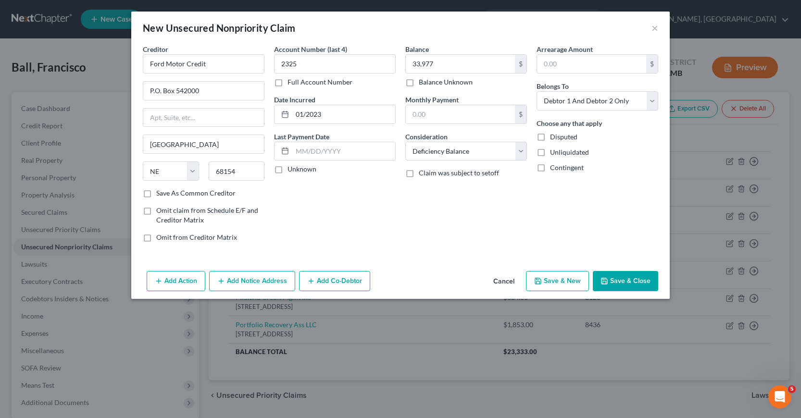
click at [639, 282] on button "Save & Close" at bounding box center [625, 281] width 65 height 20
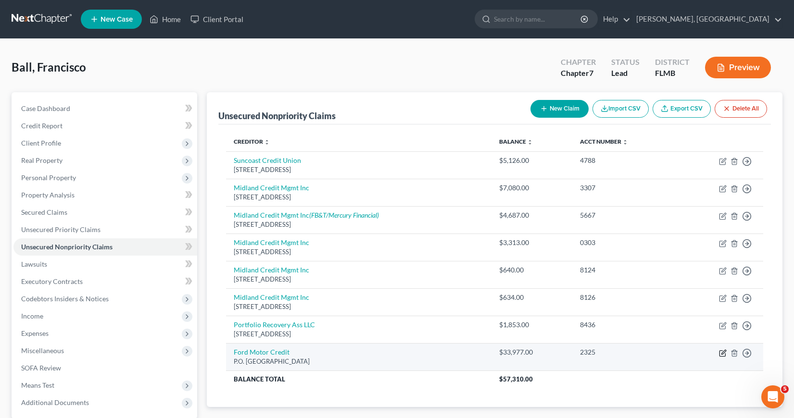
click at [724, 352] on icon "button" at bounding box center [723, 354] width 8 height 8
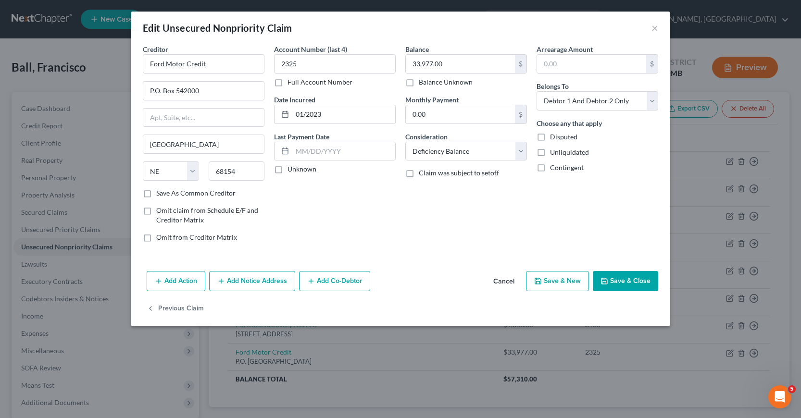
click at [252, 283] on button "Add Notice Address" at bounding box center [252, 281] width 86 height 20
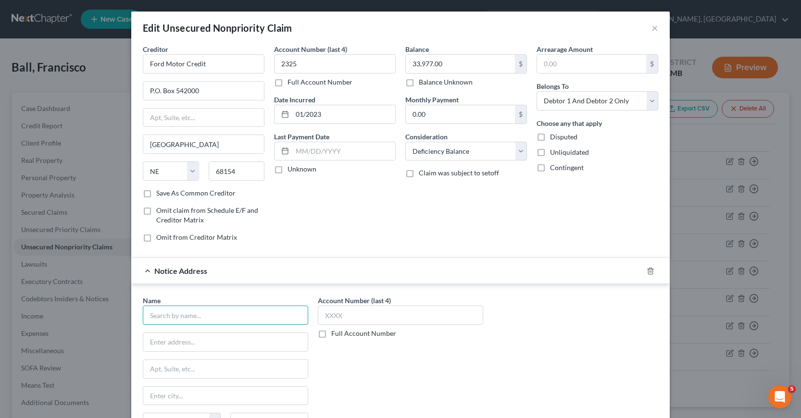
click at [160, 312] on input "text" at bounding box center [225, 315] width 165 height 19
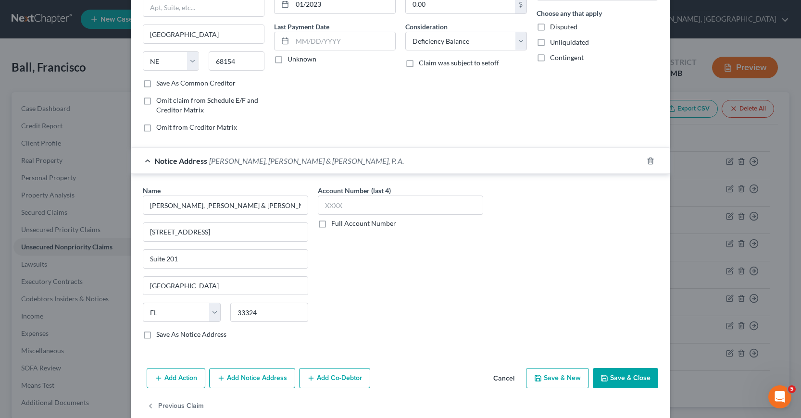
click at [156, 336] on label "Save As Notice Address" at bounding box center [191, 335] width 70 height 10
click at [160, 336] on input "Save As Notice Address" at bounding box center [163, 333] width 6 height 6
click at [618, 376] on button "Save & Close" at bounding box center [625, 378] width 65 height 20
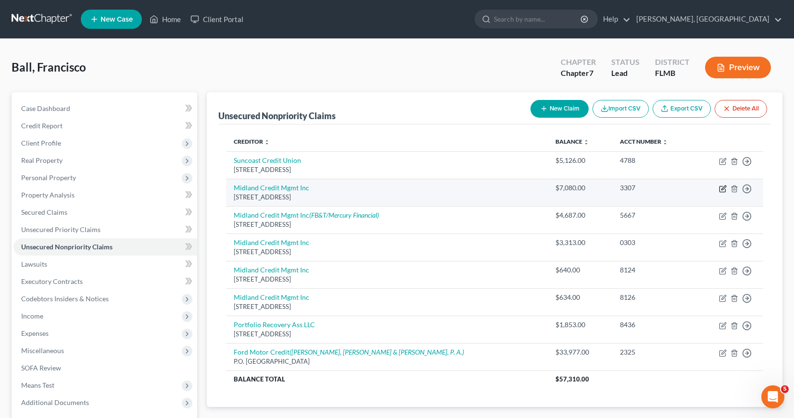
click at [722, 189] on icon "button" at bounding box center [723, 189] width 8 height 8
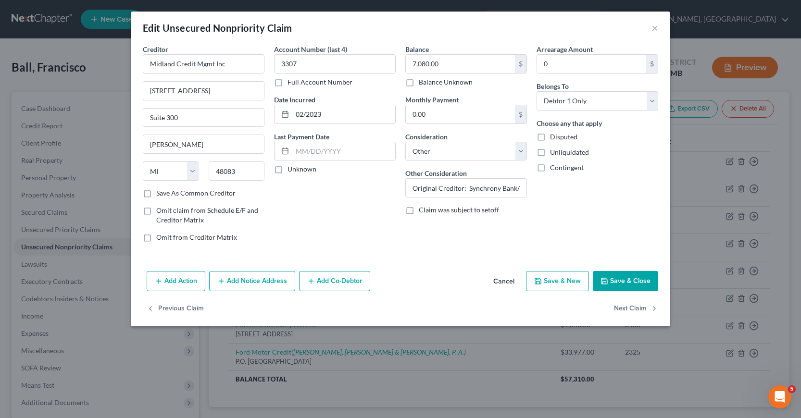
click at [247, 280] on button "Add Notice Address" at bounding box center [252, 281] width 86 height 20
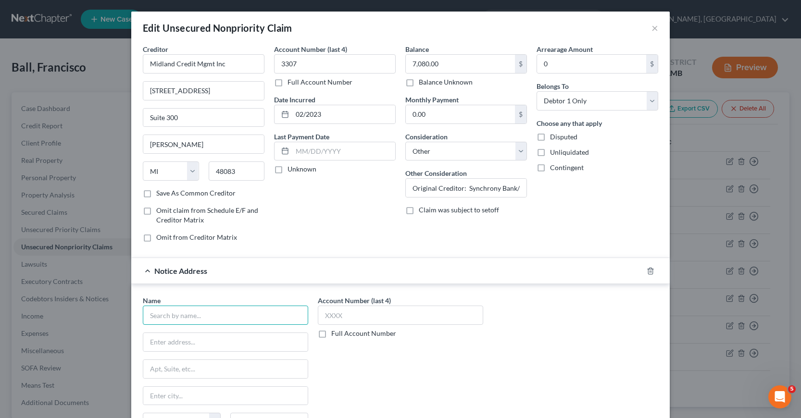
click at [155, 314] on input "text" at bounding box center [225, 315] width 165 height 19
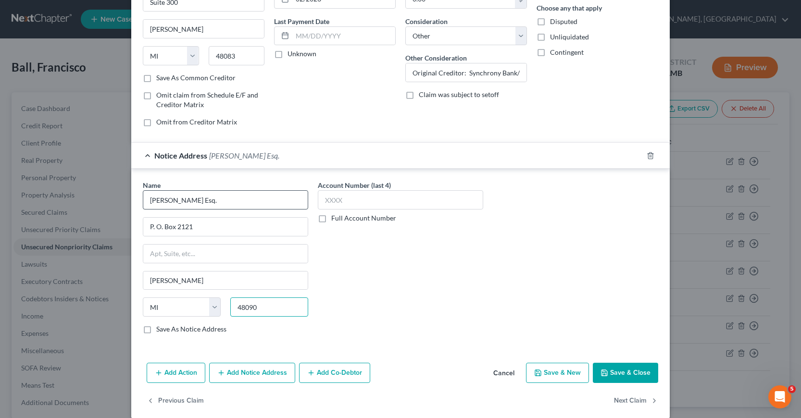
scroll to position [127, 0]
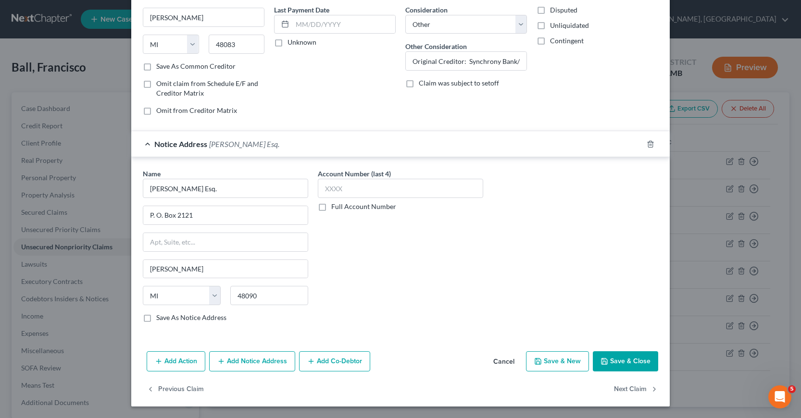
click at [156, 317] on label "Save As Notice Address" at bounding box center [191, 318] width 70 height 10
click at [160, 317] on input "Save As Notice Address" at bounding box center [163, 316] width 6 height 6
click at [623, 364] on button "Save & Close" at bounding box center [625, 362] width 65 height 20
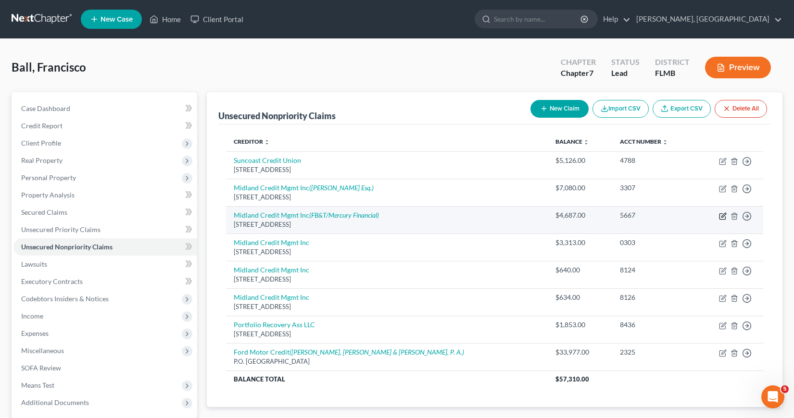
click at [722, 217] on icon "button" at bounding box center [723, 215] width 4 height 4
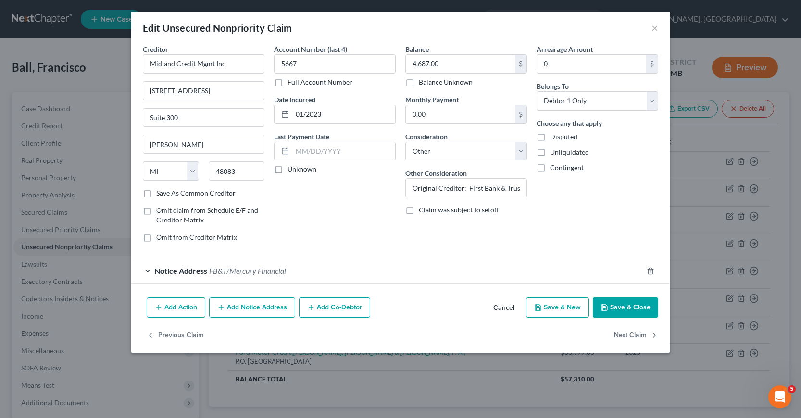
click at [250, 307] on button "Add Notice Address" at bounding box center [252, 308] width 86 height 20
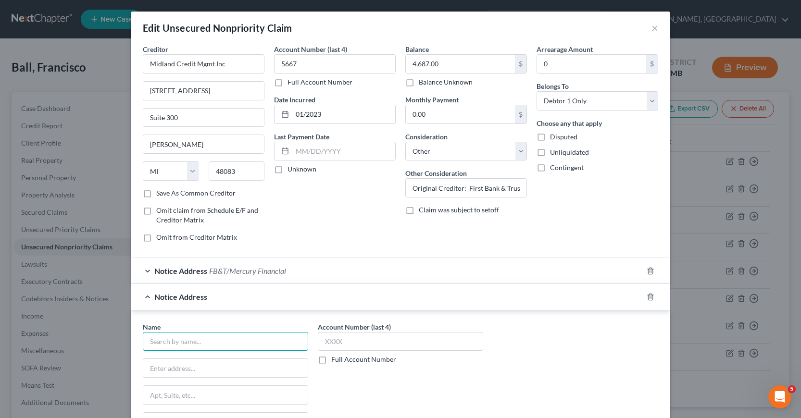
click at [161, 342] on input "text" at bounding box center [225, 341] width 165 height 19
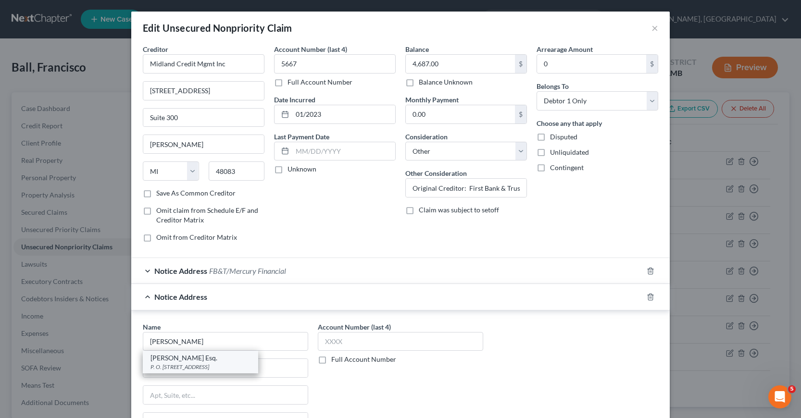
click at [163, 362] on div "[PERSON_NAME] Esq." at bounding box center [201, 358] width 100 height 10
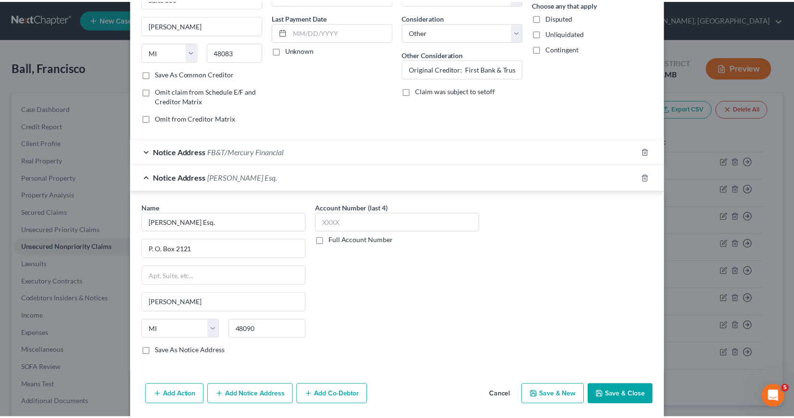
scroll to position [153, 0]
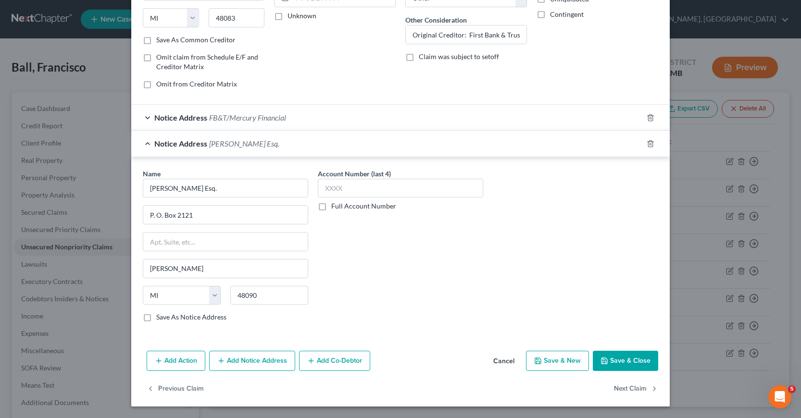
click at [615, 362] on button "Save & Close" at bounding box center [625, 361] width 65 height 20
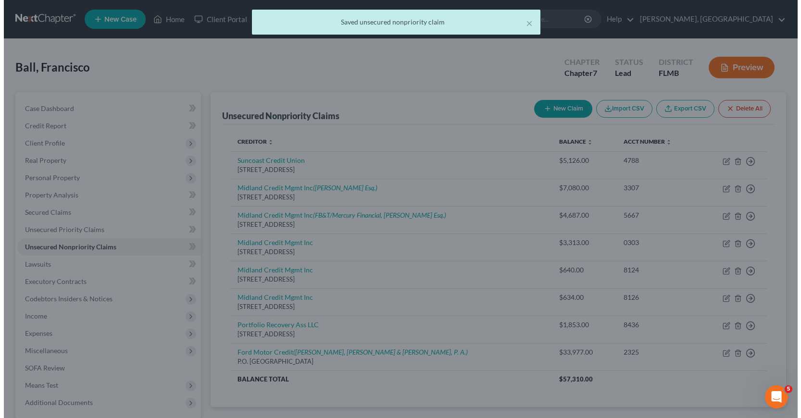
scroll to position [0, 0]
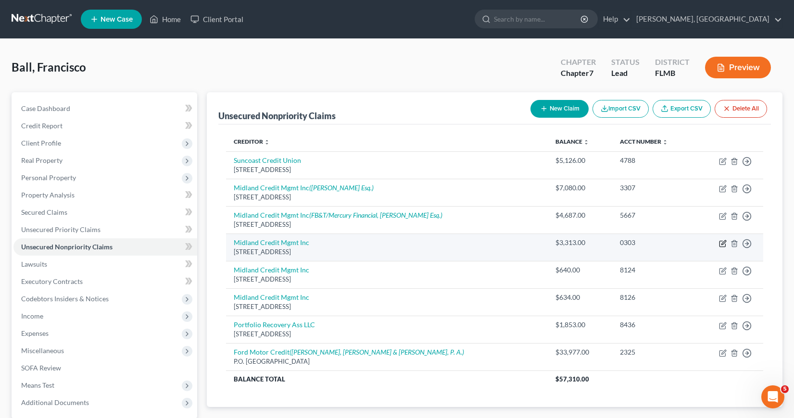
click at [721, 244] on icon "button" at bounding box center [723, 244] width 8 height 8
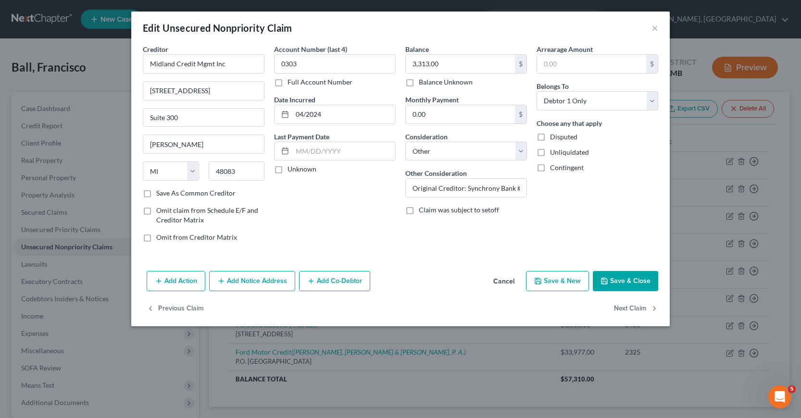
click at [256, 281] on button "Add Notice Address" at bounding box center [252, 281] width 86 height 20
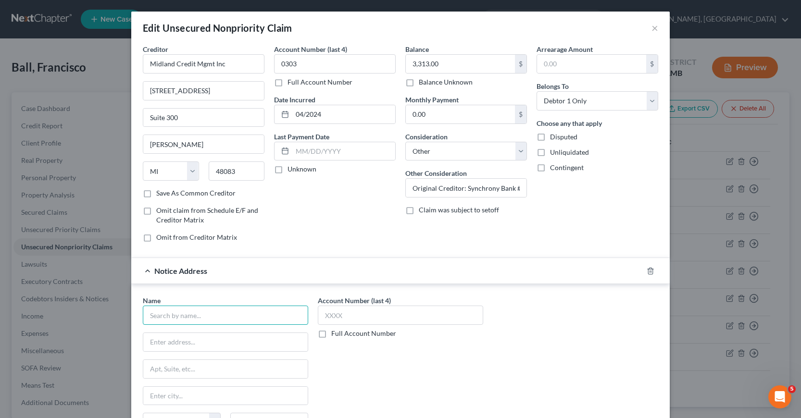
click at [178, 317] on input "text" at bounding box center [225, 315] width 165 height 19
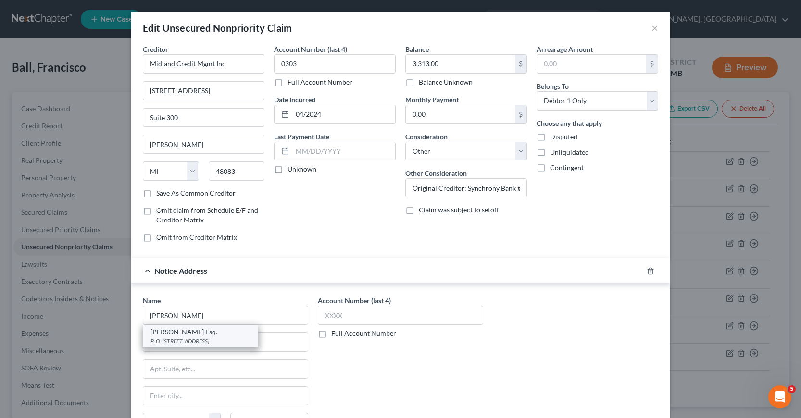
click at [197, 338] on div "P. O. [STREET_ADDRESS]" at bounding box center [201, 341] width 100 height 8
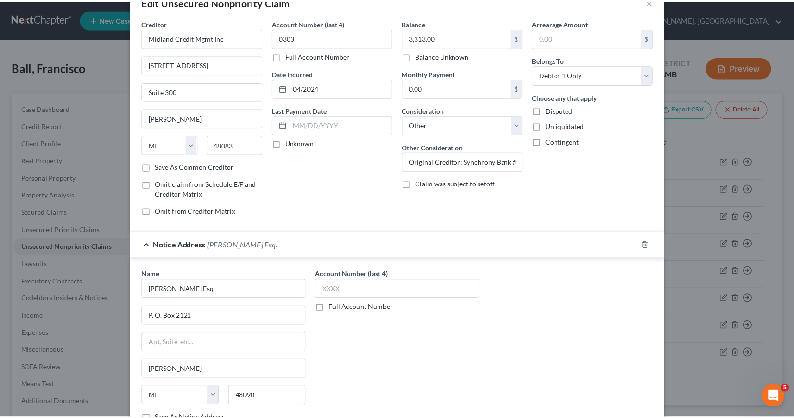
scroll to position [127, 0]
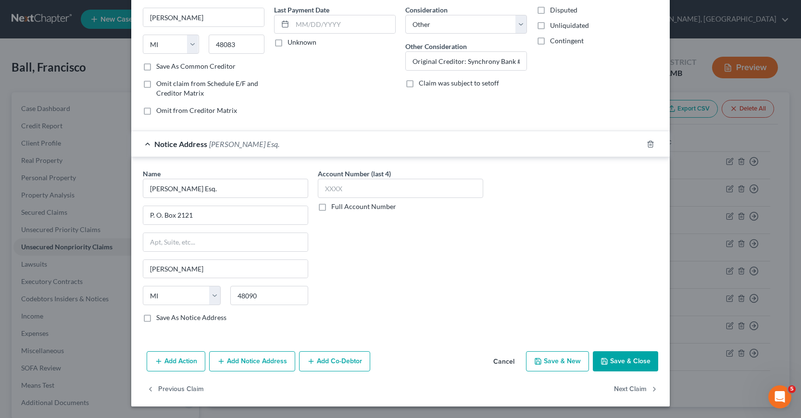
click at [616, 360] on button "Save & Close" at bounding box center [625, 362] width 65 height 20
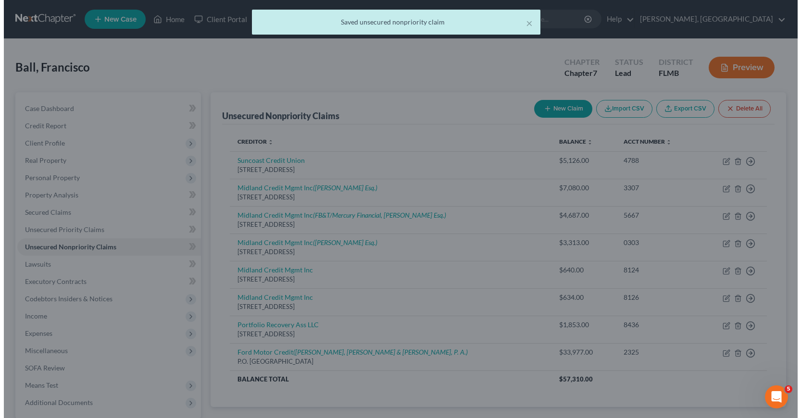
scroll to position [0, 0]
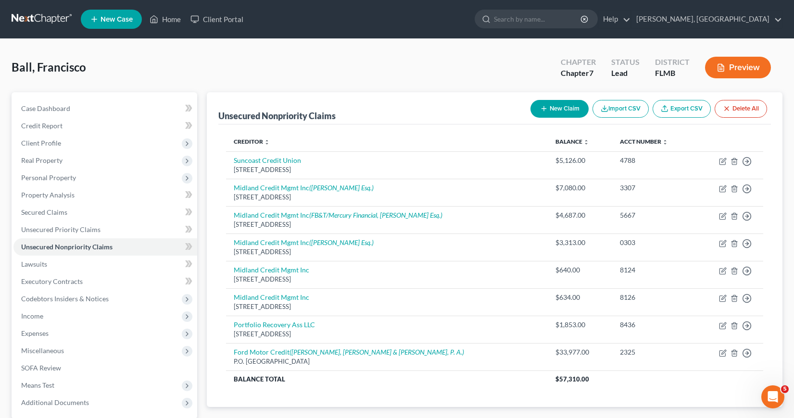
click at [561, 106] on button "New Claim" at bounding box center [559, 109] width 58 height 18
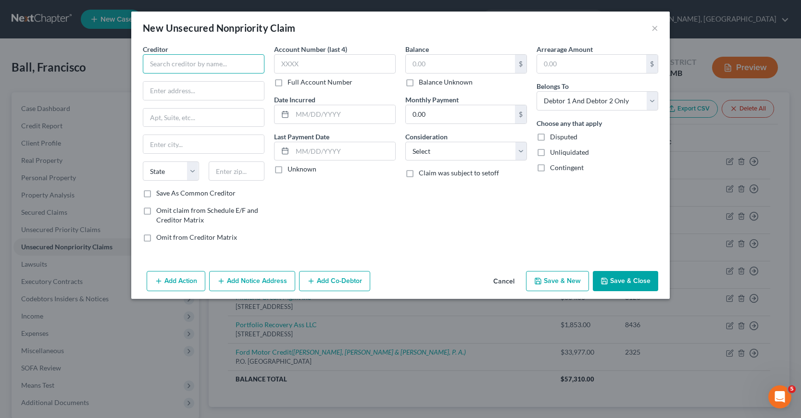
click at [150, 63] on input "text" at bounding box center [204, 63] width 122 height 19
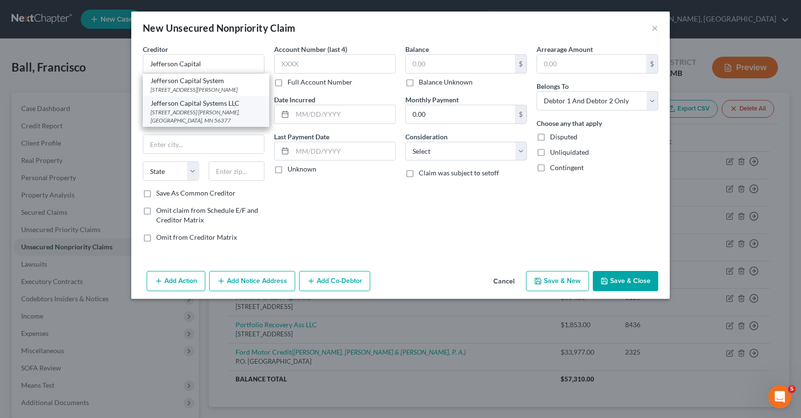
click at [187, 113] on div "[STREET_ADDRESS] [PERSON_NAME], [GEOGRAPHIC_DATA], MN 56377" at bounding box center [206, 116] width 111 height 16
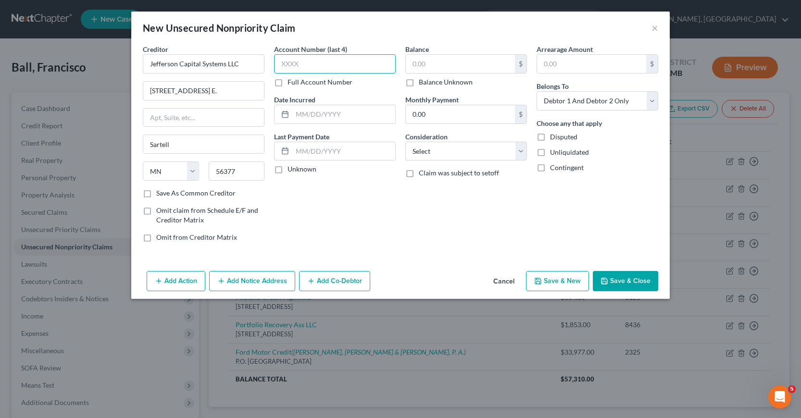
click at [281, 63] on input "text" at bounding box center [335, 63] width 122 height 19
click at [412, 62] on input "text" at bounding box center [460, 64] width 109 height 18
click at [293, 113] on input "text" at bounding box center [343, 114] width 103 height 18
click at [521, 152] on select "Select Cable / Satellite Services Collection Agency Credit Card Debt Debt Couns…" at bounding box center [466, 151] width 122 height 19
click at [405, 142] on select "Select Cable / Satellite Services Collection Agency Credit Card Debt Debt Couns…" at bounding box center [466, 151] width 122 height 19
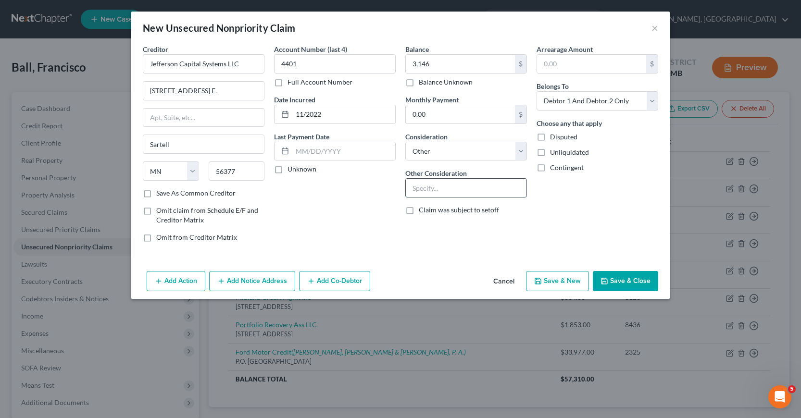
click at [411, 187] on input "text" at bounding box center [466, 188] width 121 height 18
click at [245, 280] on button "Add Notice Address" at bounding box center [252, 281] width 86 height 20
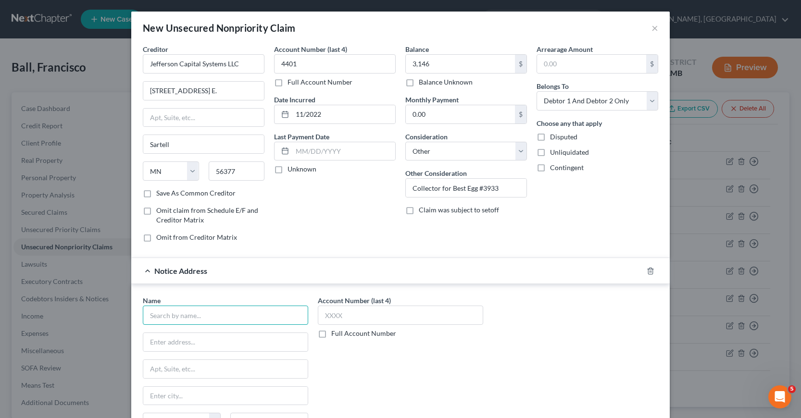
click at [165, 314] on input "text" at bounding box center [225, 315] width 165 height 19
click at [146, 345] on input "text" at bounding box center [225, 342] width 164 height 18
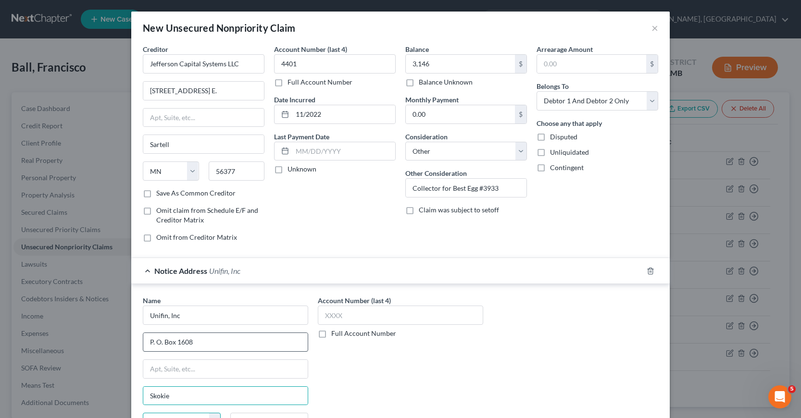
scroll to position [14, 0]
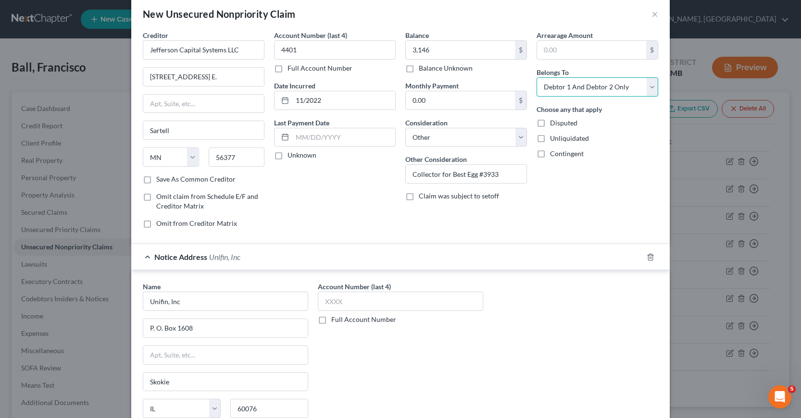
click at [649, 88] on select "Select Debtor 1 Only Debtor 2 Only Debtor 1 And Debtor 2 Only At Least One Of T…" at bounding box center [598, 86] width 122 height 19
click at [537, 77] on select "Select Debtor 1 Only Debtor 2 Only Debtor 1 And Debtor 2 Only At Least One Of T…" at bounding box center [598, 86] width 122 height 19
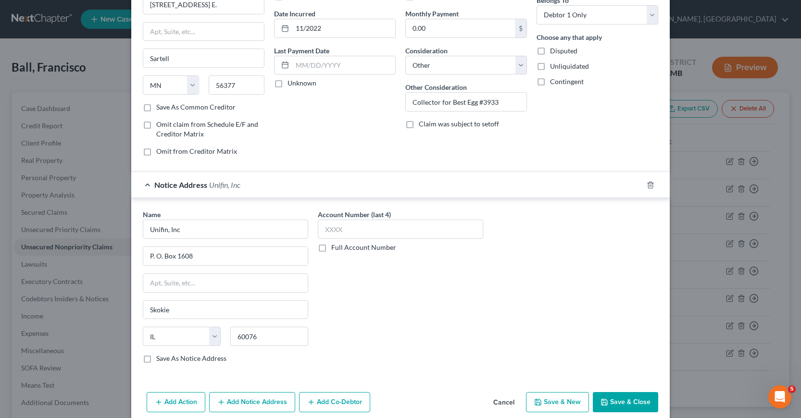
scroll to position [100, 0]
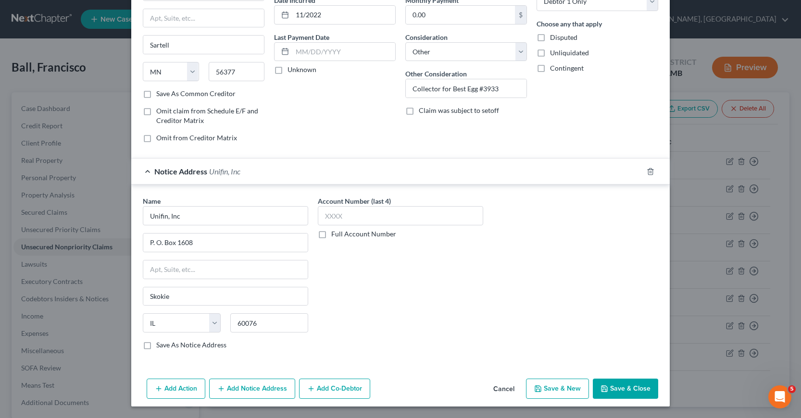
click at [556, 388] on button "Save & New" at bounding box center [557, 389] width 63 height 20
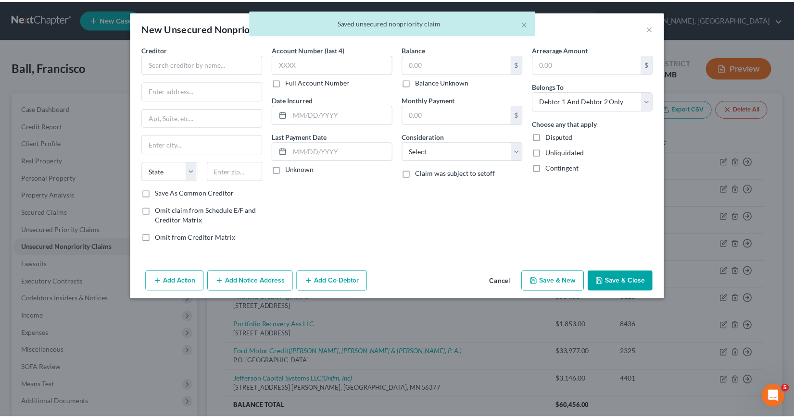
scroll to position [0, 0]
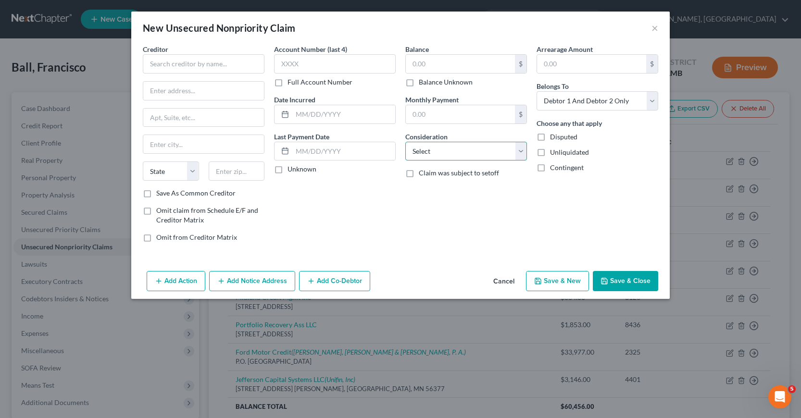
click at [521, 151] on select "Select Cable / Satellite Services Collection Agency Credit Card Debt Debt Couns…" at bounding box center [466, 151] width 122 height 19
click at [508, 284] on button "Cancel" at bounding box center [504, 281] width 37 height 19
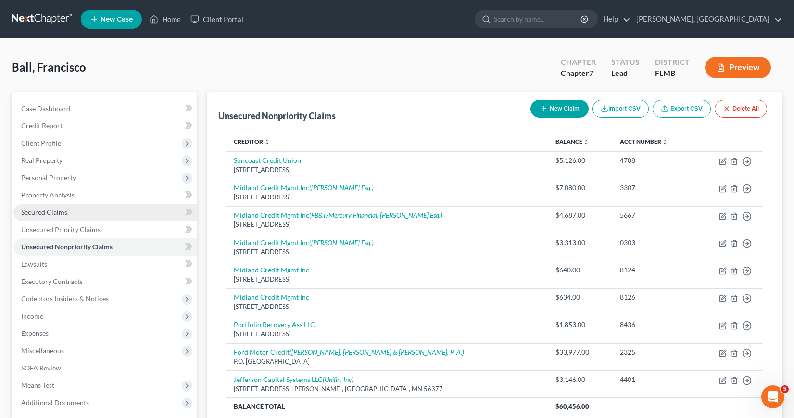
click at [57, 214] on span "Secured Claims" at bounding box center [44, 212] width 46 height 8
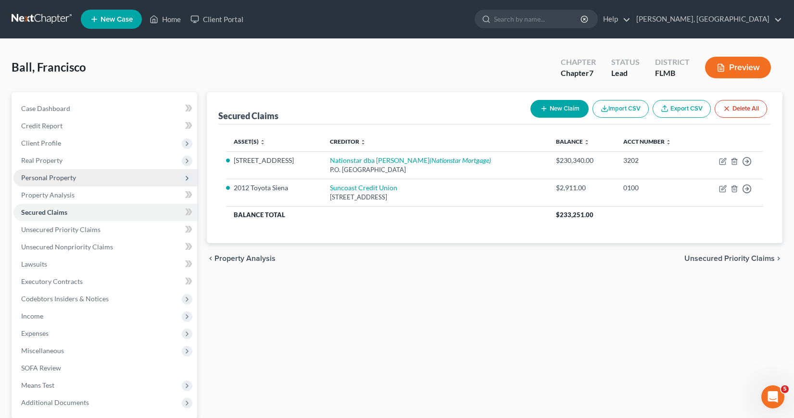
click at [43, 178] on span "Personal Property" at bounding box center [48, 178] width 55 height 8
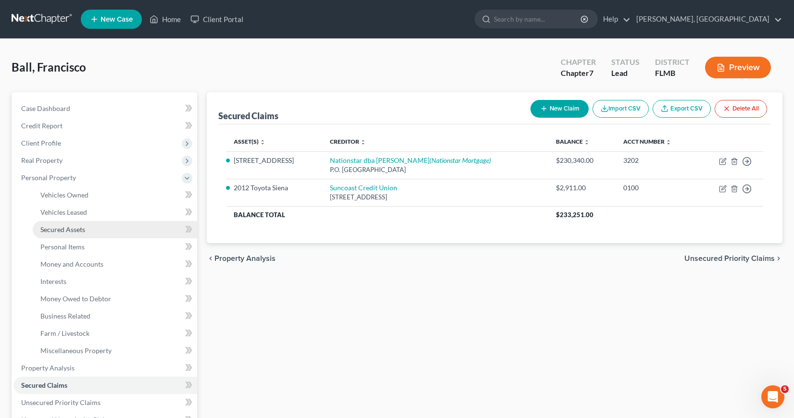
click at [66, 230] on span "Secured Assets" at bounding box center [62, 230] width 45 height 8
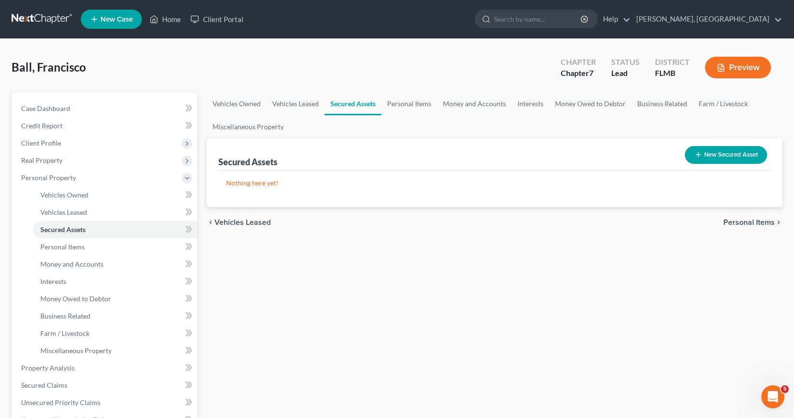
click at [713, 155] on button "New Secured Asset" at bounding box center [726, 155] width 82 height 18
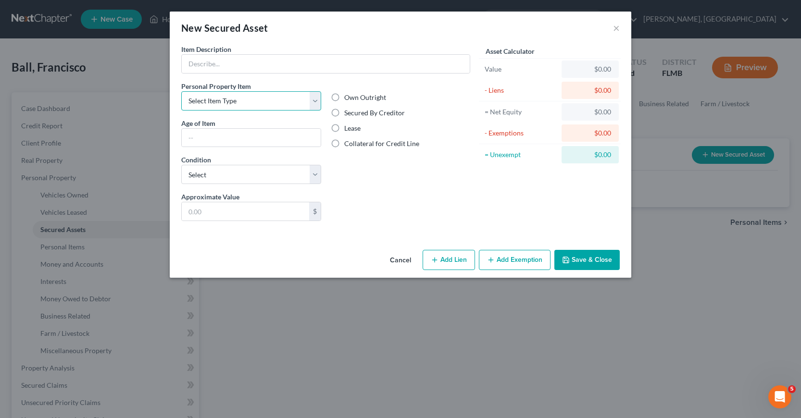
click at [314, 101] on select "Select Item Type Clothing Collectibles Of Value Electronics Firearms Household …" at bounding box center [251, 100] width 140 height 19
click at [199, 63] on input "text" at bounding box center [326, 64] width 288 height 18
click at [316, 101] on select "Select Item Type Clothing Collectibles Of Value Electronics Firearms Household …" at bounding box center [251, 100] width 140 height 19
click at [181, 91] on select "Select Item Type Clothing Collectibles Of Value Electronics Firearms Household …" at bounding box center [251, 100] width 140 height 19
click at [198, 138] on input "text" at bounding box center [251, 138] width 139 height 18
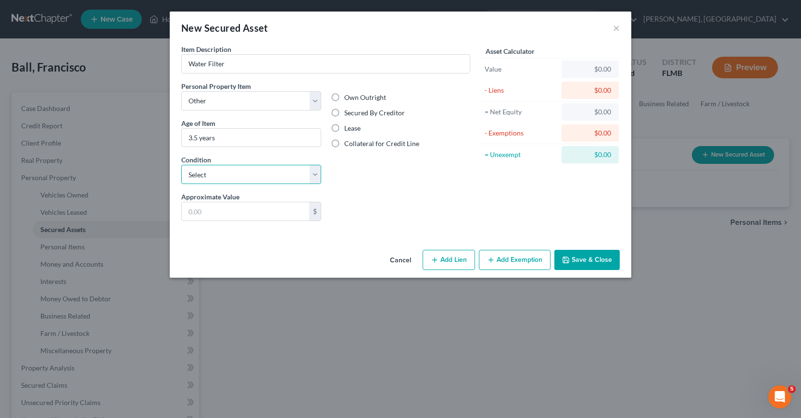
click at [314, 176] on select "Select Excellent Very Good Good Fair Poor" at bounding box center [251, 174] width 140 height 19
click at [181, 165] on select "Select Excellent Very Good Good Fair Poor" at bounding box center [251, 174] width 140 height 19
click at [189, 210] on input "text" at bounding box center [245, 211] width 127 height 18
click at [402, 260] on button "Cancel" at bounding box center [400, 260] width 37 height 19
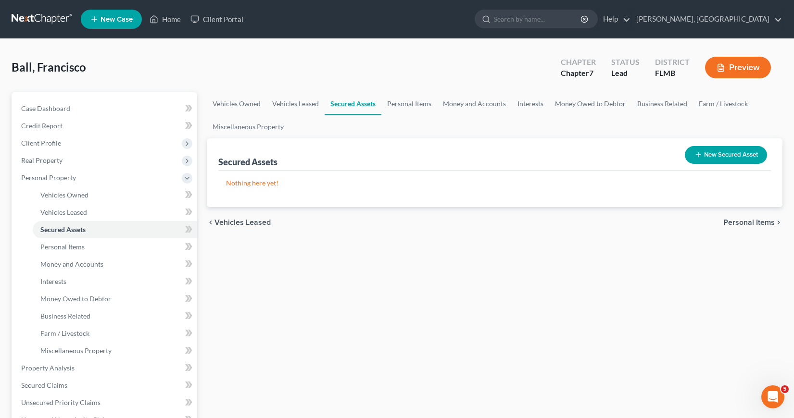
click at [698, 155] on line "button" at bounding box center [698, 155] width 4 height 0
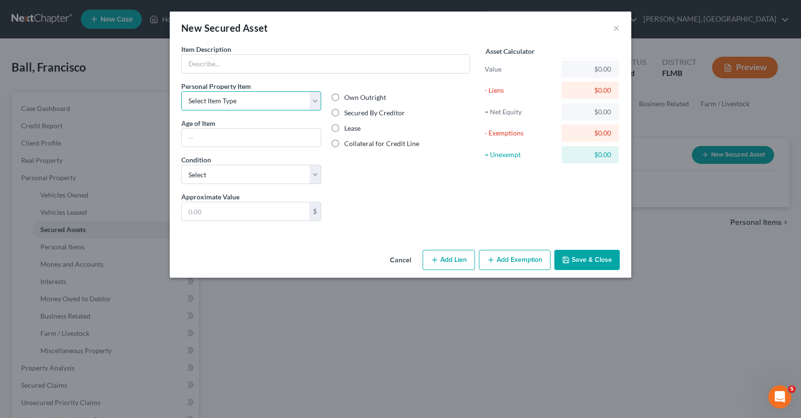
click at [314, 100] on select "Select Item Type Clothing Collectibles Of Value Electronics Firearms Household …" at bounding box center [251, 100] width 140 height 19
click at [394, 260] on button "Cancel" at bounding box center [400, 260] width 37 height 19
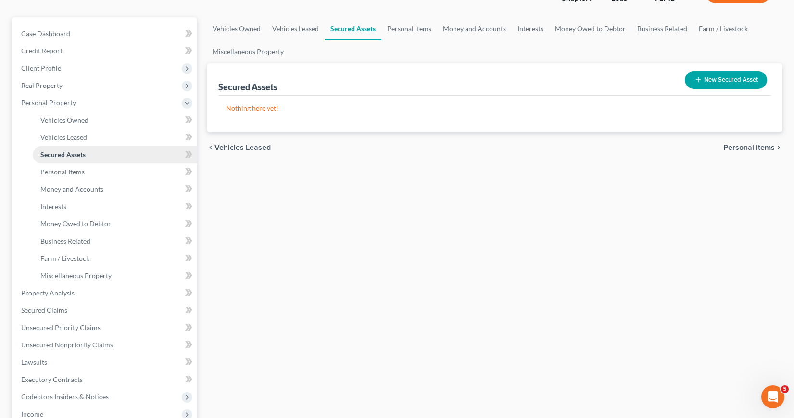
scroll to position [96, 0]
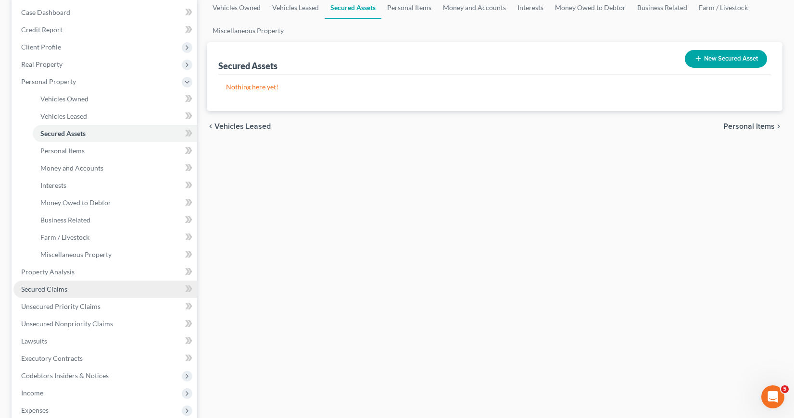
click at [49, 289] on span "Secured Claims" at bounding box center [44, 289] width 46 height 8
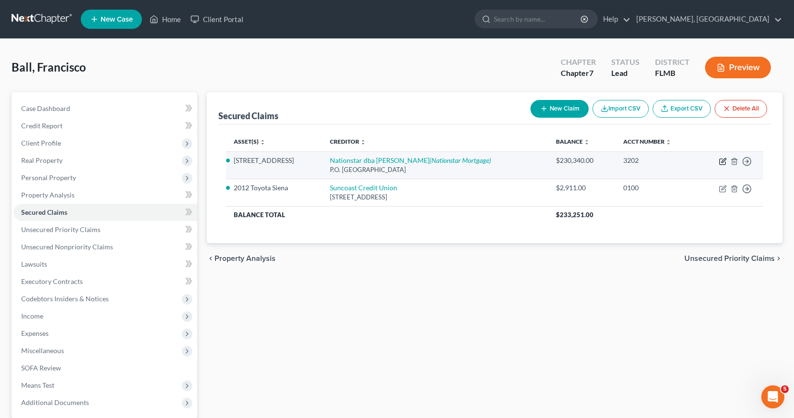
click at [722, 162] on icon "button" at bounding box center [723, 160] width 4 height 4
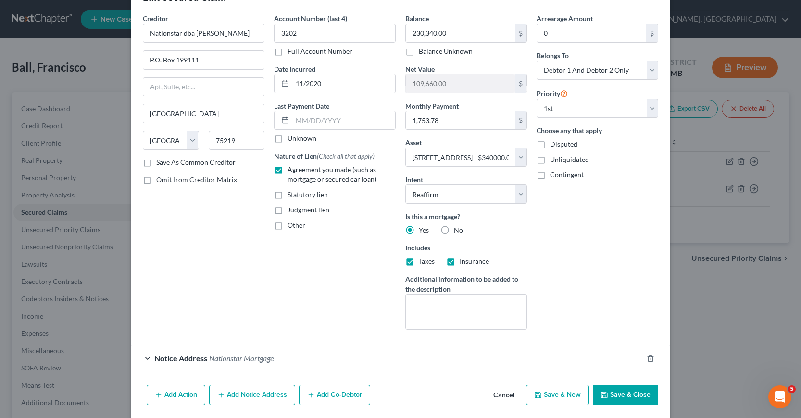
scroll to position [48, 0]
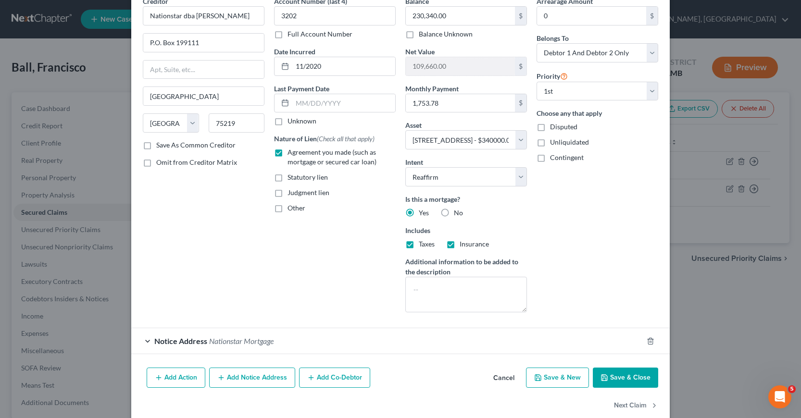
click at [499, 377] on button "Cancel" at bounding box center [504, 378] width 37 height 19
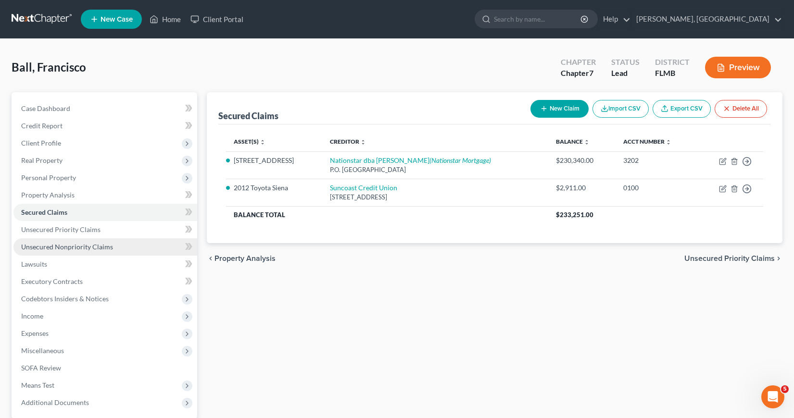
click at [83, 247] on span "Unsecured Nonpriority Claims" at bounding box center [67, 247] width 92 height 8
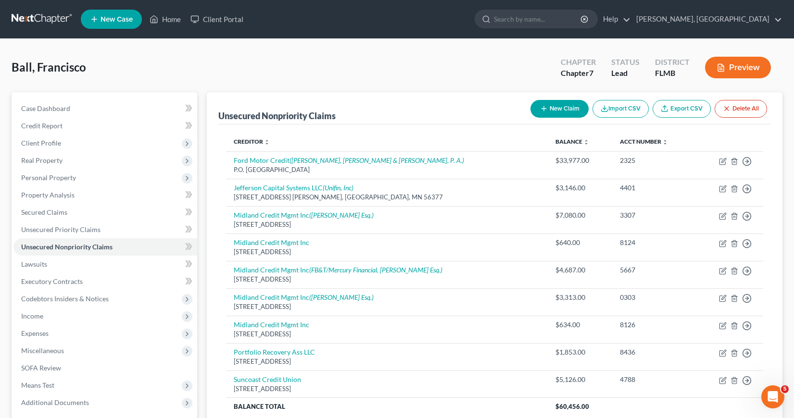
click at [547, 110] on button "New Claim" at bounding box center [559, 109] width 58 height 18
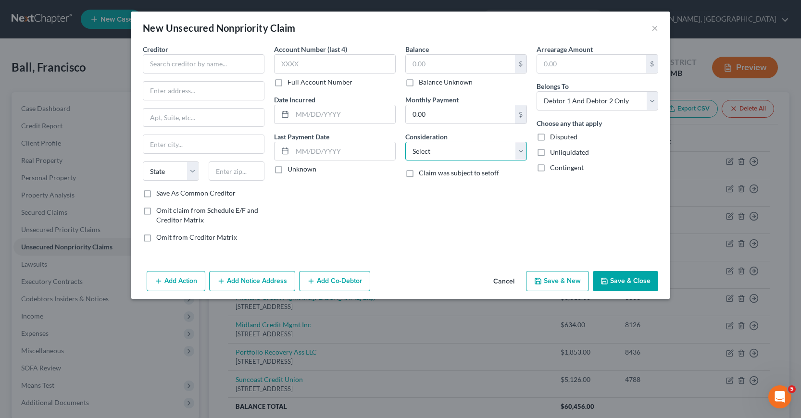
click at [521, 151] on select "Select Cable / Satellite Services Collection Agency Credit Card Debt Debt Couns…" at bounding box center [466, 151] width 122 height 19
drag, startPoint x: 152, startPoint y: 64, endPoint x: 188, endPoint y: 105, distance: 54.6
click at [152, 64] on input "text" at bounding box center [204, 63] width 122 height 19
click at [151, 91] on input "text" at bounding box center [203, 91] width 121 height 18
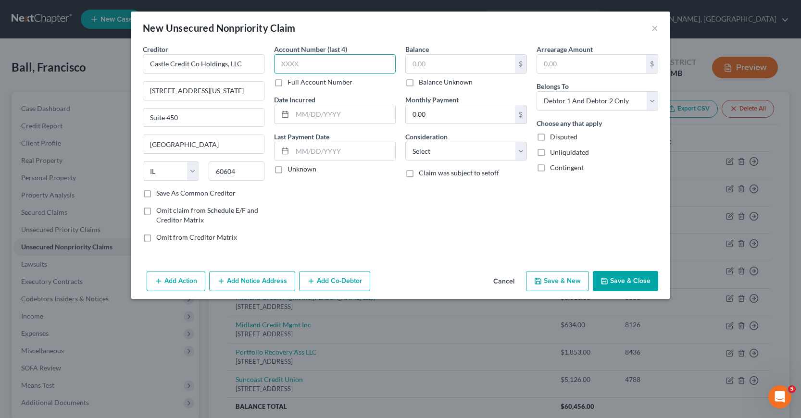
click at [283, 63] on input "text" at bounding box center [335, 63] width 122 height 19
click at [300, 115] on input "text" at bounding box center [343, 114] width 103 height 18
click at [412, 64] on input "text" at bounding box center [460, 64] width 109 height 18
click at [521, 151] on select "Select Cable / Satellite Services Collection Agency Credit Card Debt Debt Couns…" at bounding box center [466, 151] width 122 height 19
click at [405, 142] on select "Select Cable / Satellite Services Collection Agency Credit Card Debt Debt Couns…" at bounding box center [466, 151] width 122 height 19
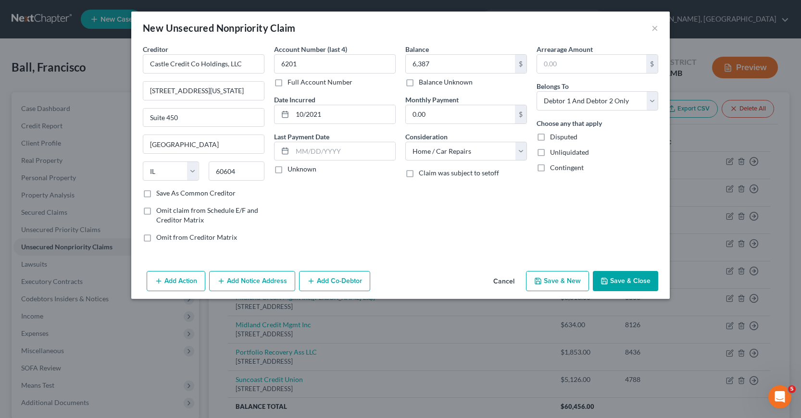
click at [242, 282] on button "Add Notice Address" at bounding box center [252, 281] width 86 height 20
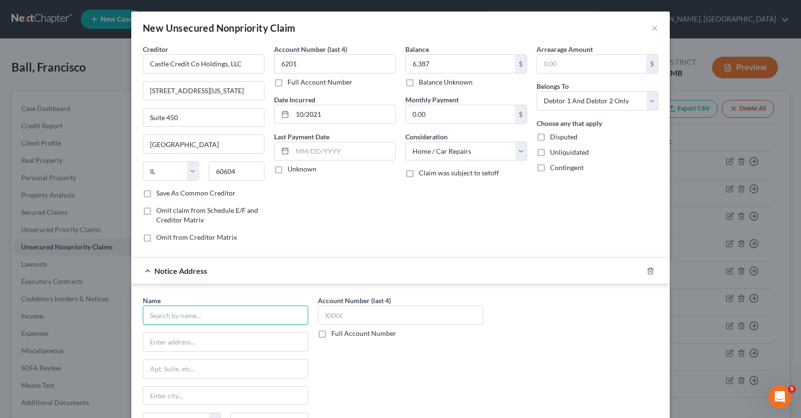
click at [203, 316] on input "text" at bounding box center [225, 315] width 165 height 19
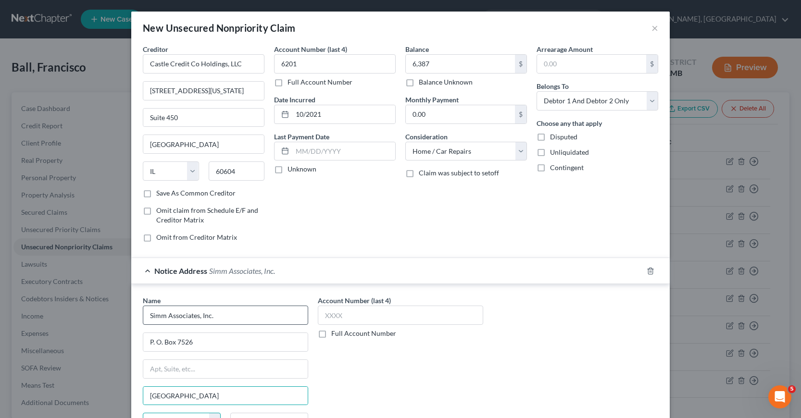
scroll to position [14, 0]
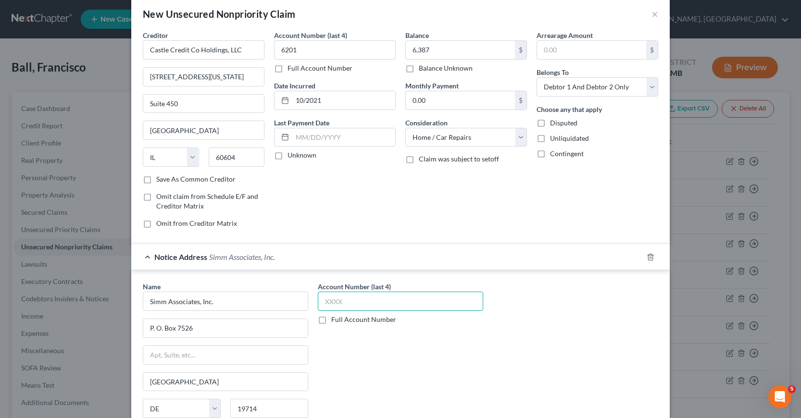
click at [322, 299] on input "text" at bounding box center [400, 301] width 165 height 19
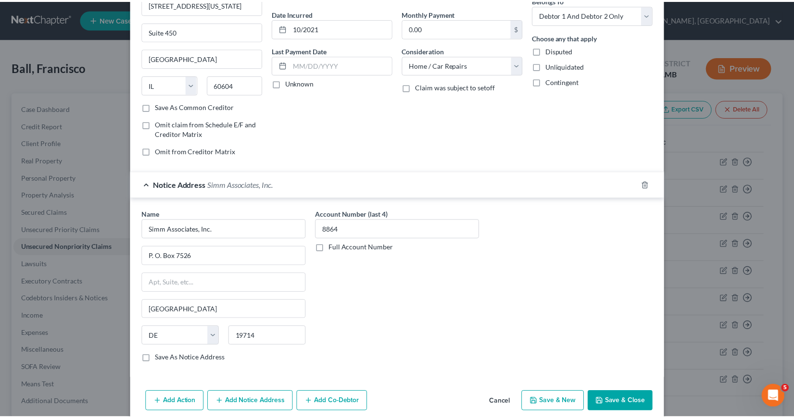
scroll to position [100, 0]
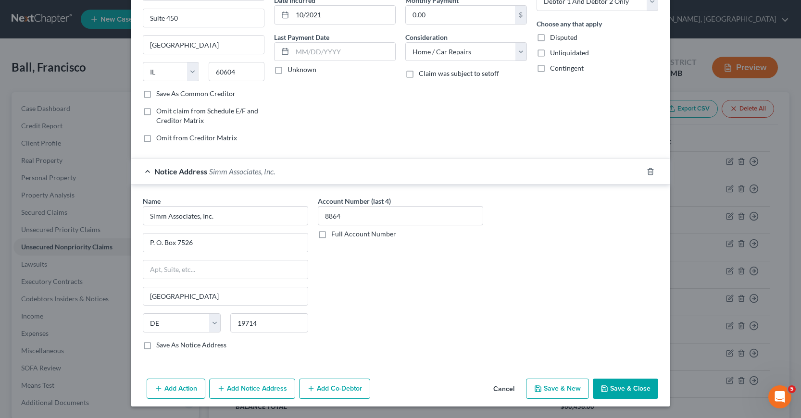
click at [563, 390] on button "Save & New" at bounding box center [557, 389] width 63 height 20
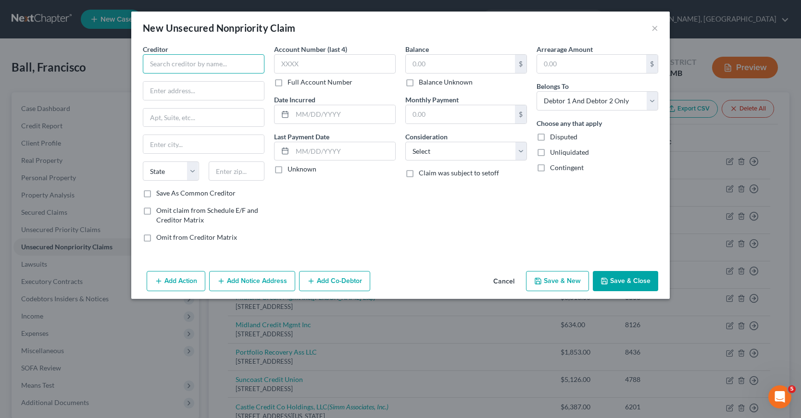
click at [150, 65] on input "text" at bounding box center [204, 63] width 122 height 19
click at [152, 60] on input "text" at bounding box center [204, 63] width 122 height 19
click at [175, 62] on input "Apple" at bounding box center [204, 63] width 122 height 19
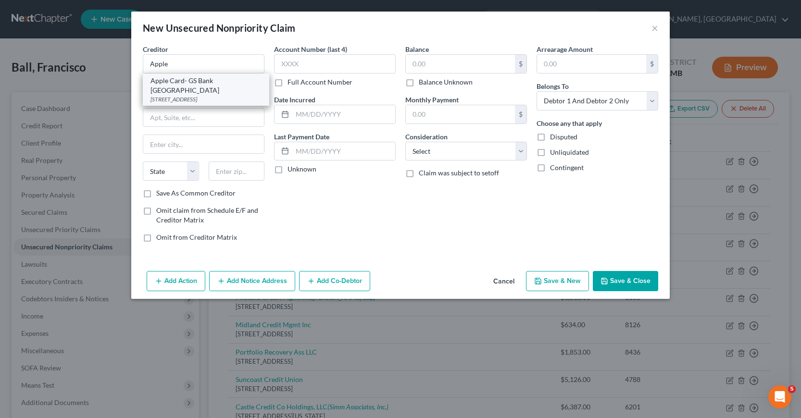
click at [194, 85] on div "Apple Card- GS Bank [GEOGRAPHIC_DATA]" at bounding box center [206, 85] width 111 height 19
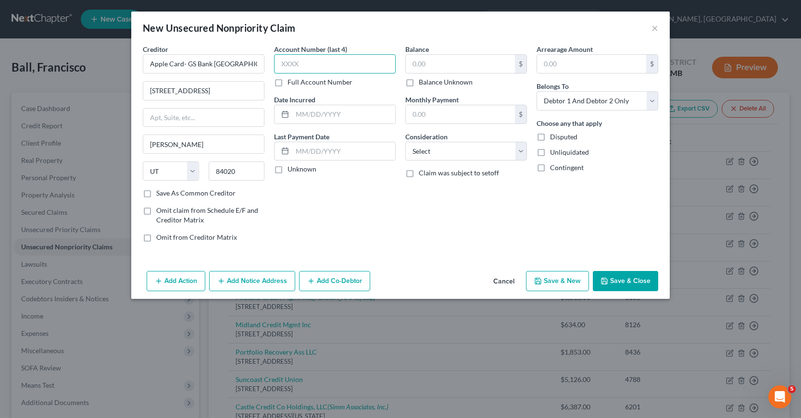
click at [283, 61] on input "text" at bounding box center [335, 63] width 122 height 19
click at [295, 113] on input "text" at bounding box center [343, 114] width 103 height 18
click at [412, 63] on input "text" at bounding box center [460, 64] width 109 height 18
click at [519, 151] on select "Select Cable / Satellite Services Collection Agency Credit Card Debt Debt Couns…" at bounding box center [466, 151] width 122 height 19
click at [405, 142] on select "Select Cable / Satellite Services Collection Agency Credit Card Debt Debt Couns…" at bounding box center [466, 151] width 122 height 19
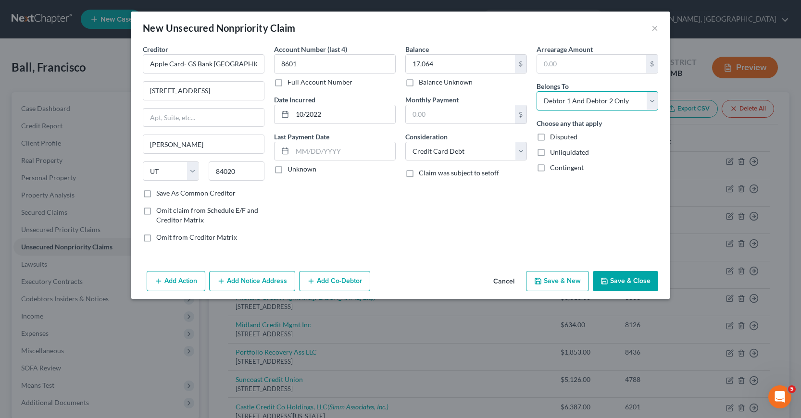
click at [653, 100] on select "Select Debtor 1 Only Debtor 2 Only Debtor 1 And Debtor 2 Only At Least One Of T…" at bounding box center [598, 100] width 122 height 19
click at [537, 91] on select "Select Debtor 1 Only Debtor 2 Only Debtor 1 And Debtor 2 Only At Least One Of T…" at bounding box center [598, 100] width 122 height 19
click at [634, 282] on button "Save & Close" at bounding box center [625, 281] width 65 height 20
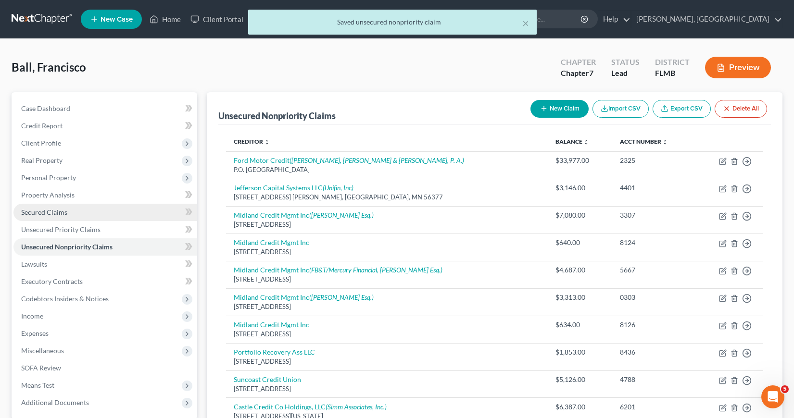
click at [40, 210] on span "Secured Claims" at bounding box center [44, 212] width 46 height 8
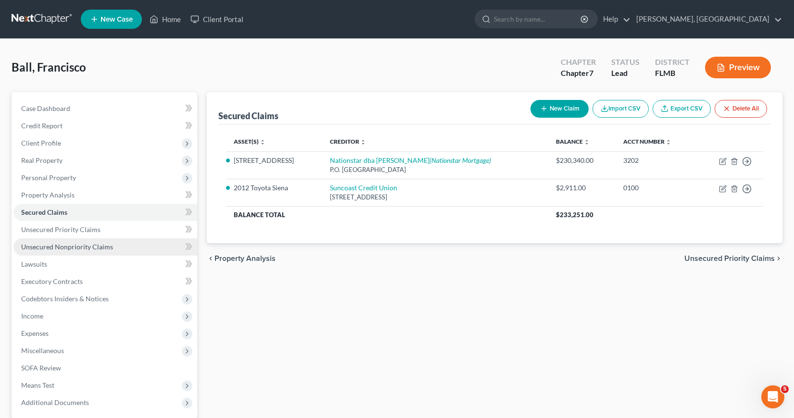
click at [65, 244] on span "Unsecured Nonpriority Claims" at bounding box center [67, 247] width 92 height 8
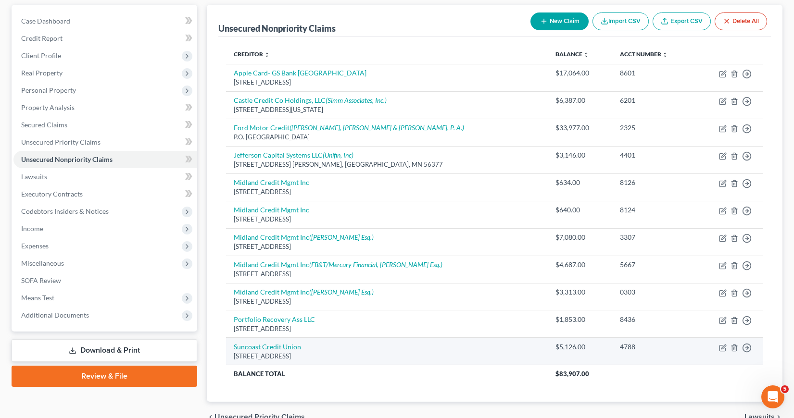
scroll to position [138, 0]
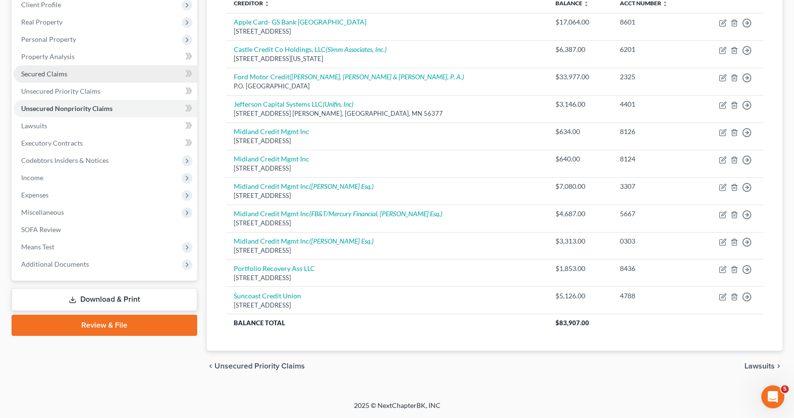
click at [54, 74] on span "Secured Claims" at bounding box center [44, 74] width 46 height 8
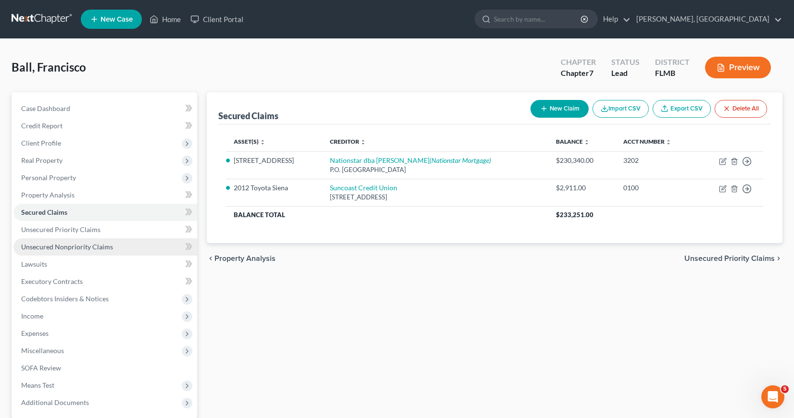
click at [55, 246] on span "Unsecured Nonpriority Claims" at bounding box center [67, 247] width 92 height 8
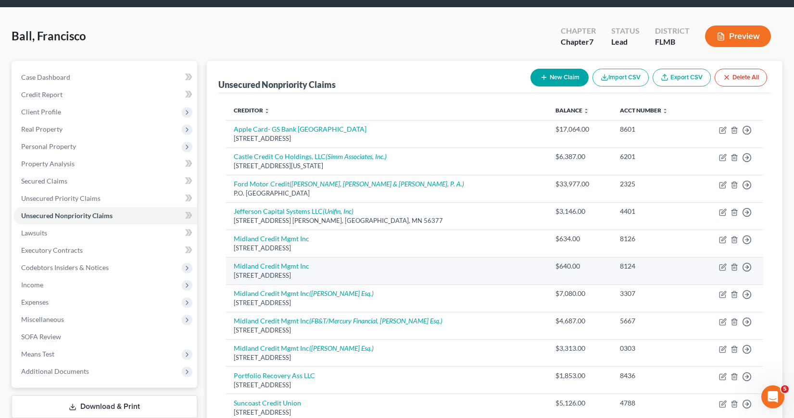
scroll to position [48, 0]
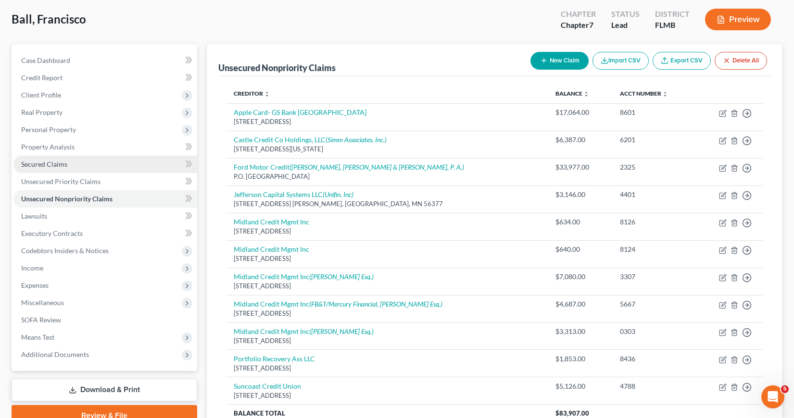
click at [55, 164] on span "Secured Claims" at bounding box center [44, 164] width 46 height 8
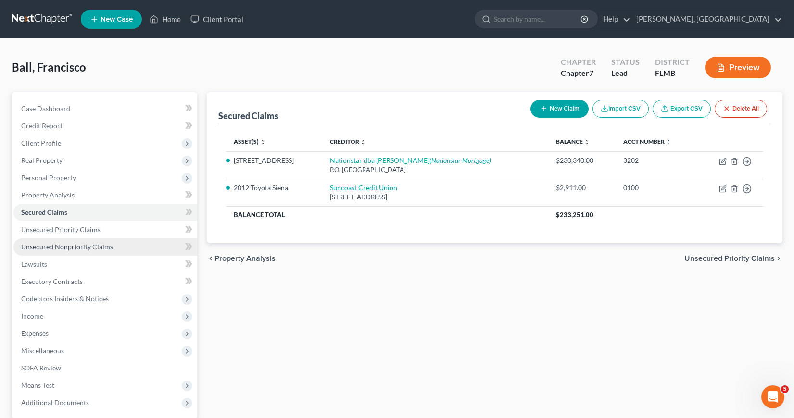
click at [82, 247] on span "Unsecured Nonpriority Claims" at bounding box center [67, 247] width 92 height 8
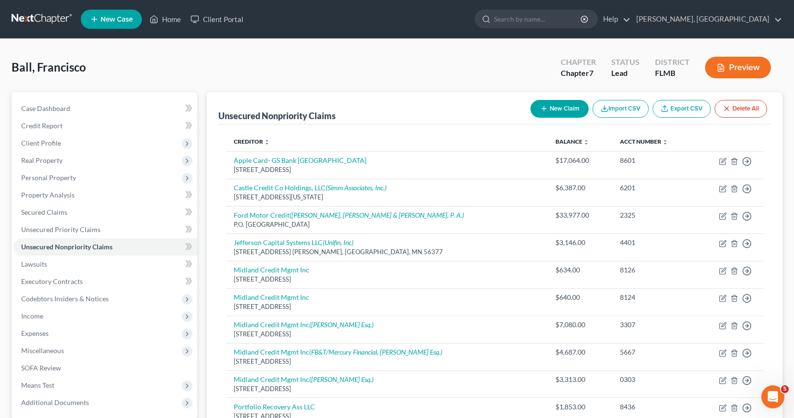
click at [568, 106] on button "New Claim" at bounding box center [559, 109] width 58 height 18
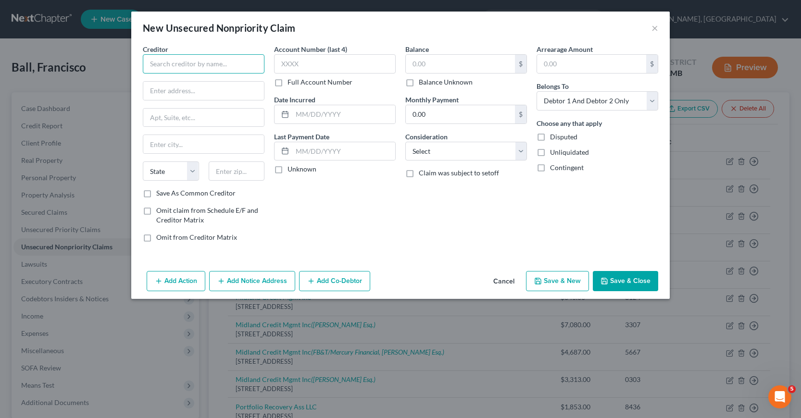
click at [152, 63] on input "text" at bounding box center [204, 63] width 122 height 19
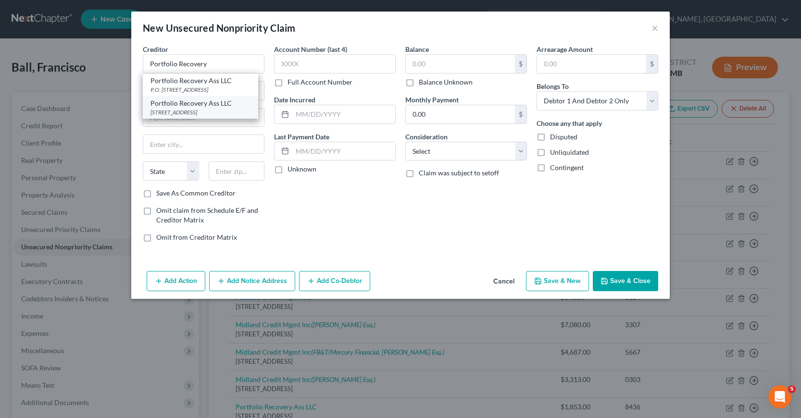
click at [171, 113] on div "[STREET_ADDRESS]" at bounding box center [201, 112] width 100 height 8
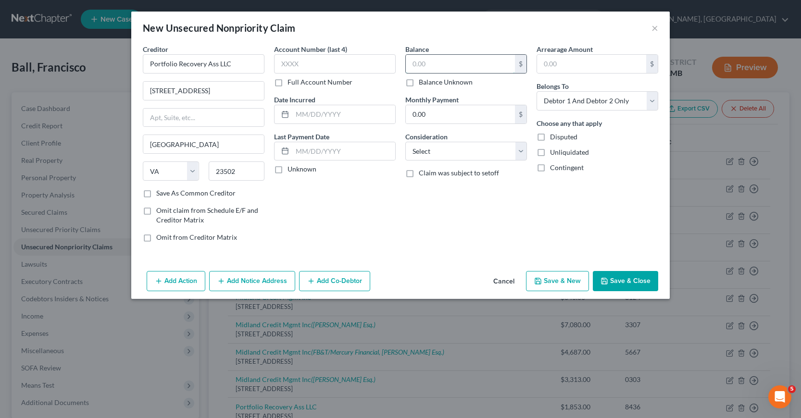
click at [410, 63] on input "text" at bounding box center [460, 64] width 109 height 18
click at [284, 63] on input "text" at bounding box center [335, 63] width 122 height 19
click at [297, 113] on input "text" at bounding box center [343, 114] width 103 height 18
click at [521, 152] on select "Select Cable / Satellite Services Collection Agency Credit Card Debt Debt Couns…" at bounding box center [466, 151] width 122 height 19
click at [405, 142] on select "Select Cable / Satellite Services Collection Agency Credit Card Debt Debt Couns…" at bounding box center [466, 151] width 122 height 19
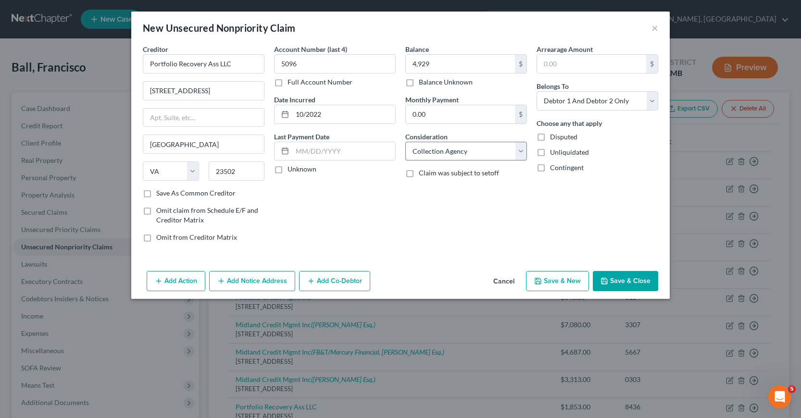
click at [522, 152] on select "Select Cable / Satellite Services Collection Agency Credit Card Debt Debt Couns…" at bounding box center [466, 151] width 122 height 19
click at [405, 142] on select "Select Cable / Satellite Services Collection Agency Credit Card Debt Debt Couns…" at bounding box center [466, 151] width 122 height 19
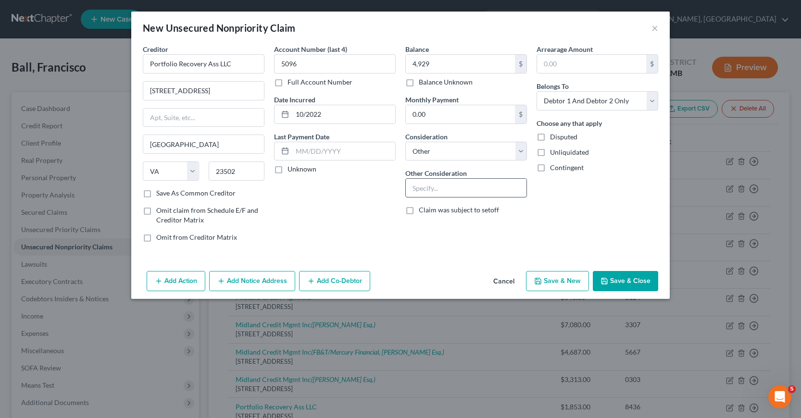
click at [417, 189] on input "text" at bounding box center [466, 188] width 121 height 18
click at [652, 99] on select "Select Debtor 1 Only Debtor 2 Only Debtor 1 And Debtor 2 Only At Least One Of T…" at bounding box center [598, 100] width 122 height 19
click at [537, 91] on select "Select Debtor 1 Only Debtor 2 Only Debtor 1 And Debtor 2 Only At Least One Of T…" at bounding box center [598, 100] width 122 height 19
click at [554, 284] on button "Save & New" at bounding box center [557, 281] width 63 height 20
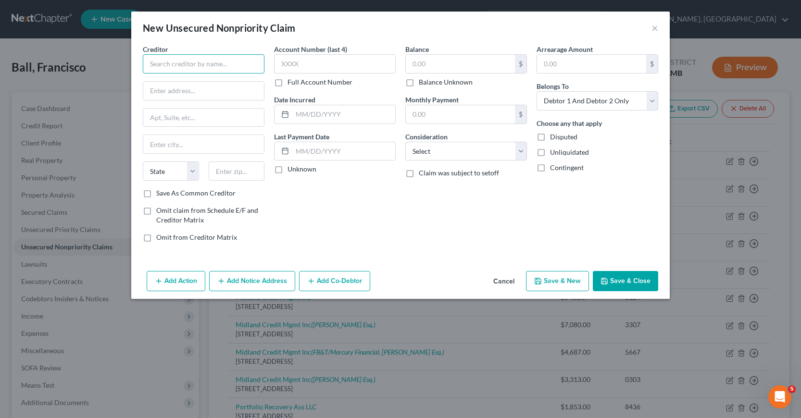
click at [148, 61] on input "text" at bounding box center [204, 63] width 122 height 19
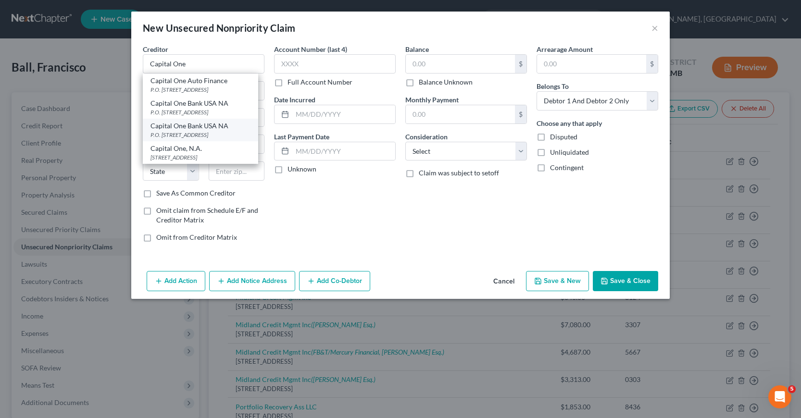
click at [182, 135] on div "P.O. [STREET_ADDRESS]" at bounding box center [201, 135] width 100 height 8
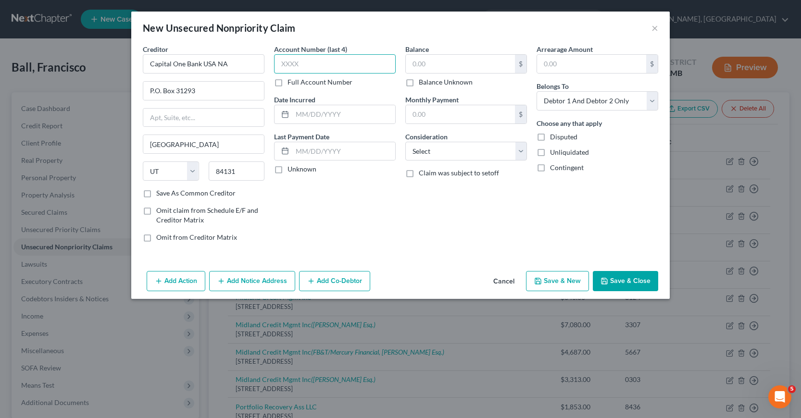
click at [279, 63] on input "text" at bounding box center [335, 63] width 122 height 19
click at [299, 113] on input "text" at bounding box center [343, 114] width 103 height 18
click at [410, 65] on input "text" at bounding box center [460, 64] width 109 height 18
drag, startPoint x: 518, startPoint y: 149, endPoint x: 501, endPoint y: 159, distance: 19.6
click at [518, 149] on select "Select Cable / Satellite Services Collection Agency Credit Card Debt Debt Couns…" at bounding box center [466, 151] width 122 height 19
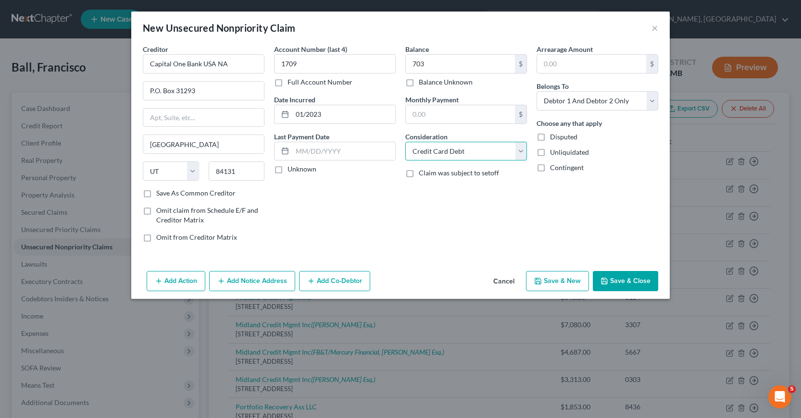
click at [405, 142] on select "Select Cable / Satellite Services Collection Agency Credit Card Debt Debt Couns…" at bounding box center [466, 151] width 122 height 19
drag, startPoint x: 653, startPoint y: 99, endPoint x: 645, endPoint y: 105, distance: 9.5
click at [653, 99] on select "Select Debtor 1 Only Debtor 2 Only Debtor 1 And Debtor 2 Only At Least One Of T…" at bounding box center [598, 100] width 122 height 19
click at [537, 91] on select "Select Debtor 1 Only Debtor 2 Only Debtor 1 And Debtor 2 Only At Least One Of T…" at bounding box center [598, 100] width 122 height 19
click at [273, 278] on button "Add Notice Address" at bounding box center [252, 281] width 86 height 20
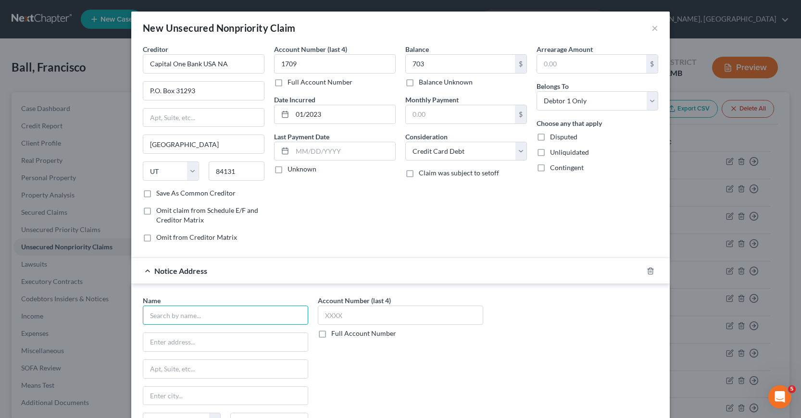
click at [163, 315] on input "text" at bounding box center [225, 315] width 165 height 19
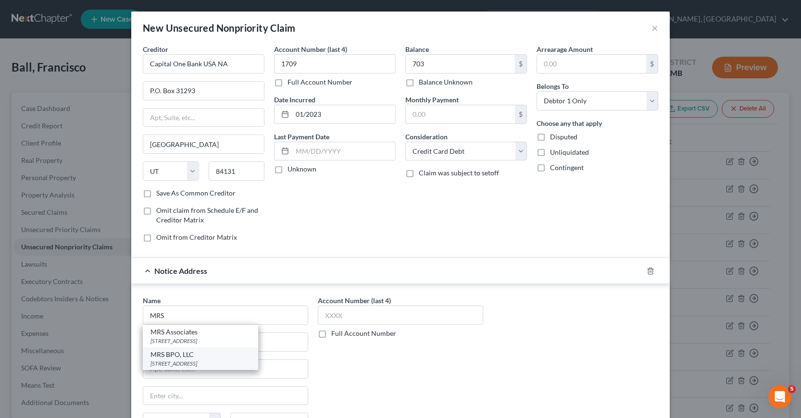
click at [180, 363] on div "[STREET_ADDRESS]" at bounding box center [201, 364] width 100 height 8
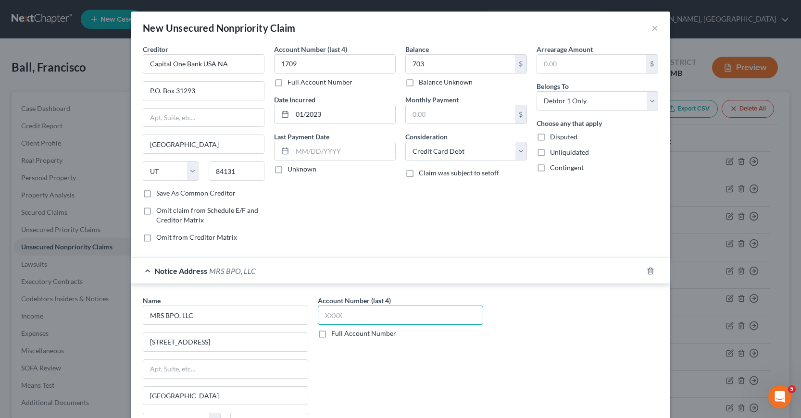
click at [321, 317] on input "text" at bounding box center [400, 315] width 165 height 19
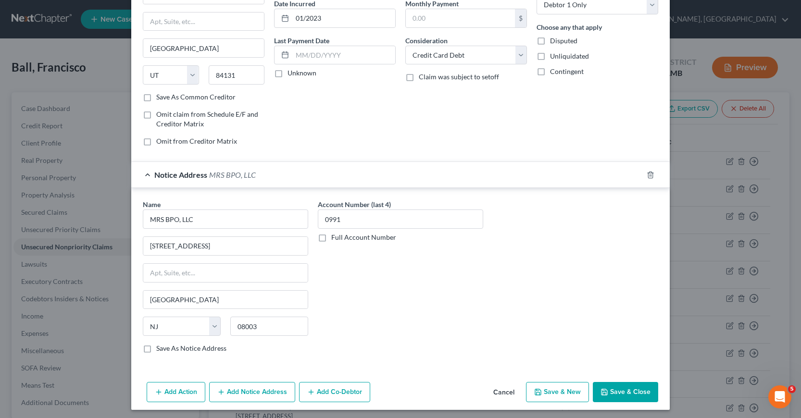
scroll to position [100, 0]
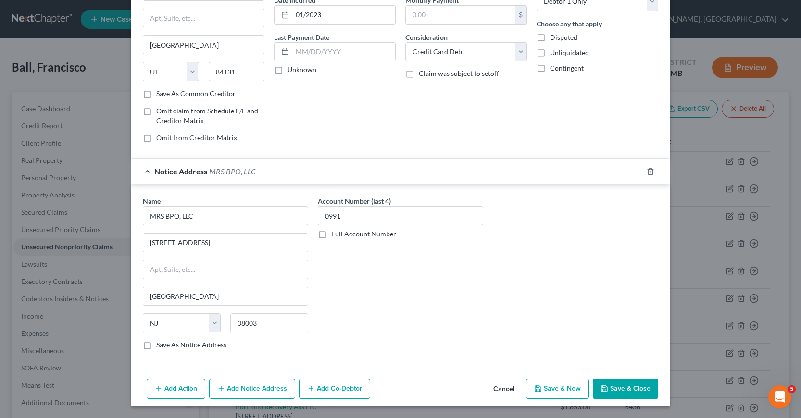
click at [623, 384] on button "Save & Close" at bounding box center [625, 389] width 65 height 20
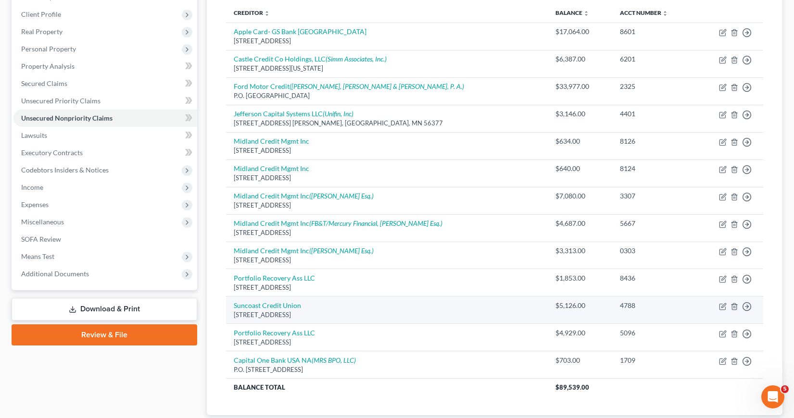
scroll to position [144, 0]
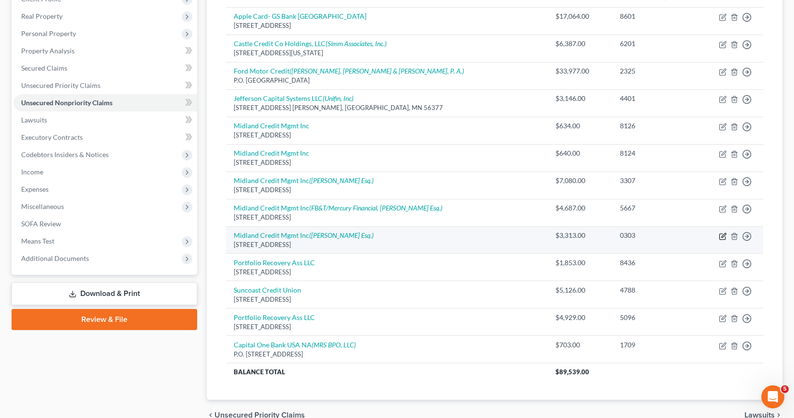
click at [723, 235] on icon "button" at bounding box center [723, 237] width 8 height 8
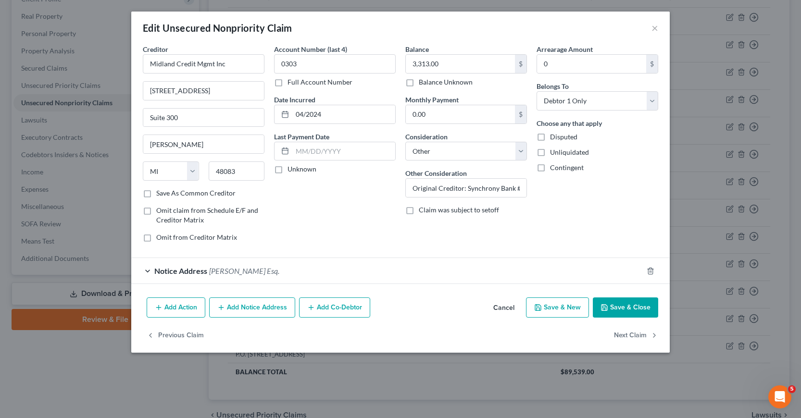
click at [619, 308] on button "Save & Close" at bounding box center [625, 308] width 65 height 20
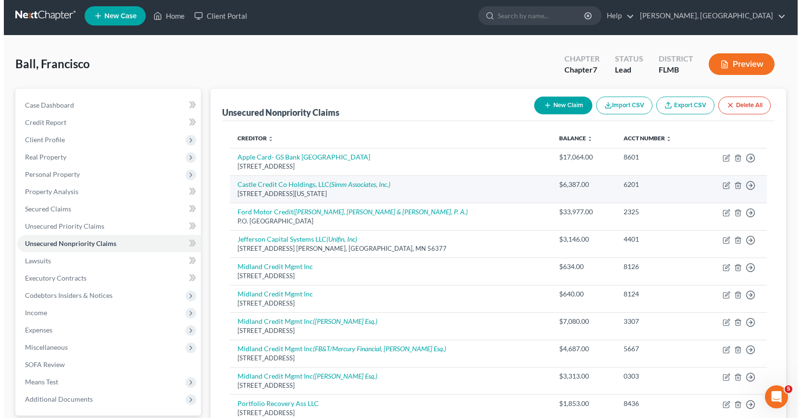
scroll to position [0, 0]
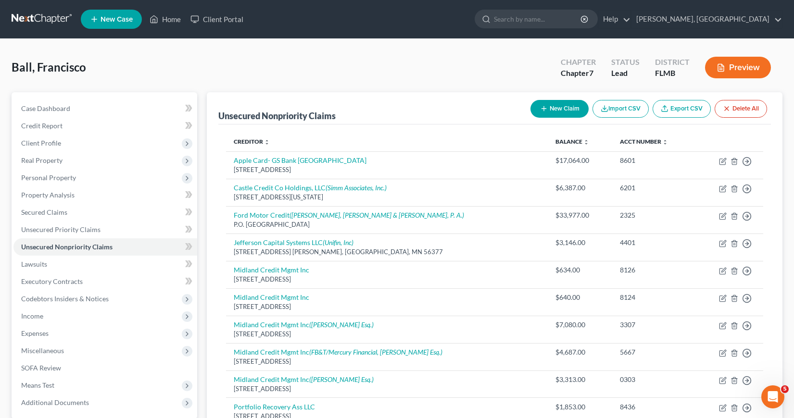
click at [561, 108] on button "New Claim" at bounding box center [559, 109] width 58 height 18
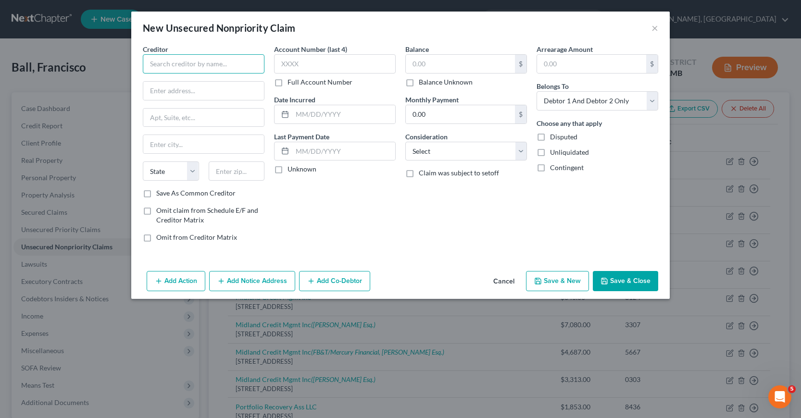
click at [158, 59] on input "text" at bounding box center [204, 63] width 122 height 19
click at [152, 91] on input "text" at bounding box center [203, 91] width 121 height 18
click at [194, 90] on input "[STREET_ADDRESS]" at bounding box center [203, 91] width 121 height 18
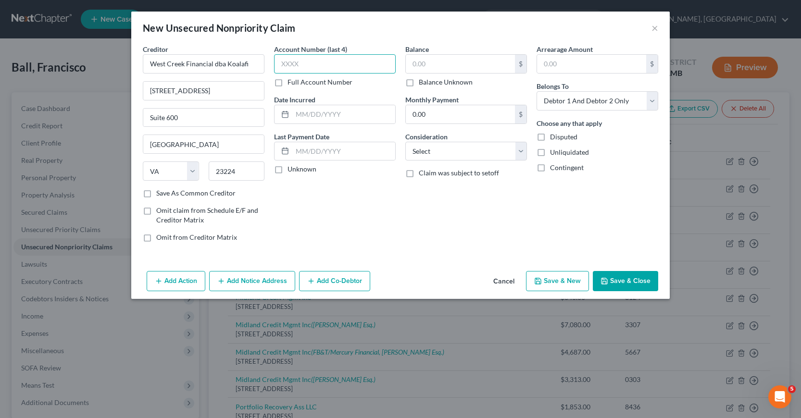
click at [280, 62] on input "text" at bounding box center [335, 63] width 122 height 19
click at [293, 113] on input "text" at bounding box center [343, 114] width 103 height 18
click at [413, 63] on input "text" at bounding box center [460, 64] width 109 height 18
click at [419, 83] on label "Balance Unknown" at bounding box center [446, 82] width 54 height 10
click at [423, 83] on input "Balance Unknown" at bounding box center [426, 80] width 6 height 6
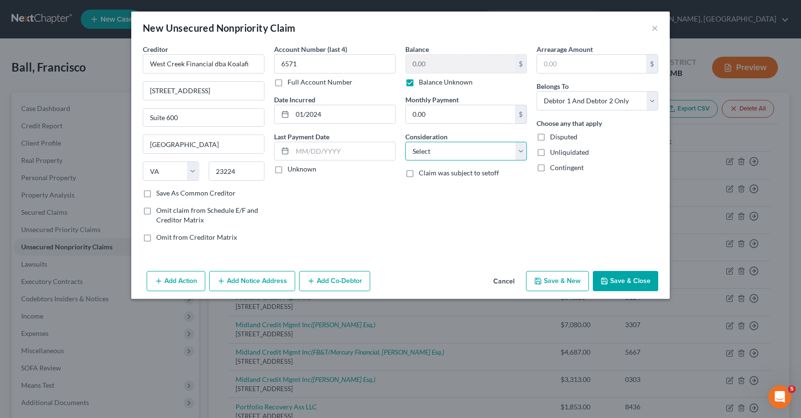
click at [520, 151] on select "Select Cable / Satellite Services Collection Agency Credit Card Debt Debt Couns…" at bounding box center [466, 151] width 122 height 19
click at [405, 142] on select "Select Cable / Satellite Services Collection Agency Credit Card Debt Debt Couns…" at bounding box center [466, 151] width 122 height 19
click at [652, 100] on select "Select Debtor 1 Only Debtor 2 Only Debtor 1 And Debtor 2 Only At Least One Of T…" at bounding box center [598, 100] width 122 height 19
click at [537, 91] on select "Select Debtor 1 Only Debtor 2 Only Debtor 1 And Debtor 2 Only At Least One Of T…" at bounding box center [598, 100] width 122 height 19
click at [419, 82] on label "Balance Unknown" at bounding box center [446, 82] width 54 height 10
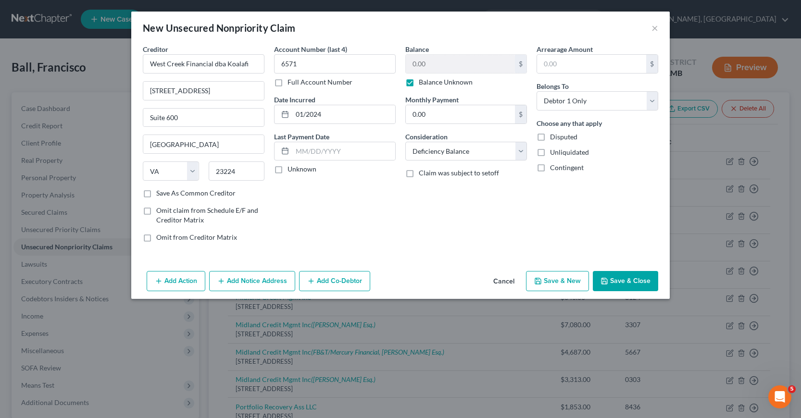
click at [423, 82] on input "Balance Unknown" at bounding box center [426, 80] width 6 height 6
click at [637, 282] on button "Save & Close" at bounding box center [625, 281] width 65 height 20
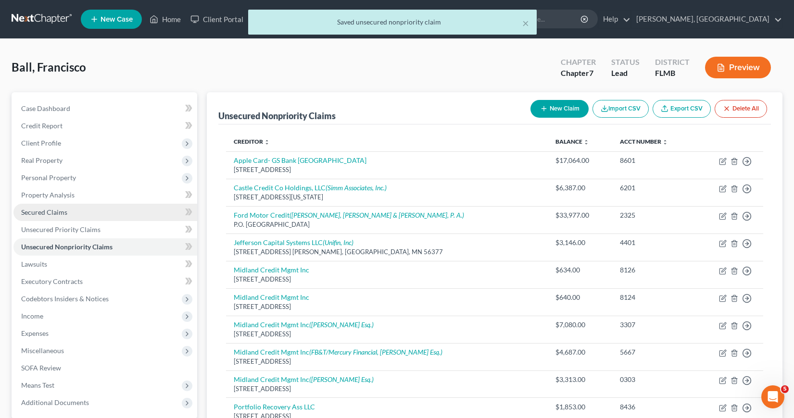
click at [48, 213] on span "Secured Claims" at bounding box center [44, 212] width 46 height 8
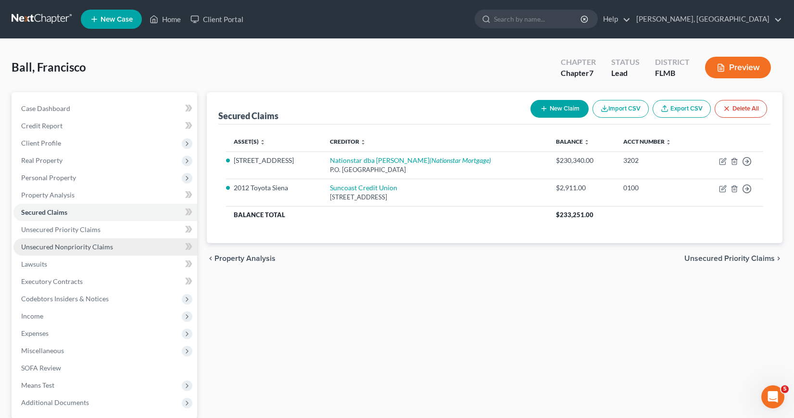
click at [70, 249] on span "Unsecured Nonpriority Claims" at bounding box center [67, 247] width 92 height 8
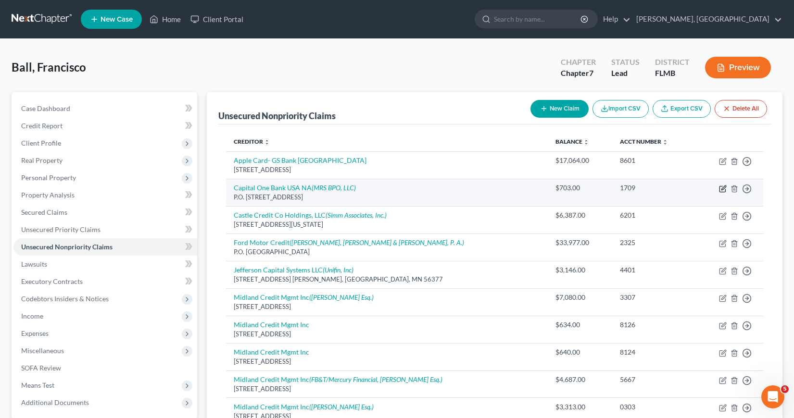
click at [721, 190] on icon "button" at bounding box center [723, 189] width 8 height 8
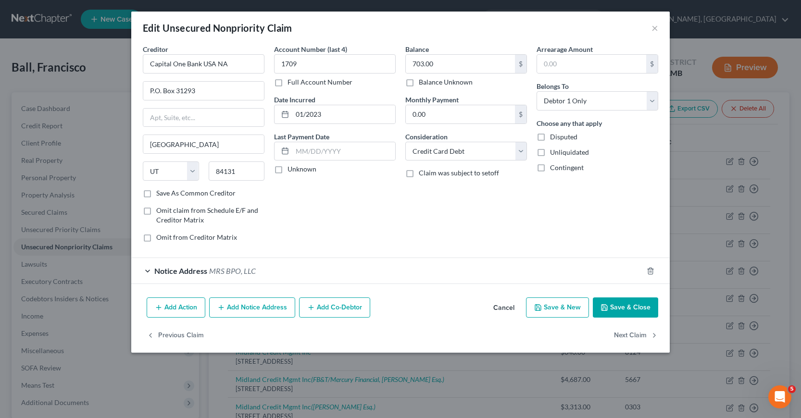
click at [238, 311] on button "Add Notice Address" at bounding box center [252, 308] width 86 height 20
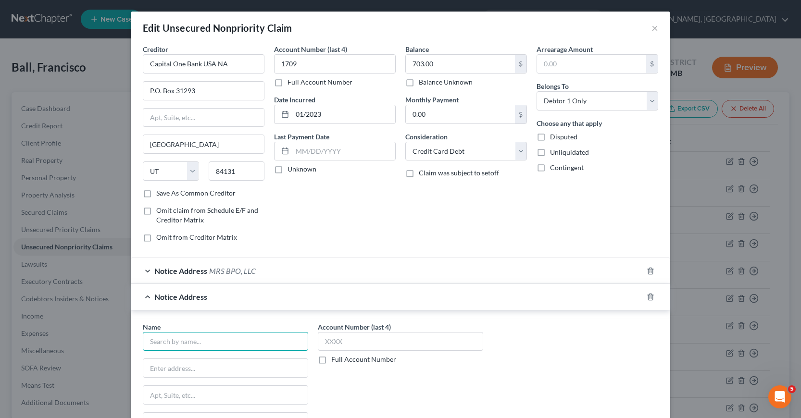
click at [156, 349] on input "text" at bounding box center [225, 341] width 165 height 19
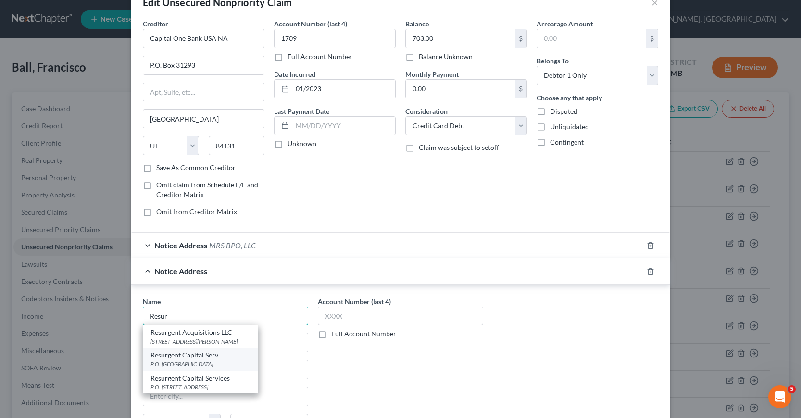
scroll to position [48, 0]
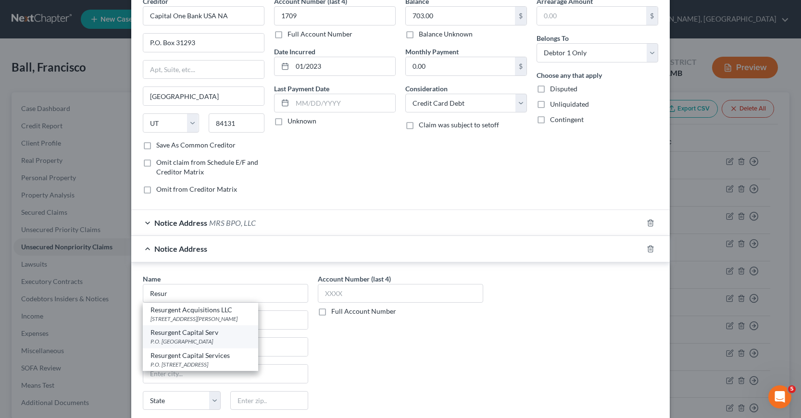
click at [203, 337] on div "Resurgent Capital Serv" at bounding box center [201, 333] width 100 height 10
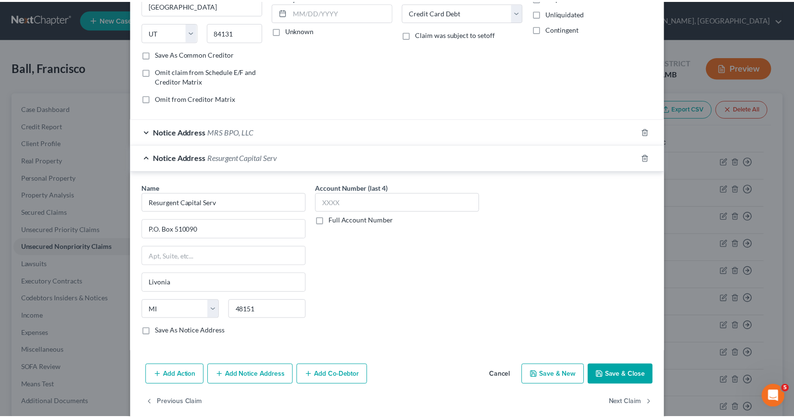
scroll to position [153, 0]
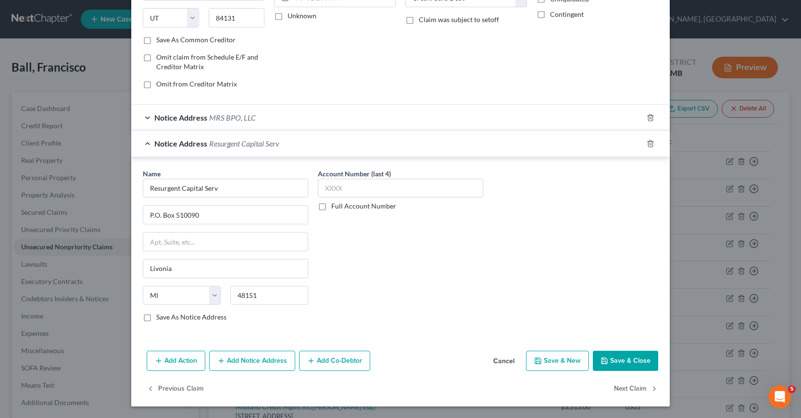
click at [626, 361] on button "Save & Close" at bounding box center [625, 361] width 65 height 20
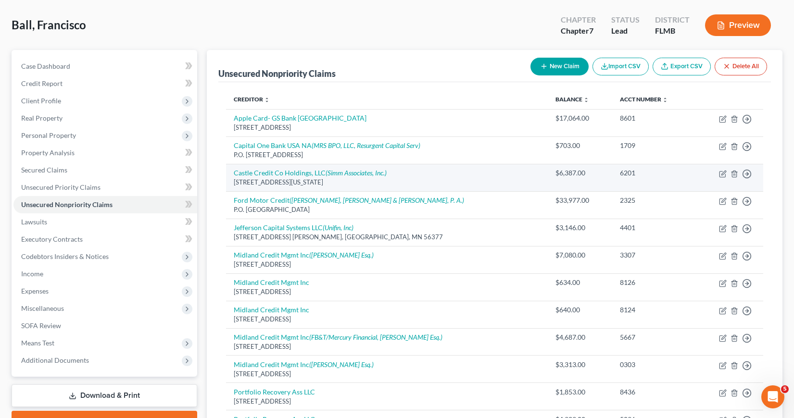
scroll to position [0, 0]
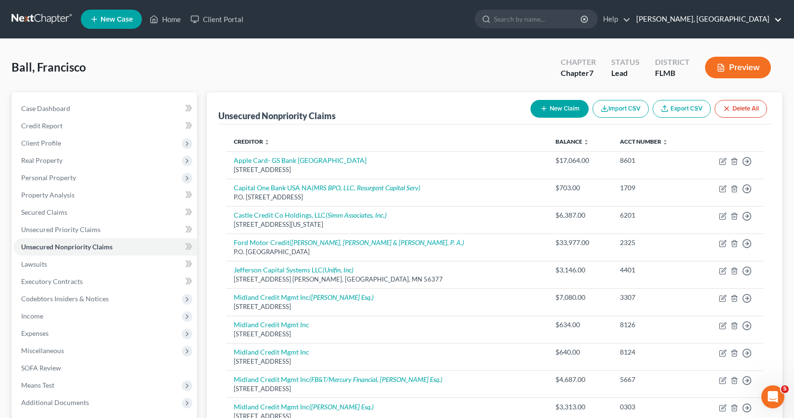
click at [779, 19] on link "[PERSON_NAME], [GEOGRAPHIC_DATA]" at bounding box center [706, 19] width 151 height 17
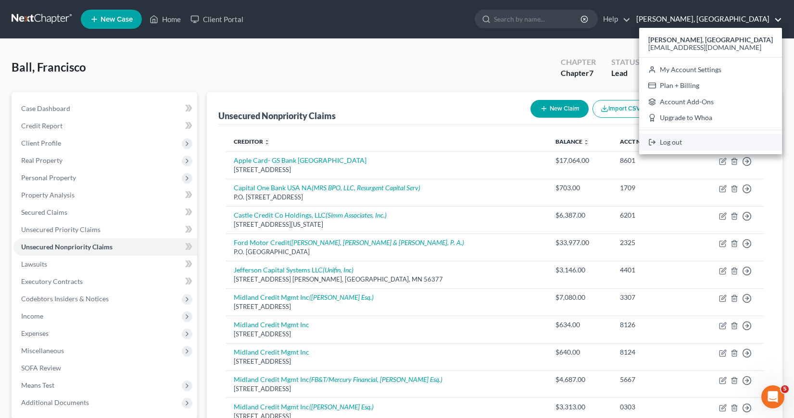
click at [679, 144] on link "Log out" at bounding box center [710, 142] width 143 height 16
